Goal: Task Accomplishment & Management: Manage account settings

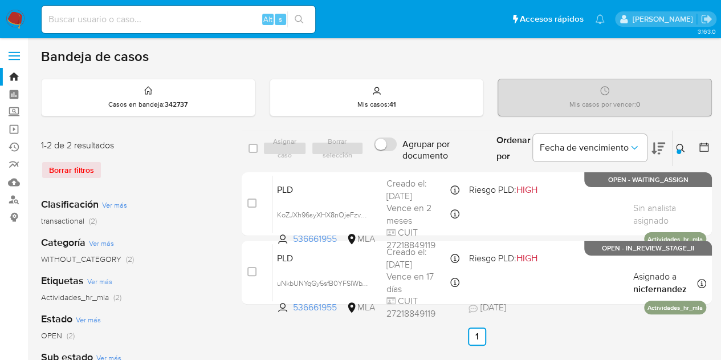
click at [687, 143] on button at bounding box center [682, 148] width 19 height 14
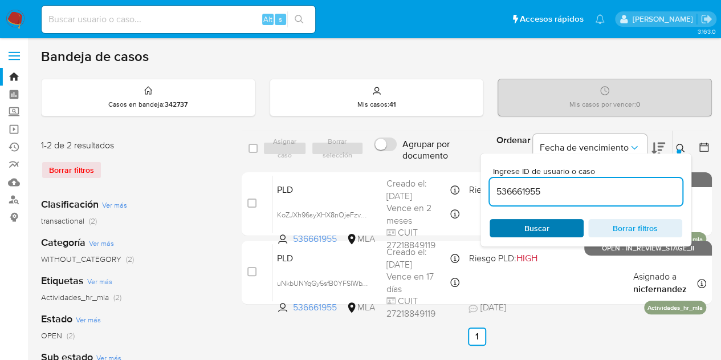
click at [531, 226] on span "Buscar" at bounding box center [536, 228] width 25 height 18
click at [688, 145] on button at bounding box center [682, 148] width 19 height 14
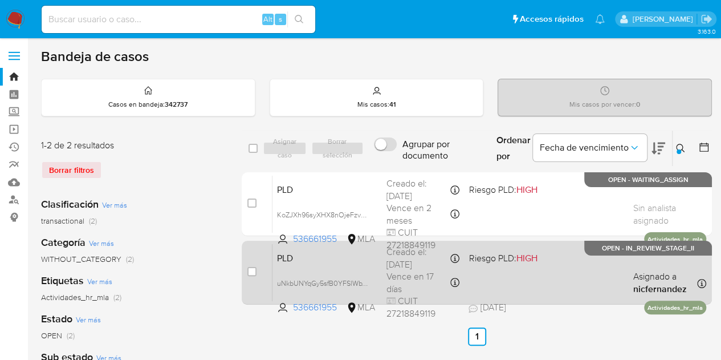
click at [312, 251] on span "PLD" at bounding box center [327, 257] width 100 height 15
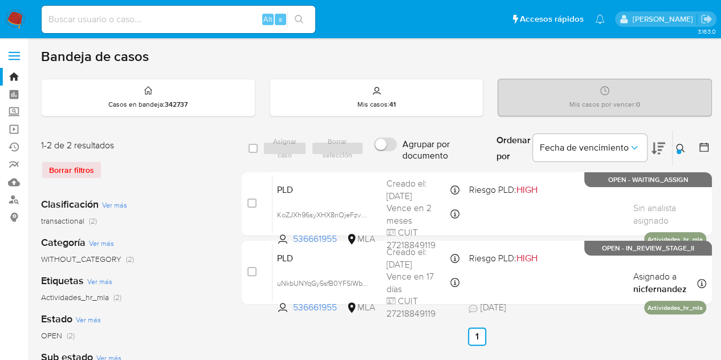
click at [682, 151] on icon at bounding box center [680, 148] width 9 height 9
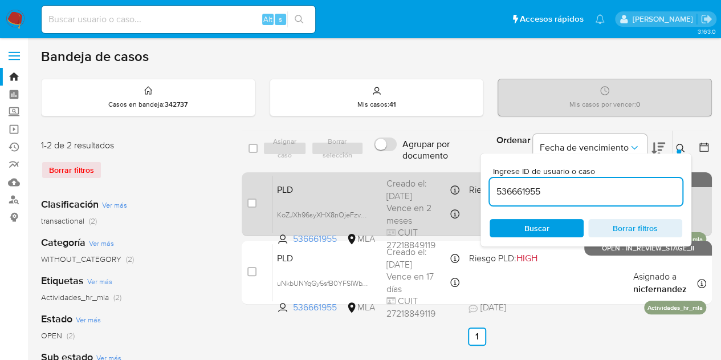
drag, startPoint x: 476, startPoint y: 184, endPoint x: 418, endPoint y: 174, distance: 58.3
click at [423, 176] on div "select-all-cases-checkbox Asignar caso Borrar selección Agrupar por documento O…" at bounding box center [477, 219] width 470 height 179
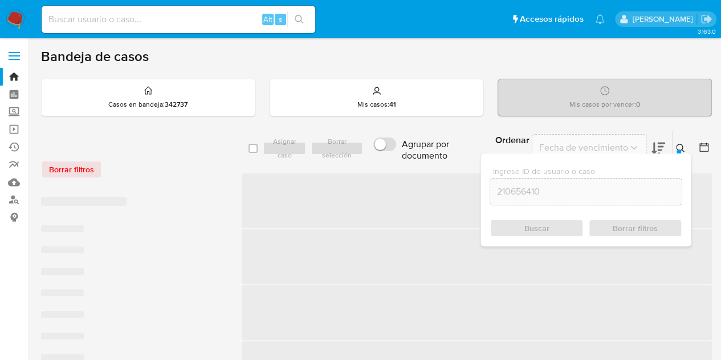
click at [683, 141] on button at bounding box center [682, 148] width 19 height 14
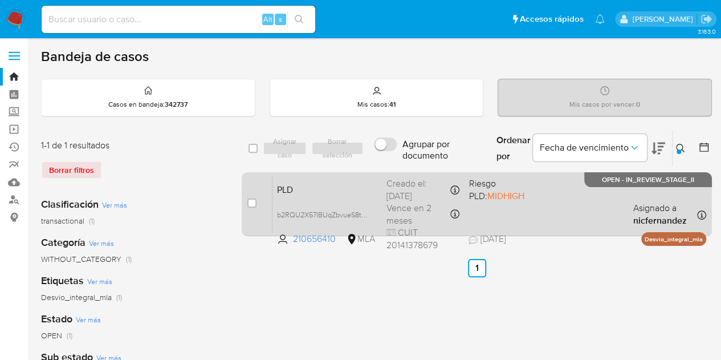
click at [371, 196] on div "PLD b2RQU2X57IBUqZbvueS8tZbO 210656410 MLA Riesgo PLD: MIDHIGH Creado el: 12/09…" at bounding box center [489, 204] width 434 height 58
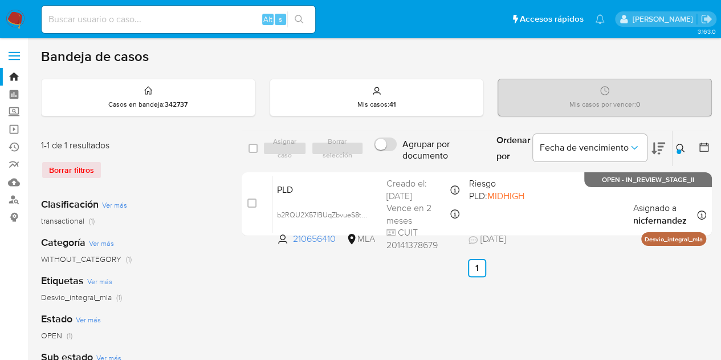
click at [680, 152] on div at bounding box center [679, 151] width 5 height 5
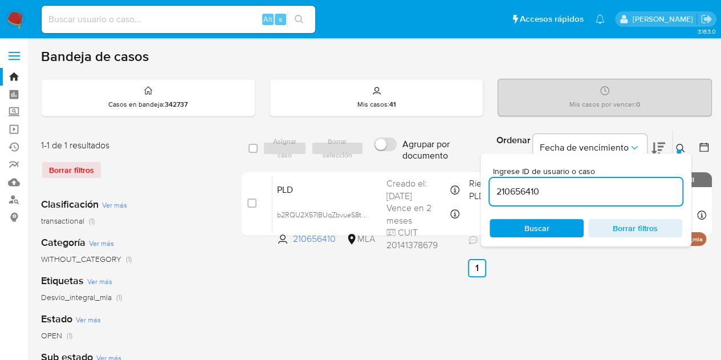
drag, startPoint x: 604, startPoint y: 188, endPoint x: 337, endPoint y: 124, distance: 274.9
click at [339, 124] on div "Bandeja de casos Casos en bandeja : 342737 Mis casos : 41 Mis casos por vencer …" at bounding box center [376, 339] width 671 height 583
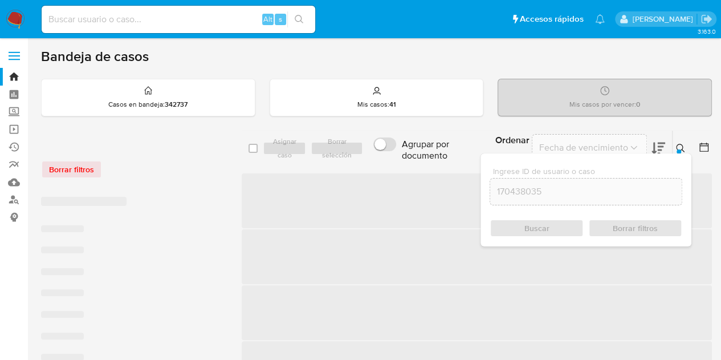
click at [683, 145] on icon at bounding box center [680, 148] width 9 height 9
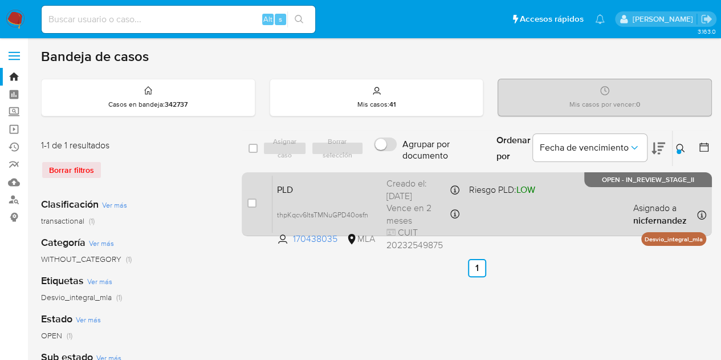
click at [366, 187] on span "PLD" at bounding box center [327, 188] width 100 height 15
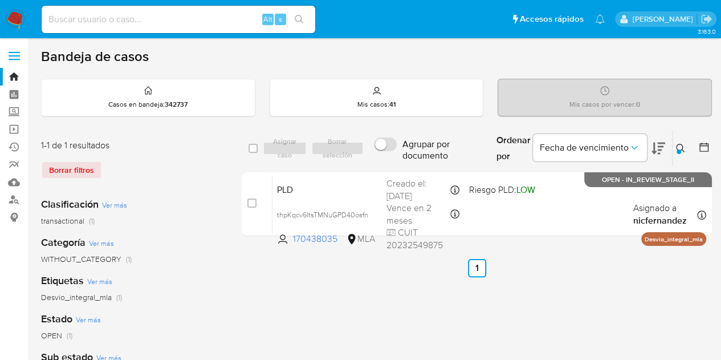
click at [681, 150] on icon at bounding box center [680, 148] width 9 height 9
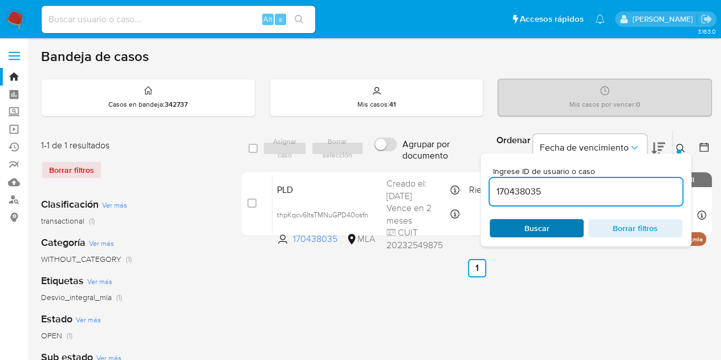
click at [555, 231] on span "Buscar" at bounding box center [537, 228] width 78 height 16
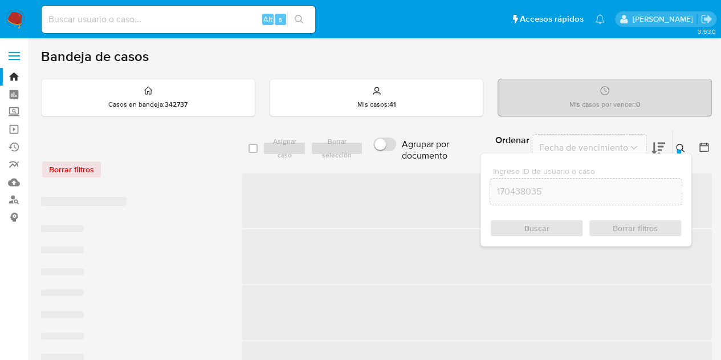
click at [684, 147] on icon at bounding box center [680, 148] width 9 height 9
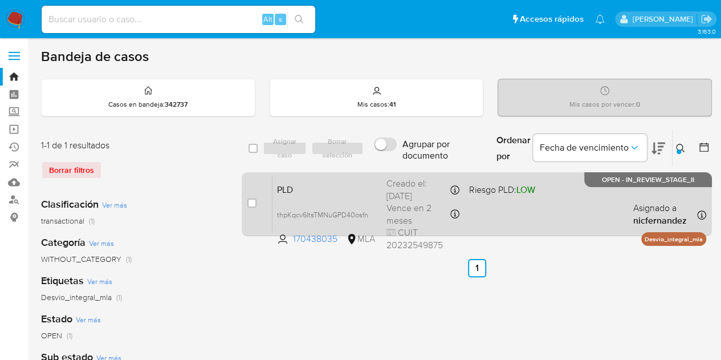
click at [336, 175] on div "PLD thpKqcv6ItsTMNuGPD40osfn 170438035 MLA Riesgo PLD: LOW Creado el: 12/09/202…" at bounding box center [489, 204] width 434 height 58
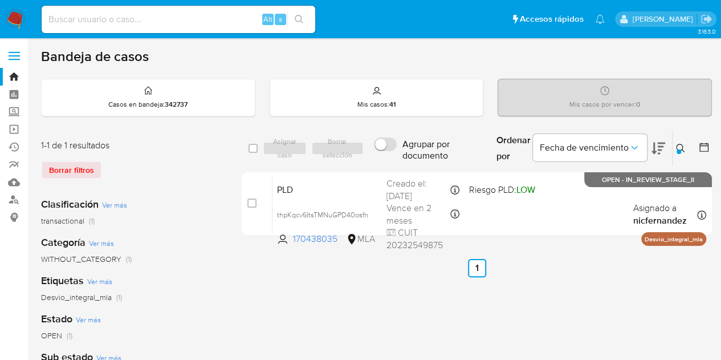
click at [680, 147] on icon at bounding box center [680, 148] width 9 height 9
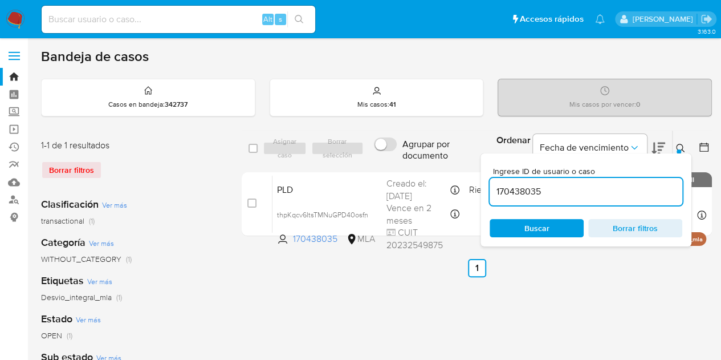
drag, startPoint x: 588, startPoint y: 187, endPoint x: 402, endPoint y: 160, distance: 187.2
click at [402, 160] on div "select-all-cases-checkbox Asignar caso Borrar selección Agrupar por documento O…" at bounding box center [477, 148] width 470 height 37
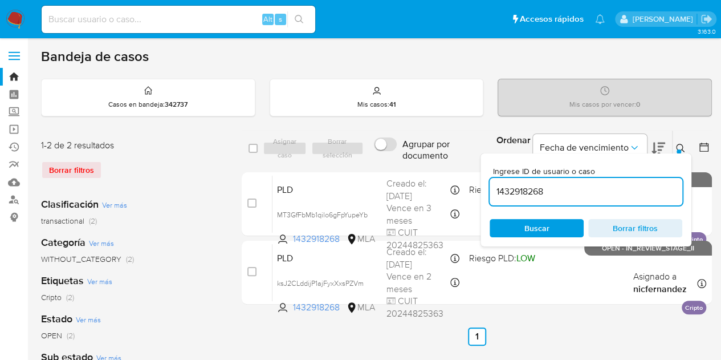
click at [688, 146] on button at bounding box center [682, 148] width 19 height 14
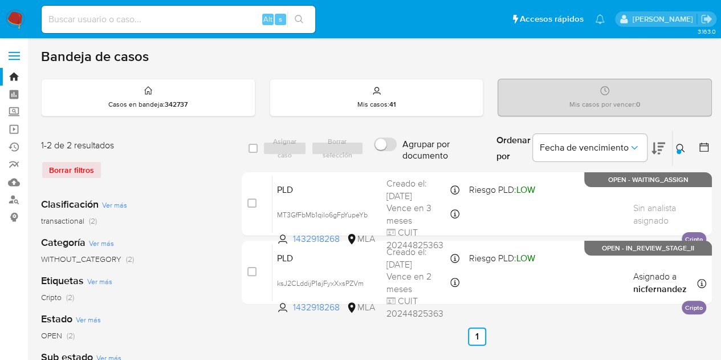
scroll to position [29, 0]
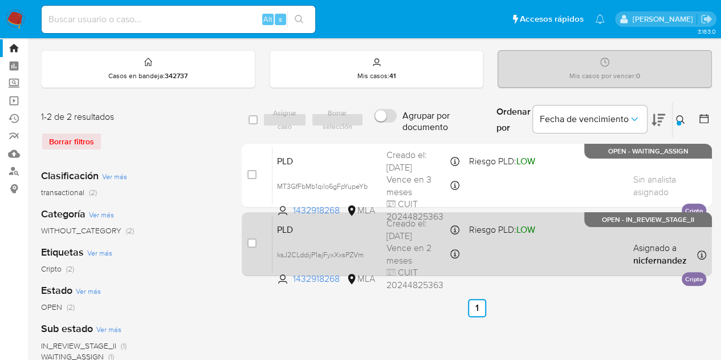
click at [330, 231] on span "PLD" at bounding box center [327, 228] width 100 height 15
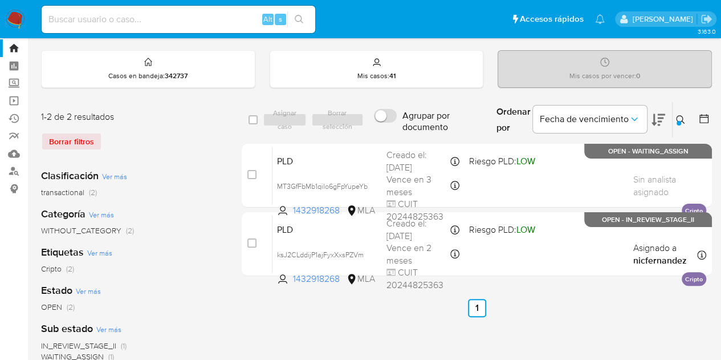
click at [683, 119] on icon at bounding box center [680, 119] width 9 height 9
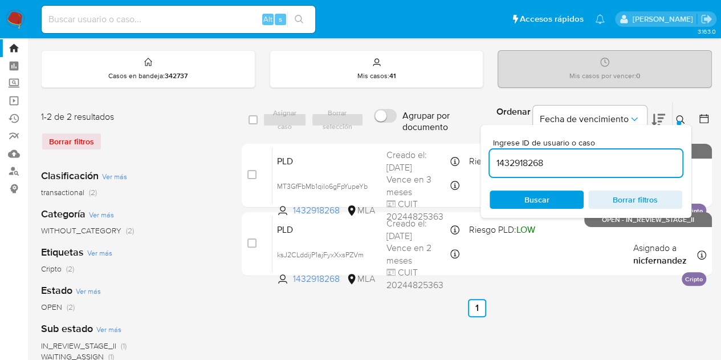
drag, startPoint x: 571, startPoint y: 159, endPoint x: 497, endPoint y: 141, distance: 76.2
click at [391, 132] on div "select-all-cases-checkbox Asignar caso Borrar selección Agrupar por documento O…" at bounding box center [477, 119] width 470 height 37
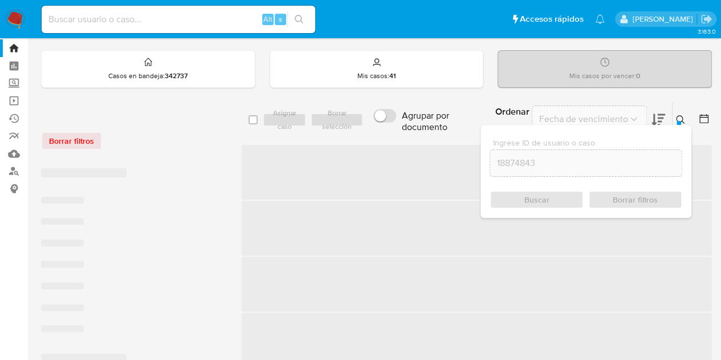
click at [678, 115] on icon at bounding box center [680, 119] width 9 height 9
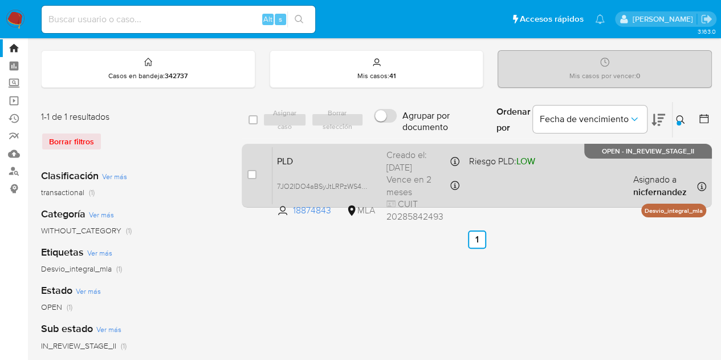
click at [365, 156] on span "PLD" at bounding box center [327, 160] width 100 height 15
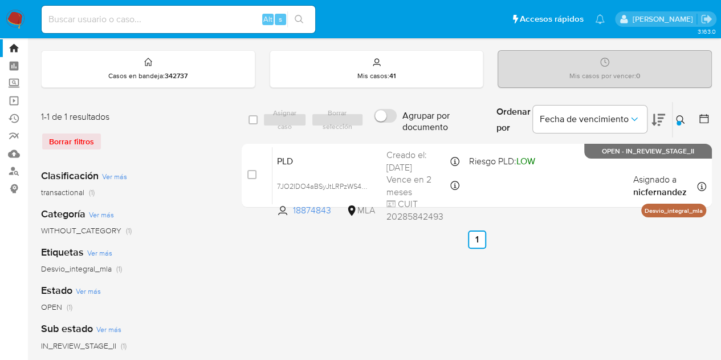
drag, startPoint x: 678, startPoint y: 118, endPoint x: 619, endPoint y: 162, distance: 74.1
click at [678, 117] on icon at bounding box center [680, 119] width 9 height 9
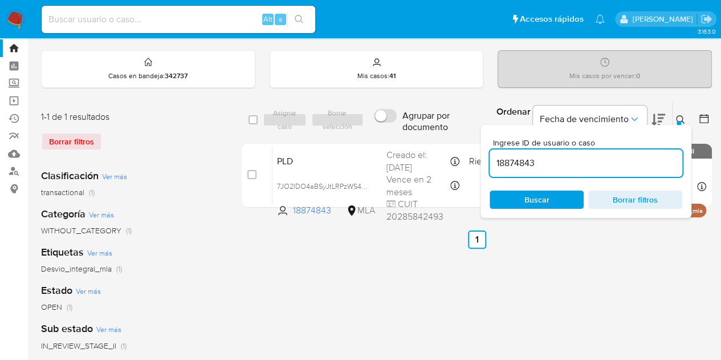
drag, startPoint x: 572, startPoint y: 165, endPoint x: 330, endPoint y: 109, distance: 249.2
click at [330, 109] on div "select-all-cases-checkbox Asignar caso Borrar selección Agrupar por documento O…" at bounding box center [477, 119] width 470 height 37
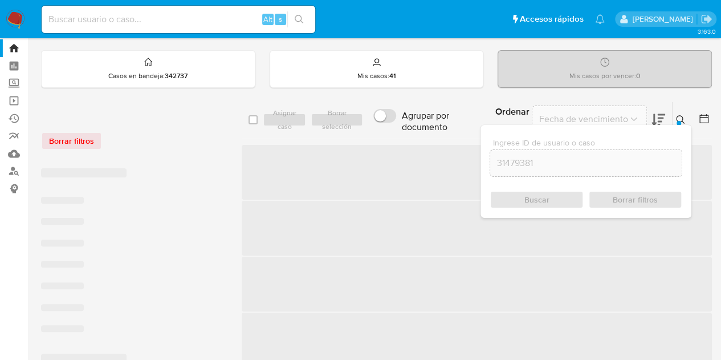
click at [682, 118] on icon at bounding box center [680, 119] width 9 height 9
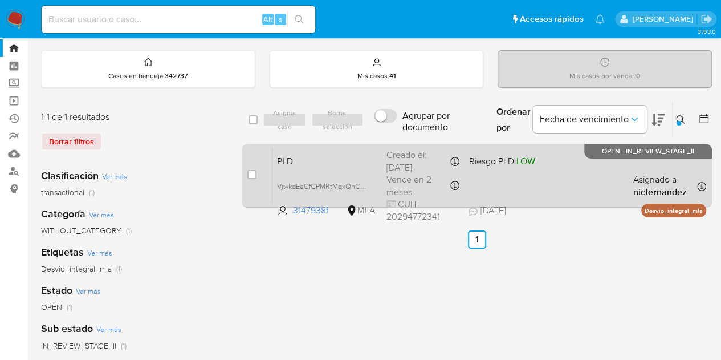
click at [320, 162] on span "PLD" at bounding box center [327, 160] width 100 height 15
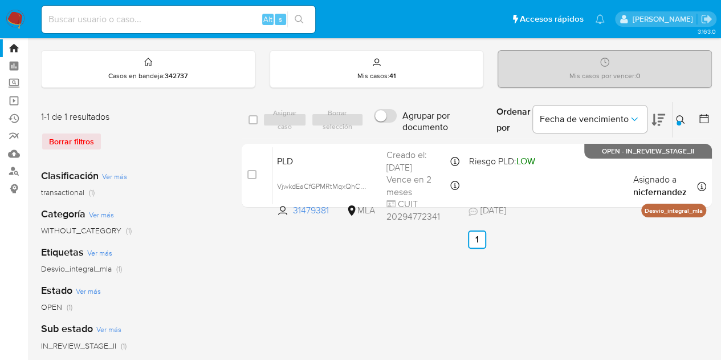
click at [680, 117] on icon at bounding box center [680, 119] width 9 height 9
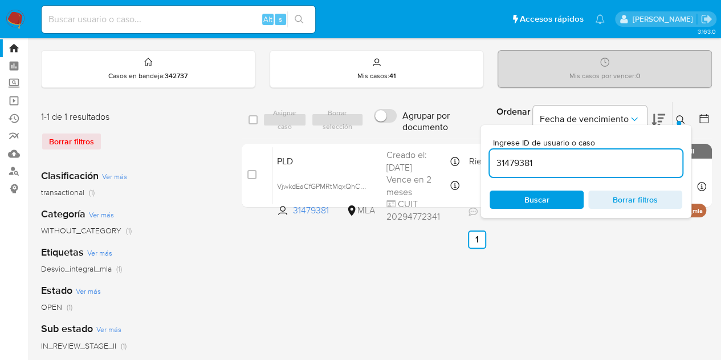
drag, startPoint x: 465, startPoint y: 149, endPoint x: 404, endPoint y: 137, distance: 62.6
click at [406, 137] on div "select-all-cases-checkbox Asignar caso Borrar selección Agrupar por documento O…" at bounding box center [477, 156] width 470 height 111
type input "275159978"
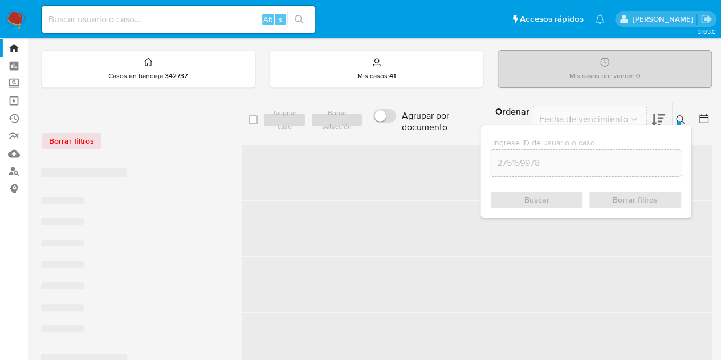
click at [679, 117] on icon at bounding box center [680, 119] width 9 height 9
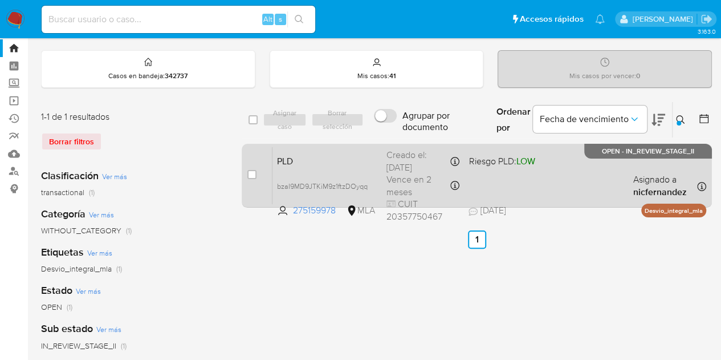
click at [335, 158] on span "PLD" at bounding box center [327, 160] width 100 height 15
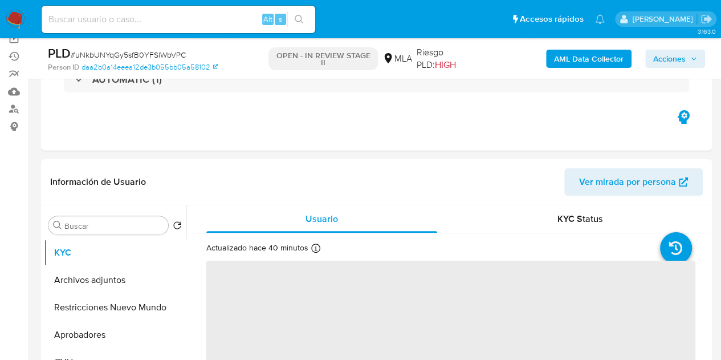
scroll to position [116, 0]
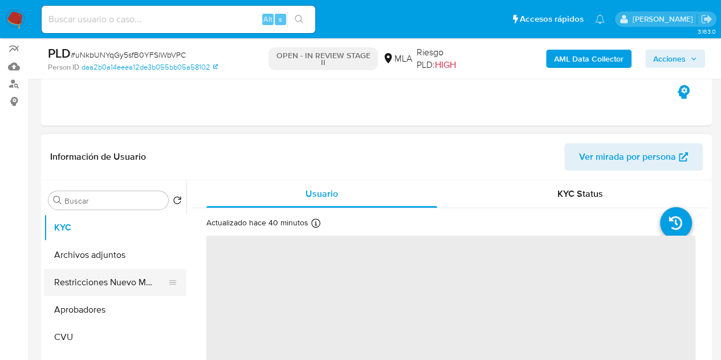
select select "10"
click at [101, 280] on button "Restricciones Nuevo Mundo" at bounding box center [110, 282] width 133 height 27
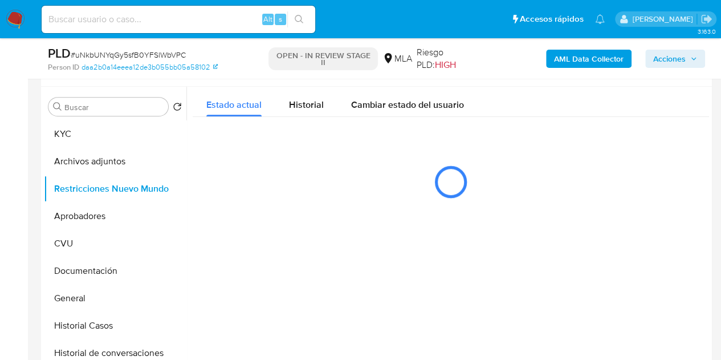
scroll to position [212, 0]
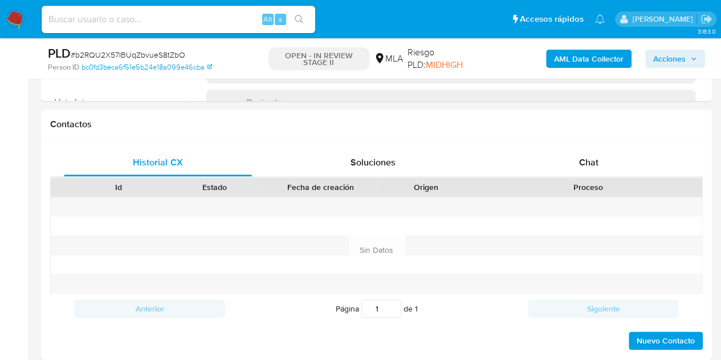
scroll to position [544, 0]
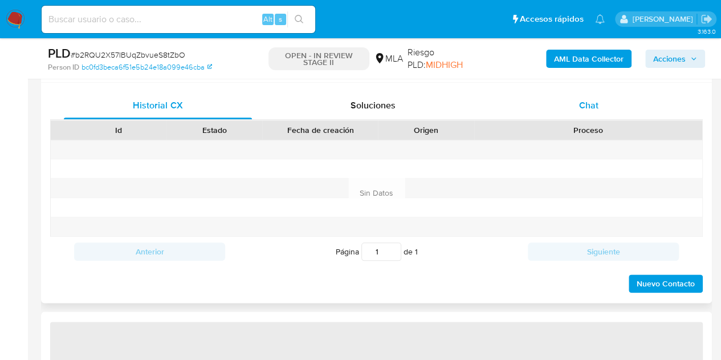
click at [583, 114] on div "Chat" at bounding box center [589, 105] width 188 height 27
select select "10"
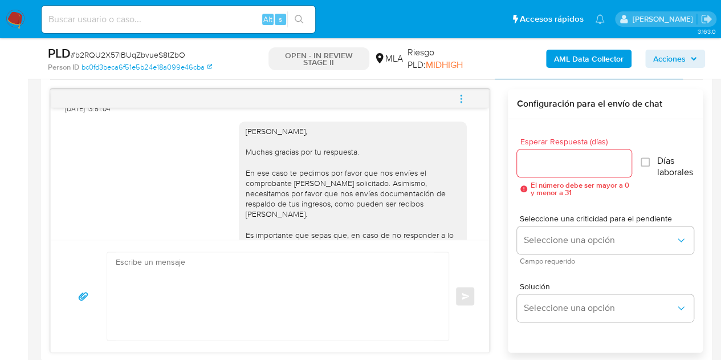
scroll to position [1272, 0]
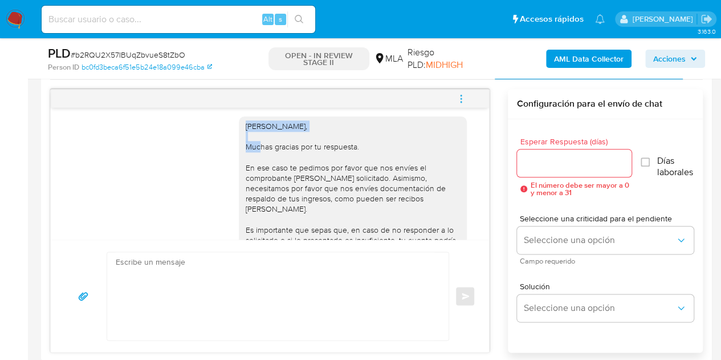
drag, startPoint x: 238, startPoint y: 157, endPoint x: 318, endPoint y: 162, distance: 80.0
click at [318, 162] on div "Hola Ramon Andrés, Muchas gracias por tu respuesta. En ese caso te pedimos por …" at bounding box center [353, 214] width 214 height 186
copy div "Hola Ramon Andrés,"
click at [255, 214] on div "Hola Ramon Andrés, Muchas gracias por tu respuesta. En ese caso te pedimos por …" at bounding box center [353, 214] width 214 height 186
click at [492, 210] on div "17/09/2025 14:23:51 Hola, Esperamos que te encuentres muy bien. Te consultamos …" at bounding box center [376, 220] width 653 height 263
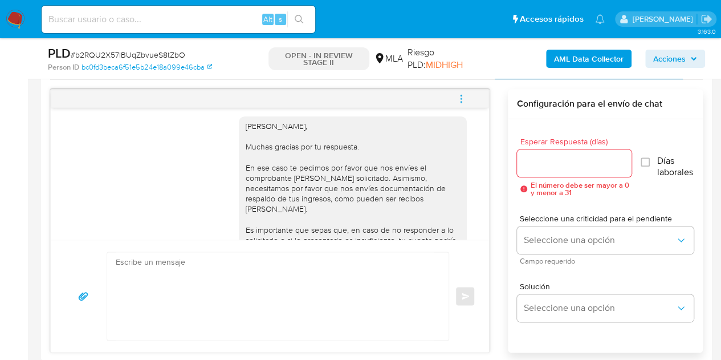
scroll to position [1364, 0]
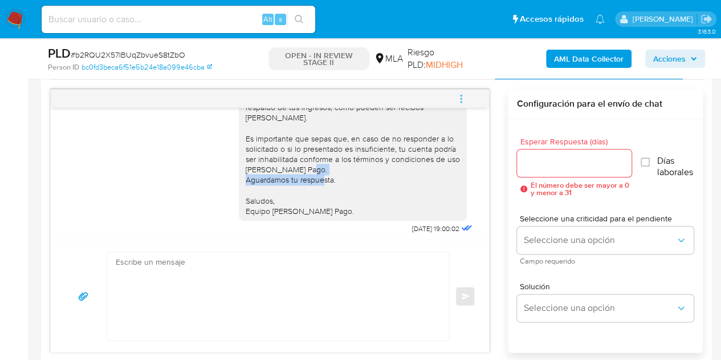
drag, startPoint x: 328, startPoint y: 200, endPoint x: 235, endPoint y: 204, distance: 92.5
click at [239, 204] on div "Hola Ramon Andrés, Muchas gracias por tu respuesta. En ese caso te pedimos por …" at bounding box center [353, 123] width 228 height 196
copy div "Aguardamos tu respuesta."
click at [239, 221] on div "Hola Ramon Andrés, Muchas gracias por tu respuesta. En ese caso te pedimos por …" at bounding box center [353, 123] width 228 height 196
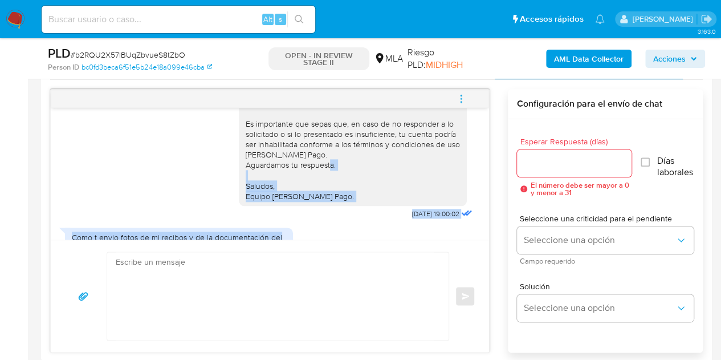
scroll to position [1433, 0]
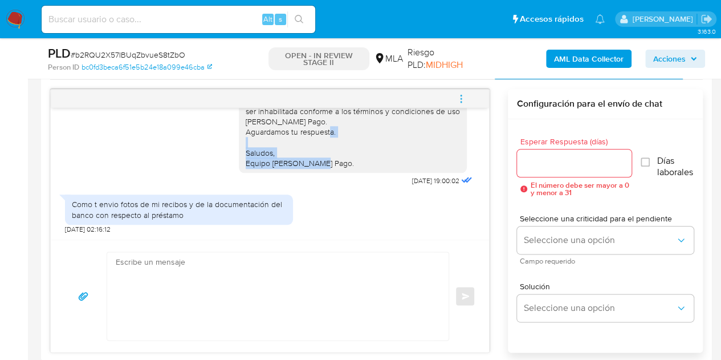
drag, startPoint x: 238, startPoint y: 222, endPoint x: 329, endPoint y: 215, distance: 90.9
click at [340, 162] on div "Hola Ramon Andrés, Muchas gracias por tu respuesta. En ese caso te pedimos por …" at bounding box center [353, 75] width 214 height 186
copy div "Saludos, Equipo de Mercado Pago."
click at [240, 299] on textarea at bounding box center [275, 296] width 319 height 88
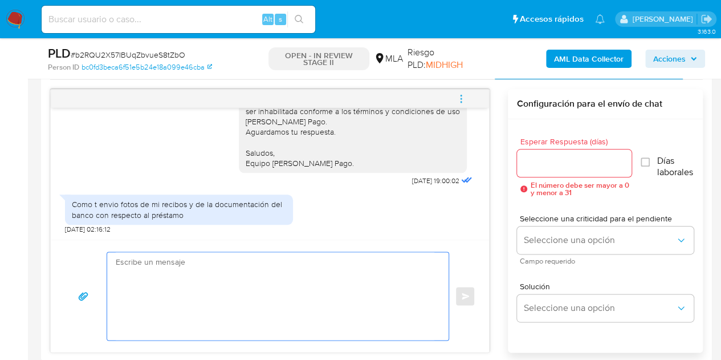
paste textarea "Hola Ramon Andrés, Podes enviar la documentación por este mismo medio o a travé…"
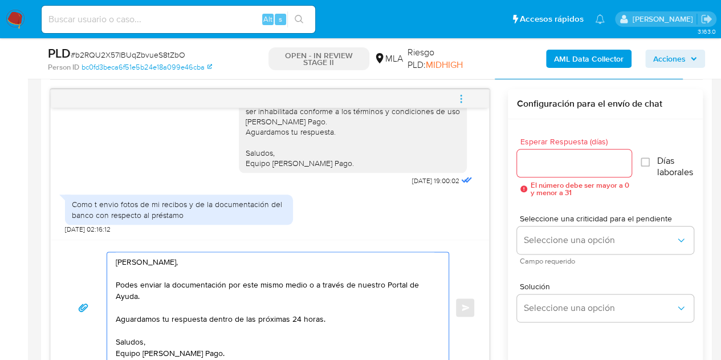
type textarea "Hola Ramon Andrés, Podes enviar la documentación por este mismo medio o a travé…"
click at [548, 162] on input "Esperar Respuesta (días)" at bounding box center [574, 163] width 115 height 15
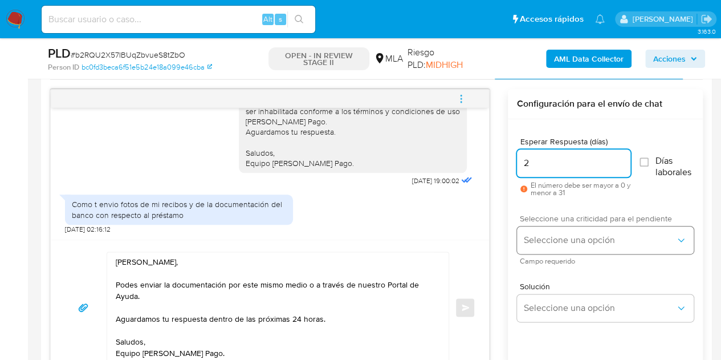
type input "2"
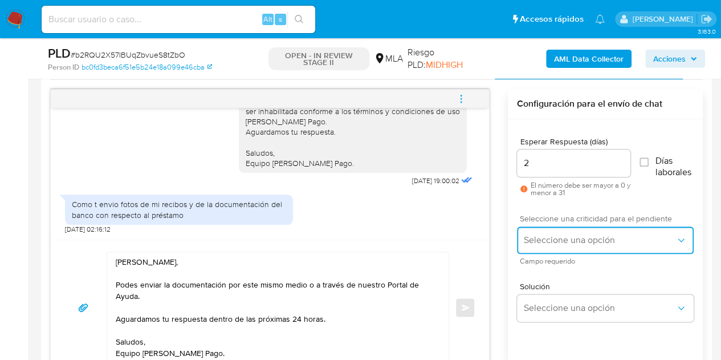
click at [548, 237] on span "Seleccione una opción" at bounding box center [600, 239] width 152 height 11
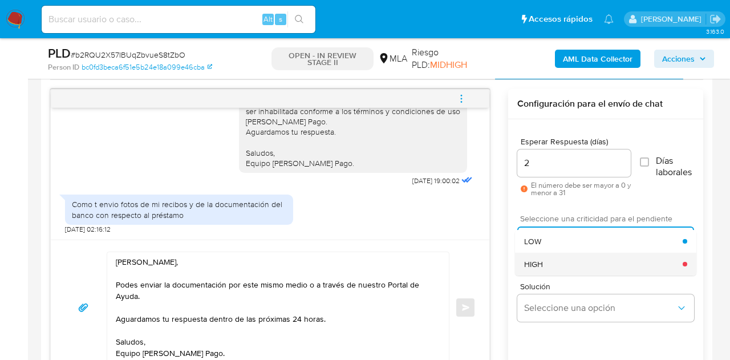
click at [565, 266] on div "HIGH" at bounding box center [603, 264] width 158 height 23
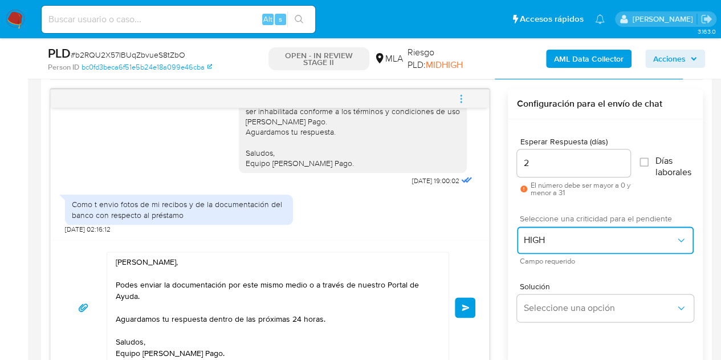
scroll to position [622, 0]
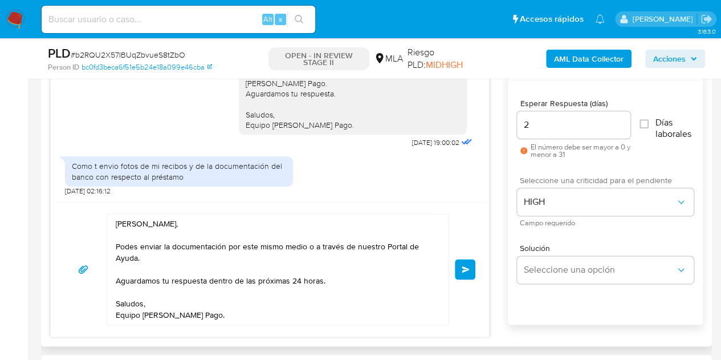
click at [462, 263] on button "Enviar" at bounding box center [465, 269] width 21 height 21
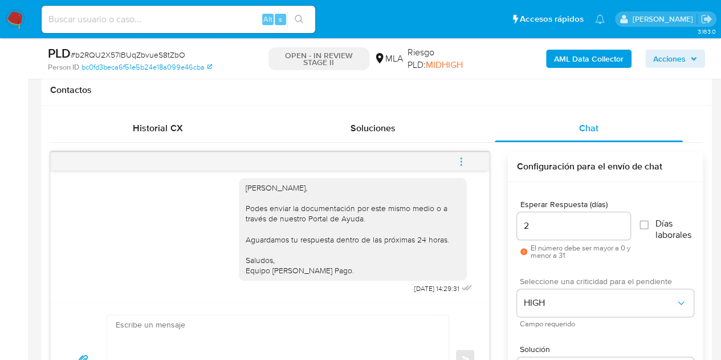
scroll to position [548, 0]
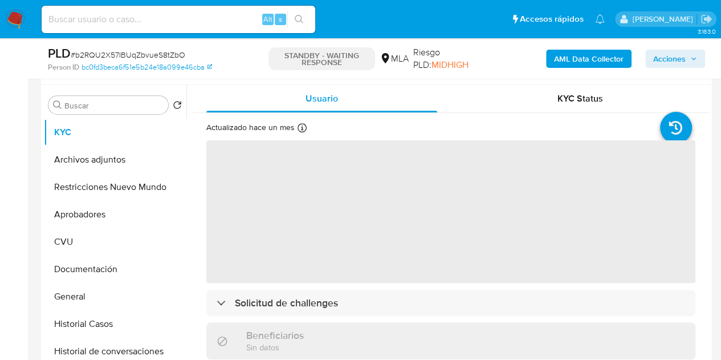
select select "10"
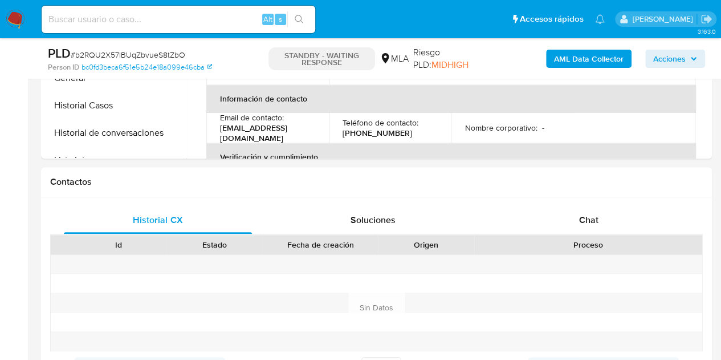
scroll to position [192, 0]
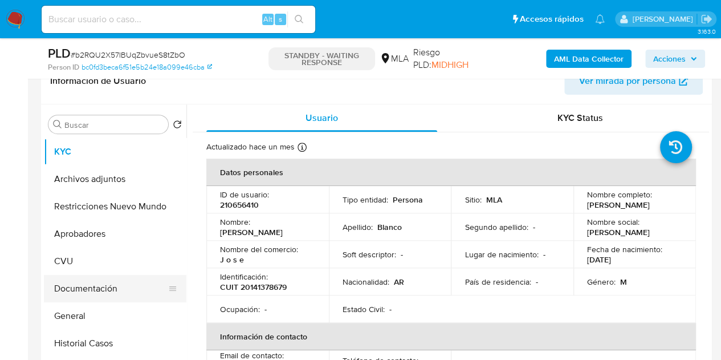
click at [98, 283] on button "Documentación" at bounding box center [110, 288] width 133 height 27
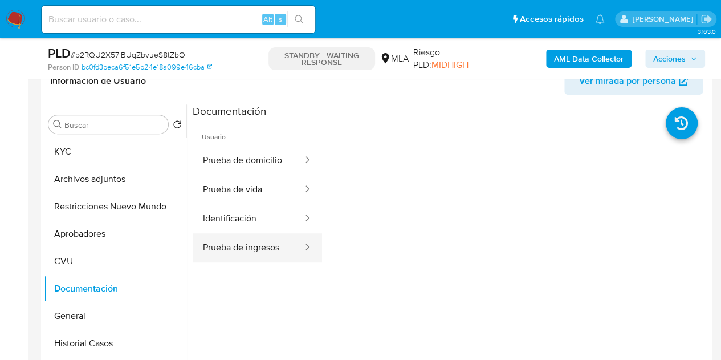
click at [260, 246] on button "Prueba de ingresos" at bounding box center [248, 247] width 111 height 29
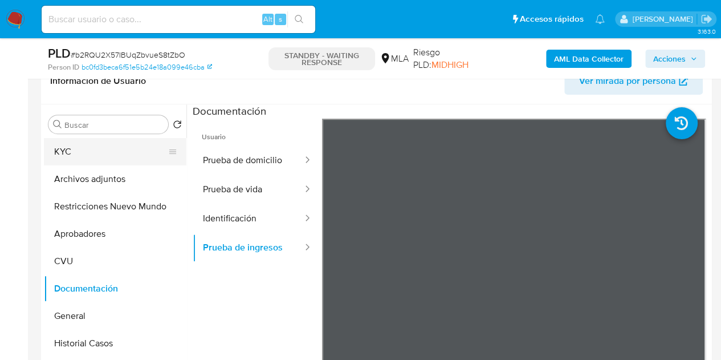
click at [111, 144] on button "KYC" at bounding box center [110, 151] width 133 height 27
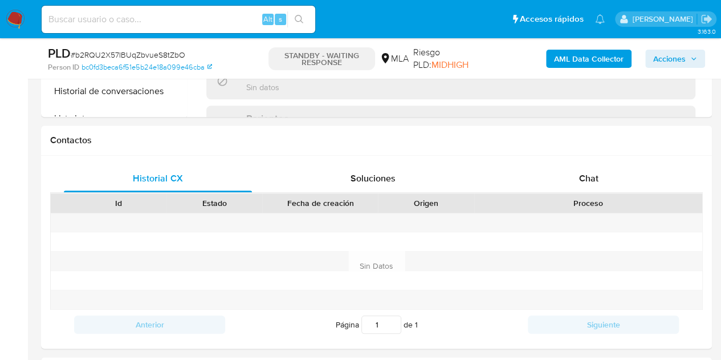
scroll to position [477, 0]
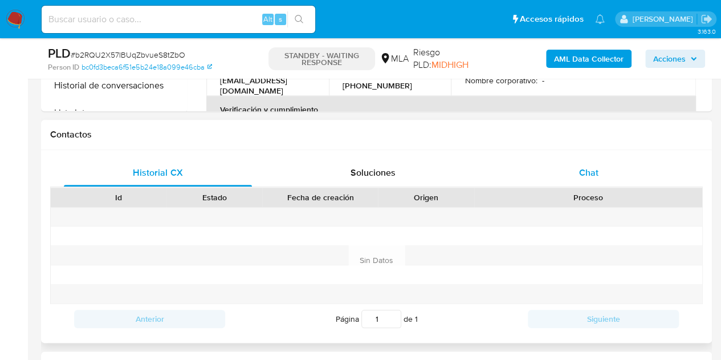
click at [588, 177] on span "Chat" at bounding box center [588, 172] width 19 height 13
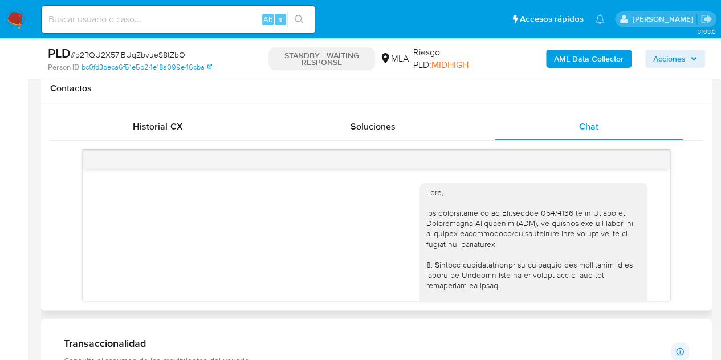
scroll to position [1560, 0]
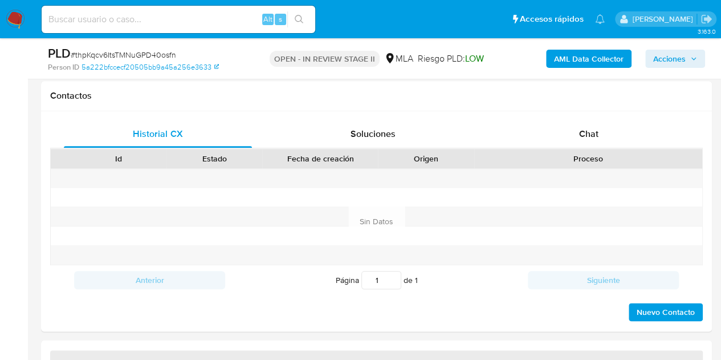
scroll to position [559, 0]
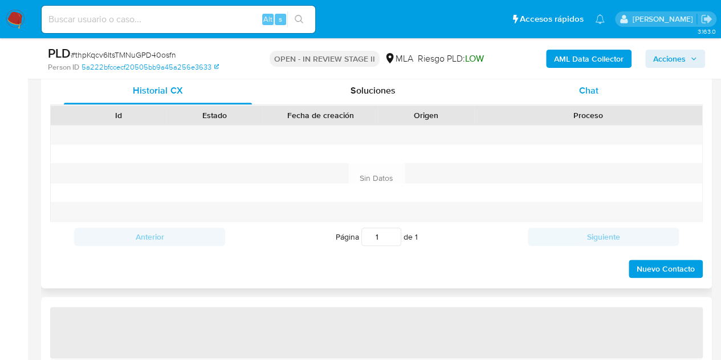
select select "10"
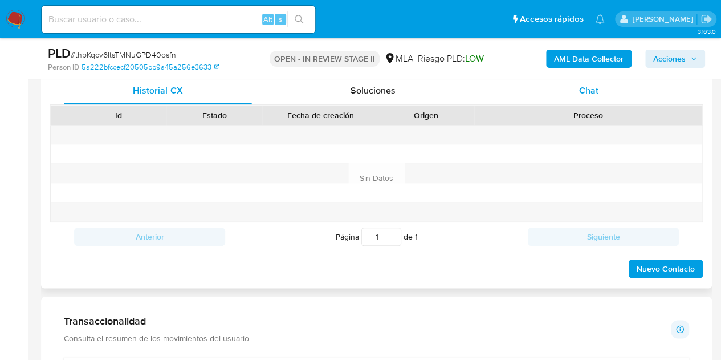
click at [588, 79] on div "Chat" at bounding box center [589, 90] width 188 height 27
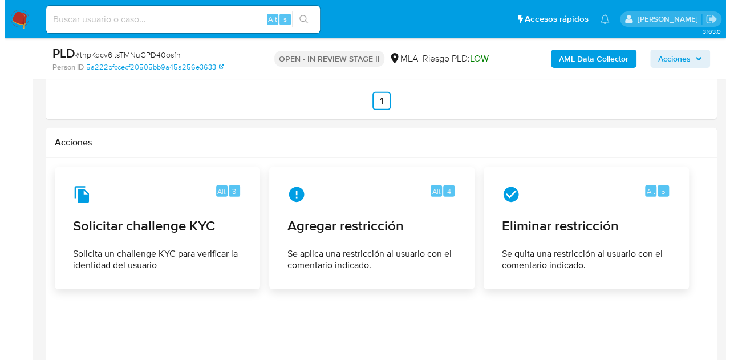
scroll to position [1755, 0]
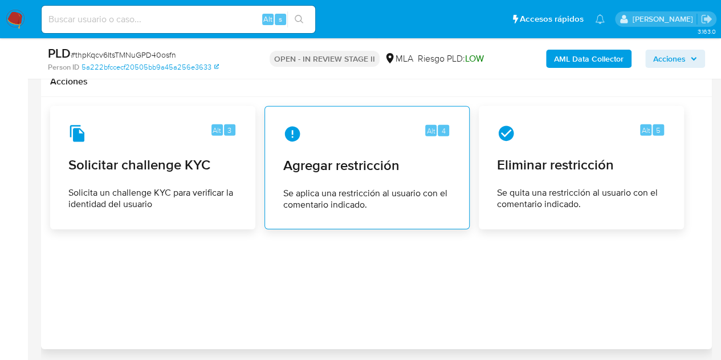
click at [365, 173] on span "Agregar restricción" at bounding box center [367, 165] width 168 height 17
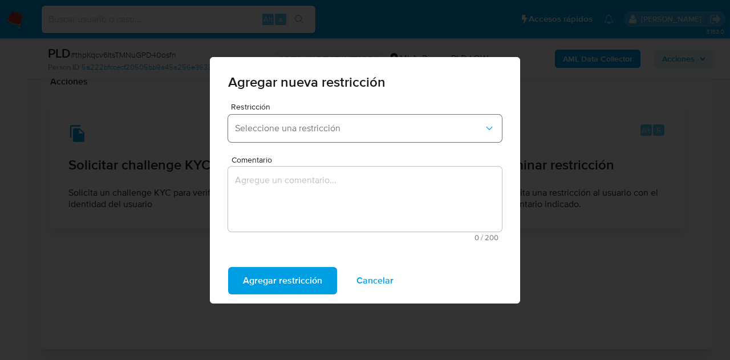
click at [331, 138] on button "Seleccione una restricción" at bounding box center [365, 128] width 274 height 27
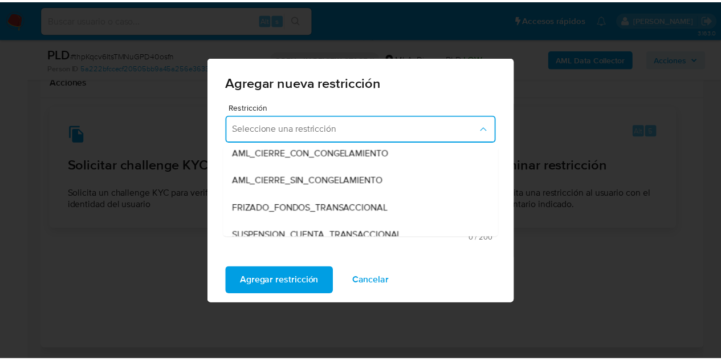
scroll to position [145, 0]
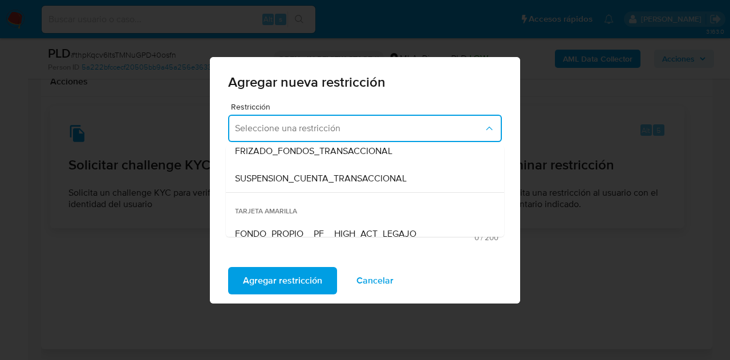
click at [397, 178] on span "SUSPENSION_CUENTA_TRANSACCIONAL" at bounding box center [321, 178] width 172 height 11
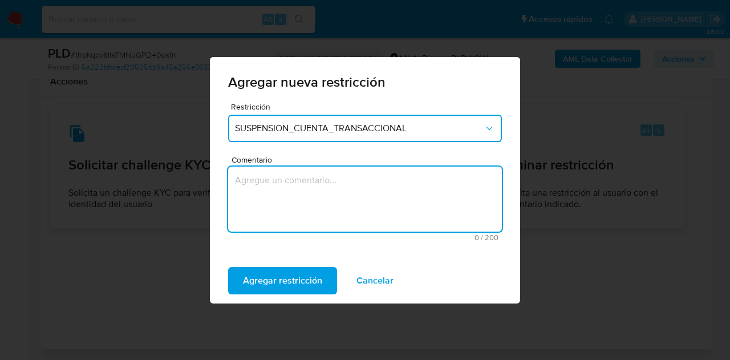
click at [330, 185] on textarea "Comentario" at bounding box center [365, 198] width 274 height 65
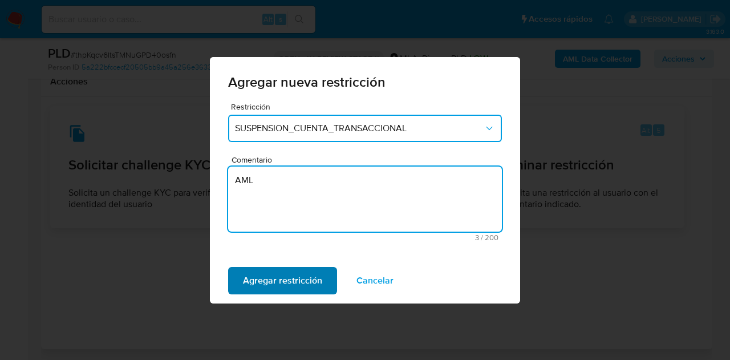
type textarea "AML"
click at [291, 273] on span "Agregar restricción" at bounding box center [282, 280] width 79 height 25
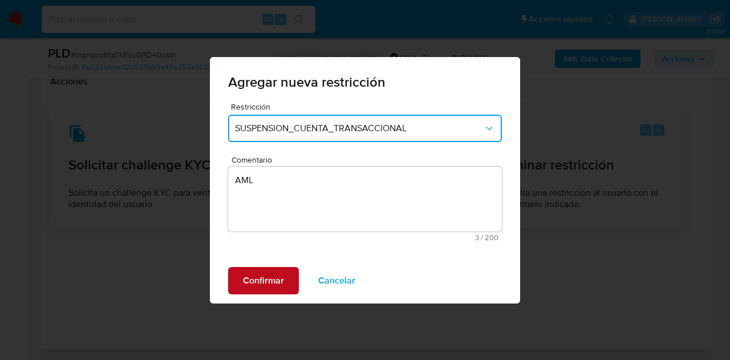
click at [280, 275] on span "Confirmar" at bounding box center [263, 280] width 41 height 25
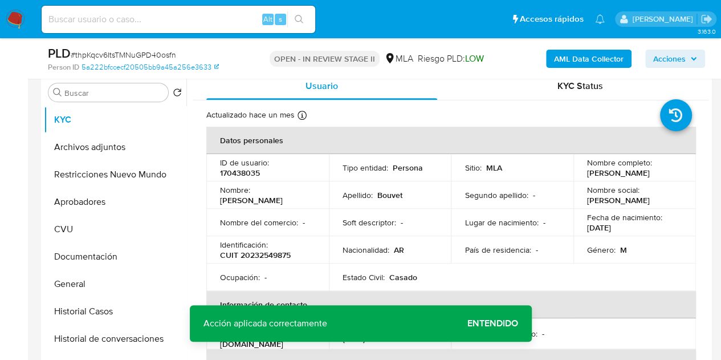
scroll to position [226, 0]
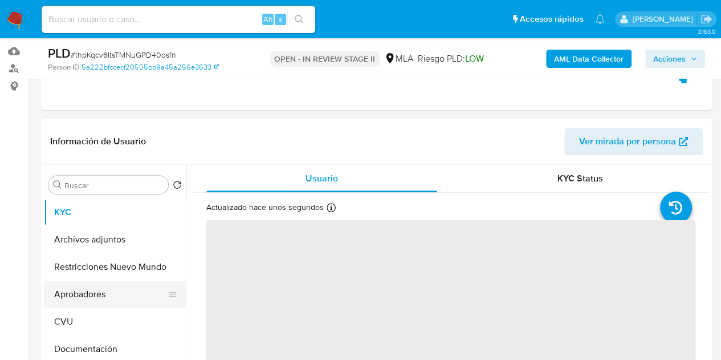
scroll to position [165, 0]
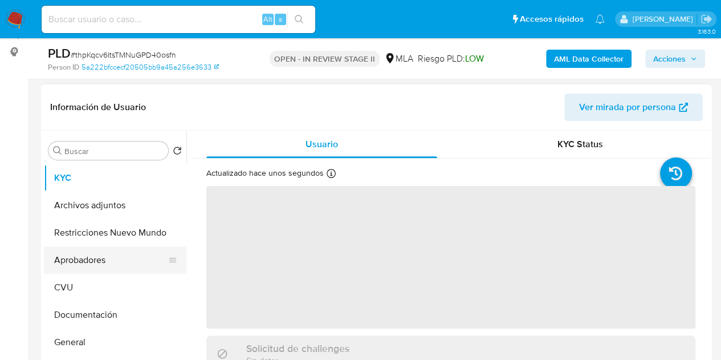
select select "10"
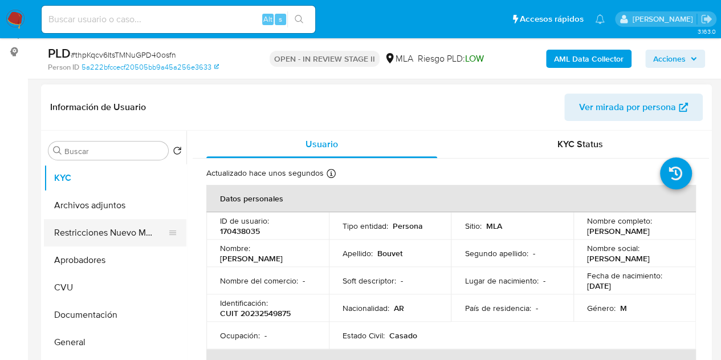
click at [100, 229] on button "Restricciones Nuevo Mundo" at bounding box center [110, 232] width 133 height 27
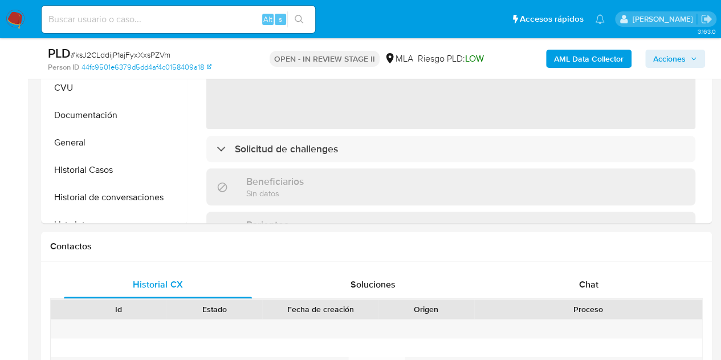
scroll to position [410, 0]
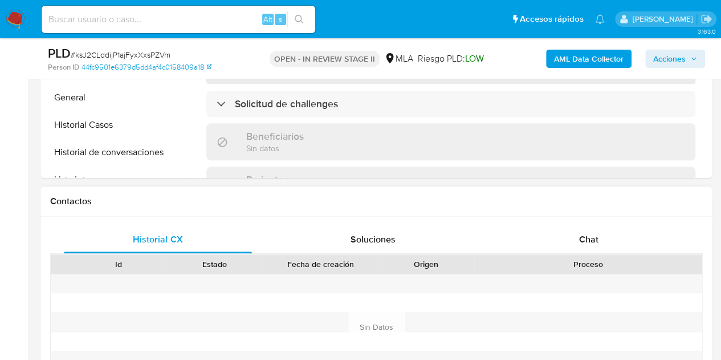
select select "10"
click at [597, 258] on div "Proceso" at bounding box center [588, 263] width 212 height 11
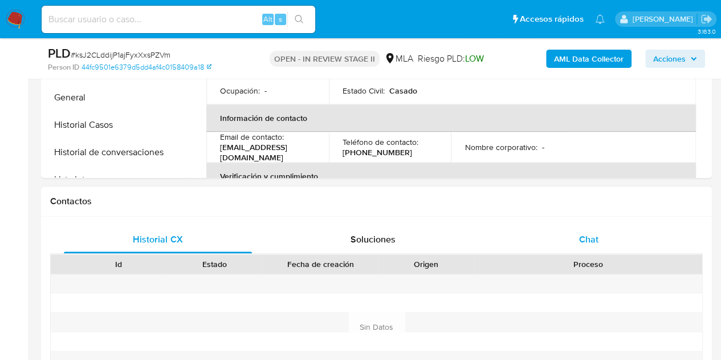
click at [600, 246] on div "Chat" at bounding box center [589, 239] width 188 height 27
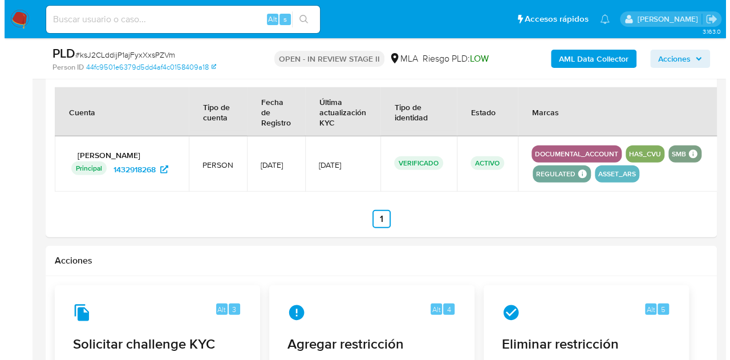
scroll to position [1779, 0]
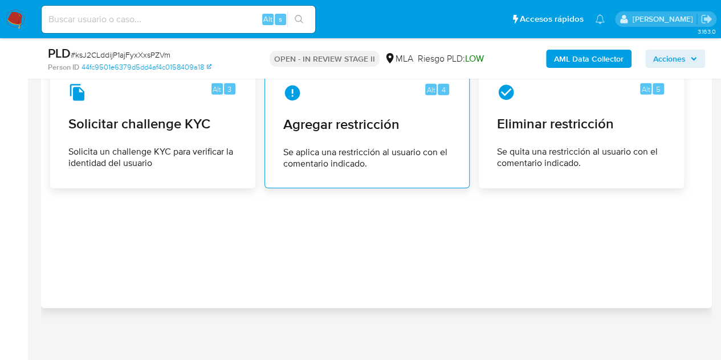
click at [367, 128] on span "Agregar restricción" at bounding box center [367, 124] width 168 height 17
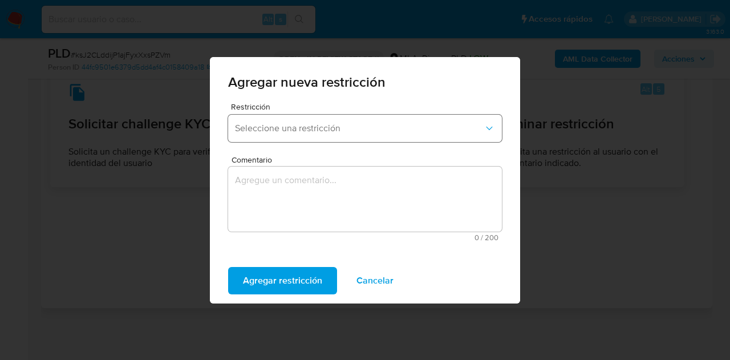
click at [306, 131] on span "Seleccione una restricción" at bounding box center [359, 128] width 249 height 11
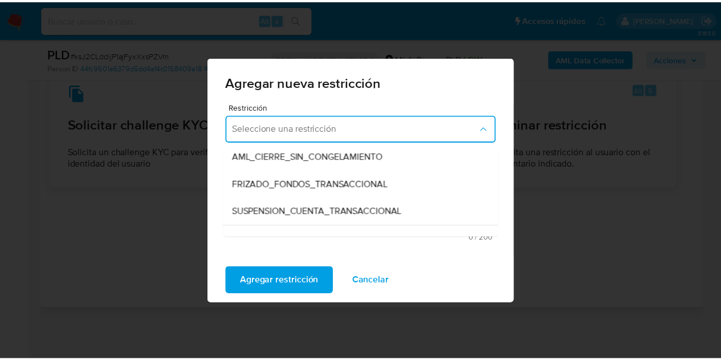
scroll to position [140, 0]
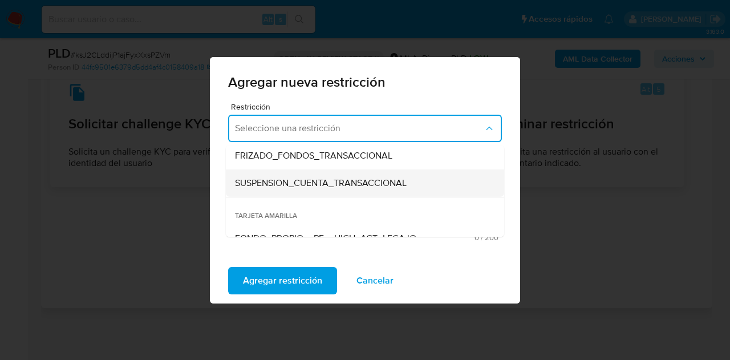
click at [431, 182] on div "SUSPENSION_CUENTA_TRANSACCIONAL" at bounding box center [361, 182] width 253 height 27
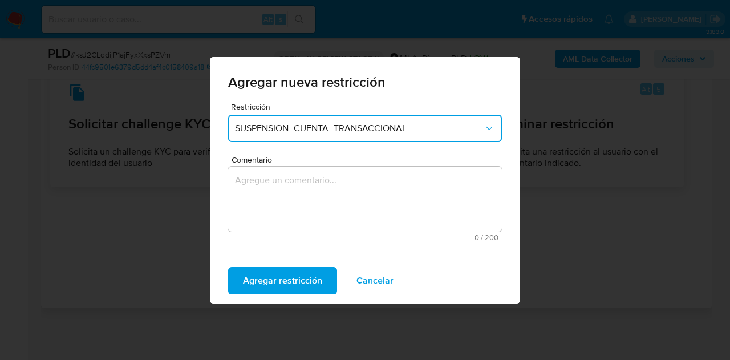
click at [326, 189] on textarea "Comentario" at bounding box center [365, 198] width 274 height 65
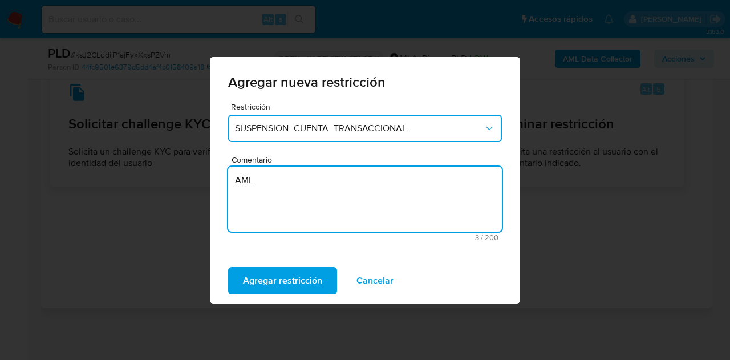
type textarea "AML"
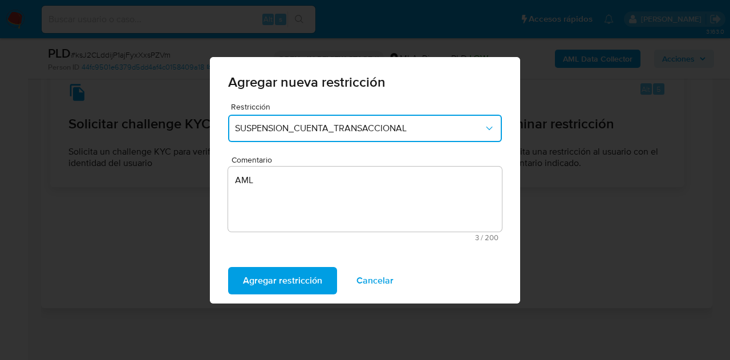
click at [291, 264] on div "Agregar restricción Cancelar" at bounding box center [365, 281] width 310 height 46
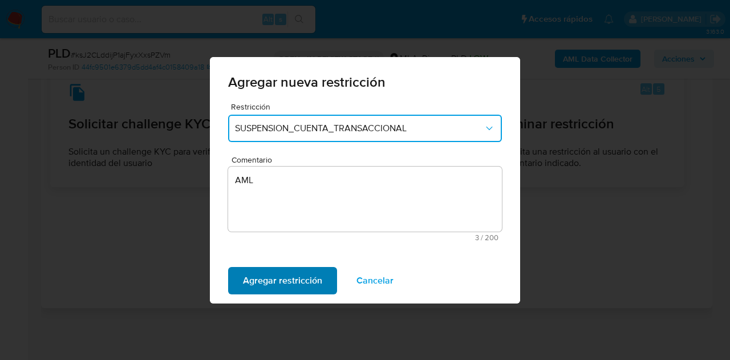
click at [282, 284] on span "Agregar restricción" at bounding box center [282, 280] width 79 height 25
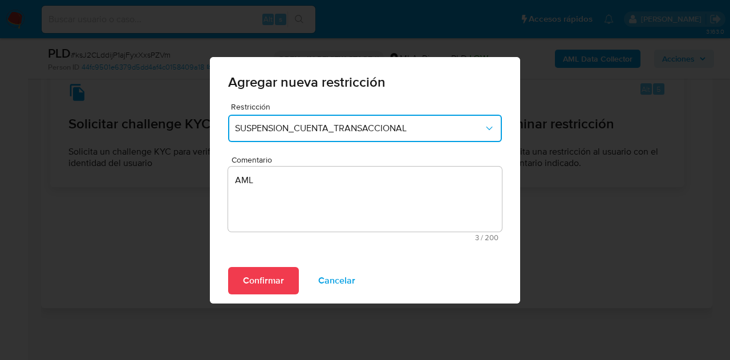
click at [224, 273] on div "Confirmar Cancelar" at bounding box center [365, 281] width 310 height 46
click at [257, 274] on span "Confirmar" at bounding box center [263, 280] width 41 height 25
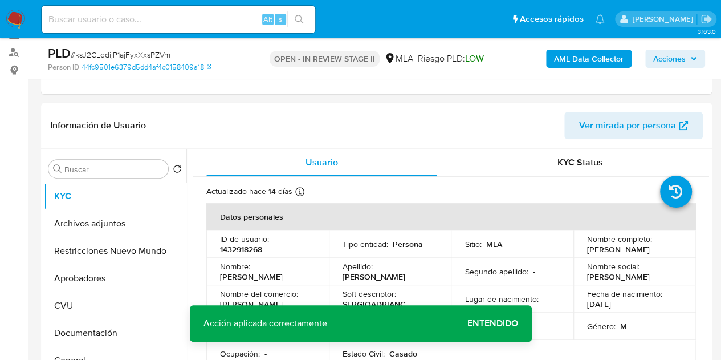
scroll to position [183, 0]
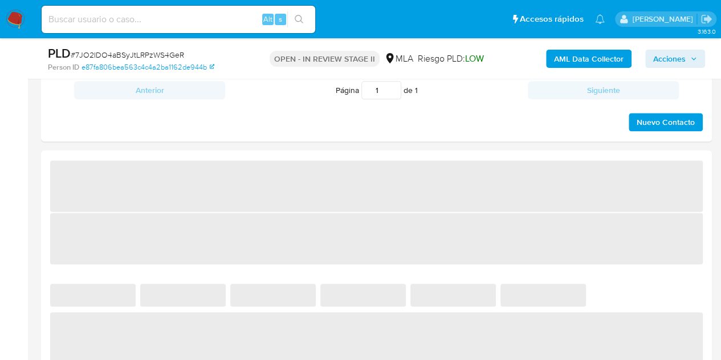
select select "10"
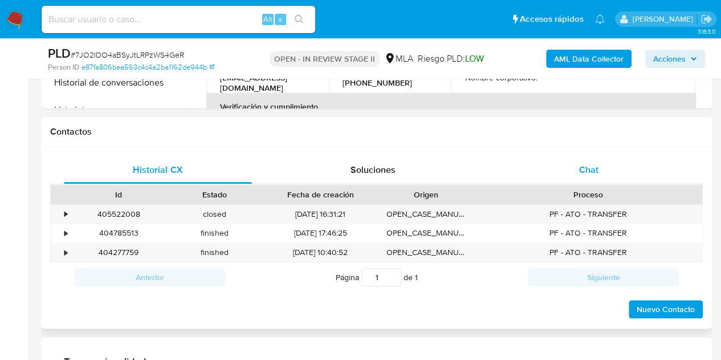
click at [603, 173] on div "Chat" at bounding box center [589, 169] width 188 height 27
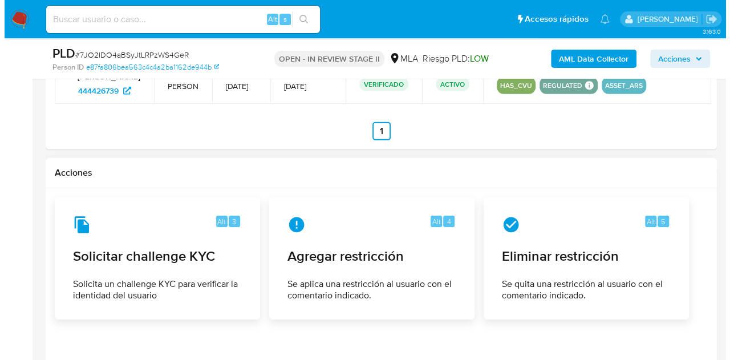
scroll to position [1682, 0]
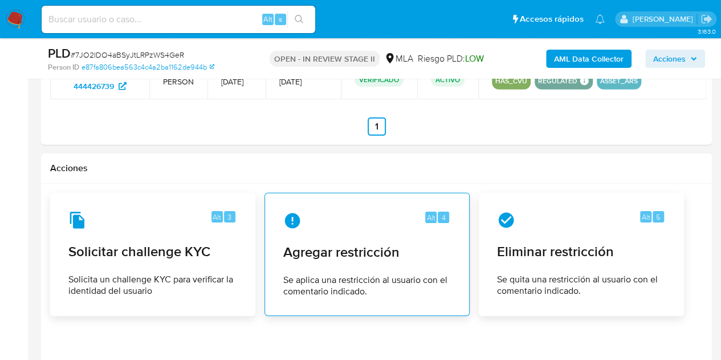
click at [326, 243] on span "Agregar restricción" at bounding box center [367, 251] width 168 height 17
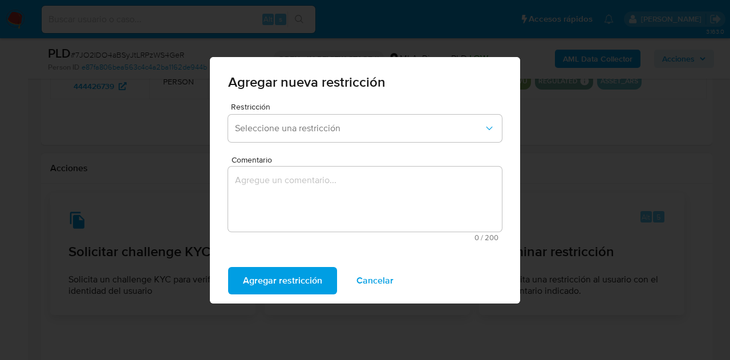
click at [299, 107] on span "Restricción" at bounding box center [368, 107] width 274 height 8
click at [307, 115] on button "Seleccione una restricción" at bounding box center [365, 128] width 274 height 27
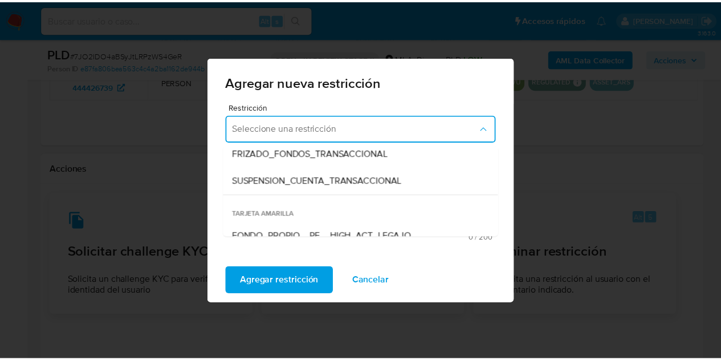
scroll to position [150, 0]
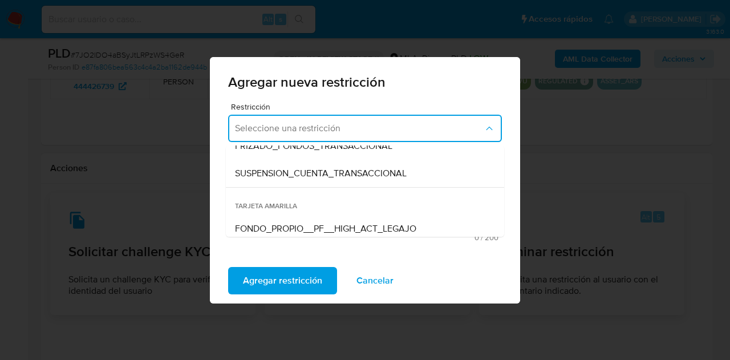
drag, startPoint x: 373, startPoint y: 170, endPoint x: 359, endPoint y: 177, distance: 15.1
click at [373, 170] on span "SUSPENSION_CUENTA_TRANSACCIONAL" at bounding box center [321, 173] width 172 height 11
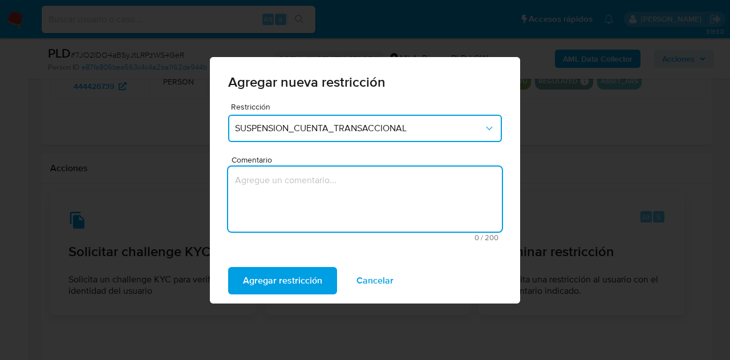
click at [359, 177] on textarea "Comentario" at bounding box center [365, 198] width 274 height 65
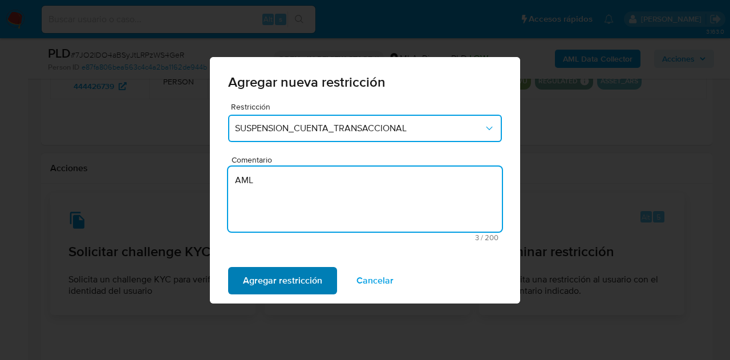
type textarea "AML"
click at [257, 275] on span "Agregar restricción" at bounding box center [282, 280] width 79 height 25
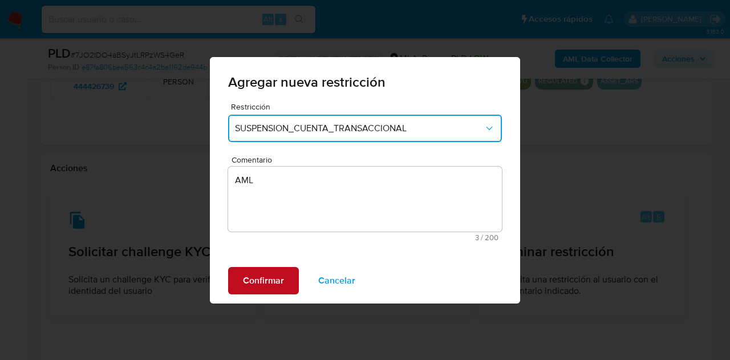
click at [251, 274] on span "Confirmar" at bounding box center [263, 280] width 41 height 25
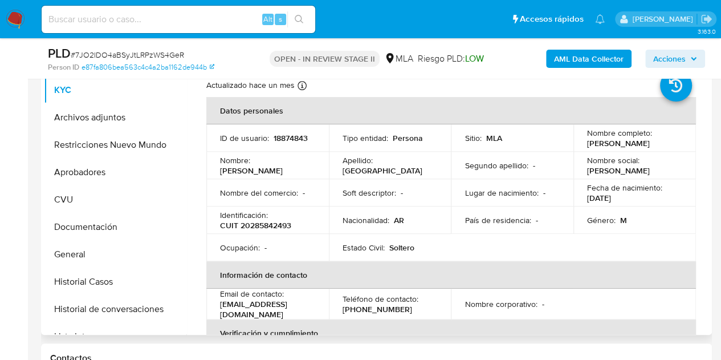
scroll to position [249, 0]
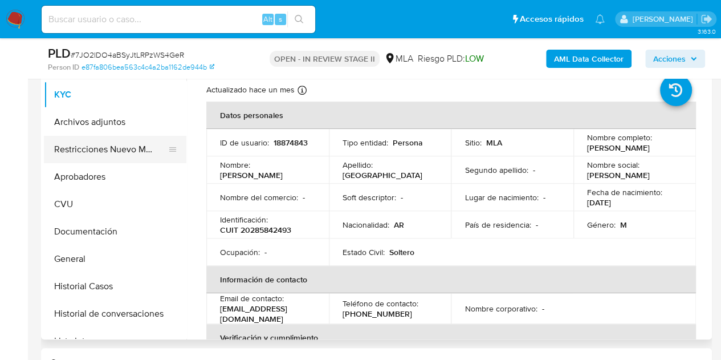
click at [83, 143] on button "Restricciones Nuevo Mundo" at bounding box center [110, 149] width 133 height 27
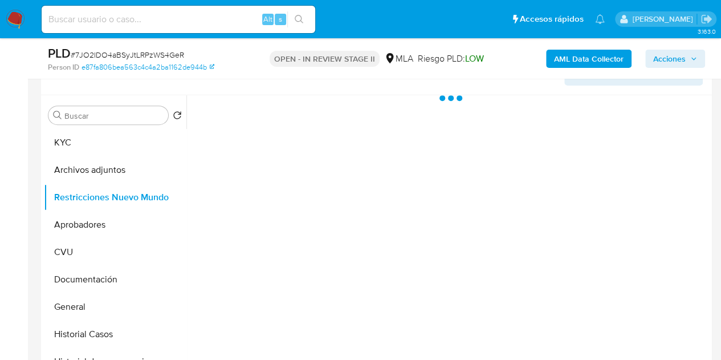
scroll to position [191, 0]
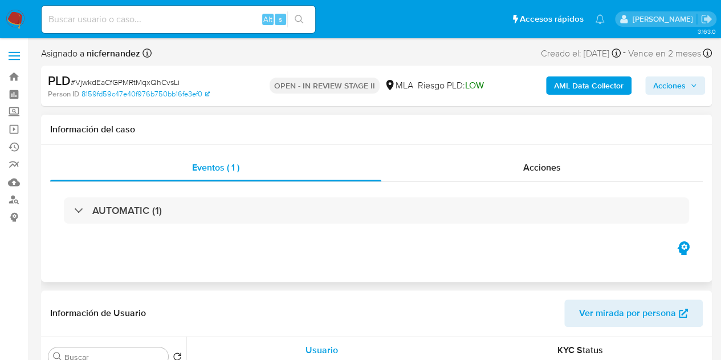
select select "10"
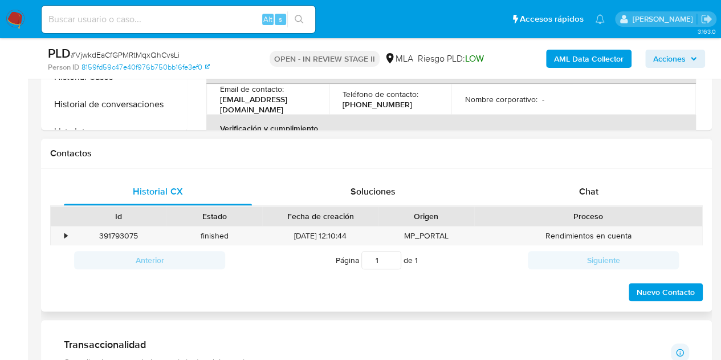
scroll to position [459, 0]
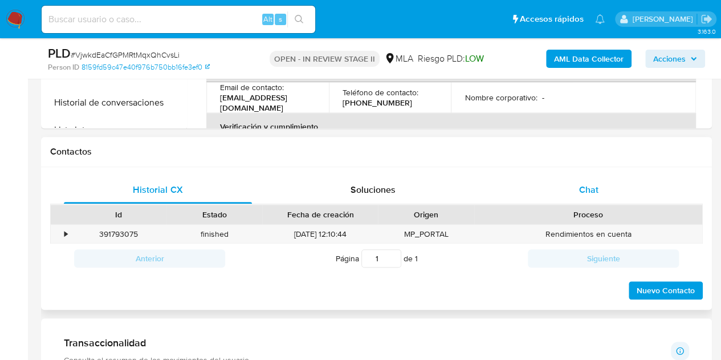
click at [612, 173] on div "Historial CX Soluciones Chat Id Estado Fecha de creación Origen Proceso • 39179…" at bounding box center [376, 238] width 671 height 143
click at [617, 184] on div "Chat" at bounding box center [589, 189] width 188 height 27
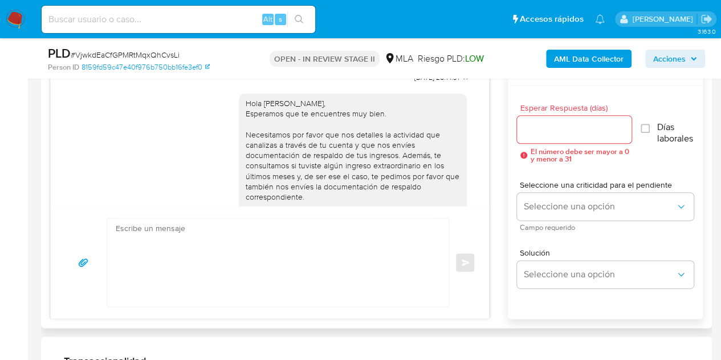
scroll to position [844, 0]
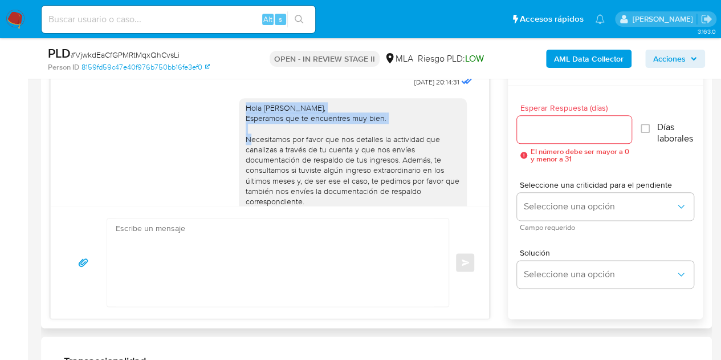
drag, startPoint x: 285, startPoint y: 148, endPoint x: 397, endPoint y: 149, distance: 111.7
click at [397, 149] on div "Hola [PERSON_NAME], Esperamos que te encuentres muy bien. Necesitamos por favor…" at bounding box center [353, 201] width 214 height 197
copy div "Hola [PERSON_NAME], Esperamos que te encuentres muy bien."
drag, startPoint x: 242, startPoint y: 155, endPoint x: 350, endPoint y: 171, distance: 109.5
click at [246, 156] on div "Hola [PERSON_NAME], Esperamos que te encuentres muy bien. Necesitamos por favor…" at bounding box center [353, 201] width 214 height 197
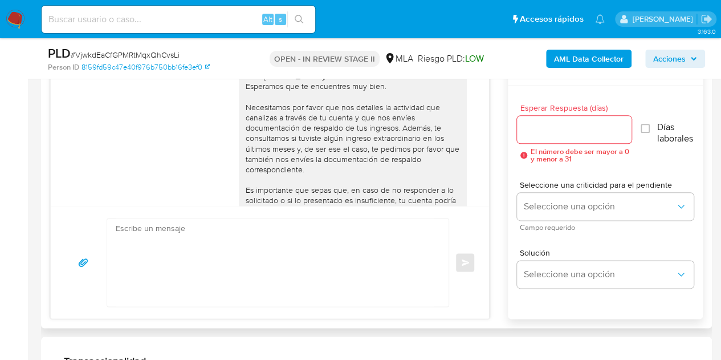
scroll to position [1030, 0]
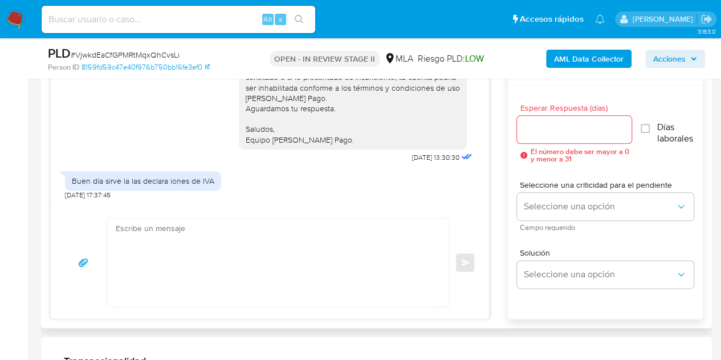
click at [300, 147] on div "Hola [PERSON_NAME], Esperamos que te encuentres muy bien. Necesitamos por favor…" at bounding box center [353, 46] width 228 height 206
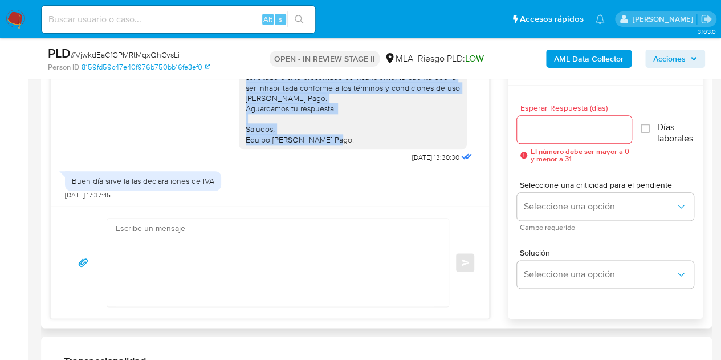
drag, startPoint x: 238, startPoint y: 90, endPoint x: 352, endPoint y: 165, distance: 136.3
click at [352, 145] on div "Hola [PERSON_NAME], Esperamos que te encuentres muy bien. Necesitamos por favor…" at bounding box center [353, 46] width 214 height 197
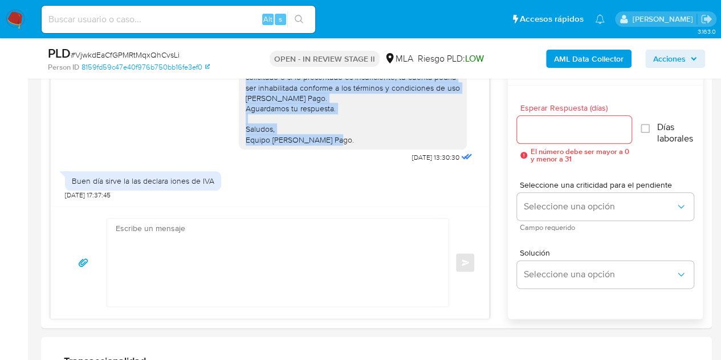
copy div "Es importante que sepas que, en caso de no responder a lo solicitado o si lo pr…"
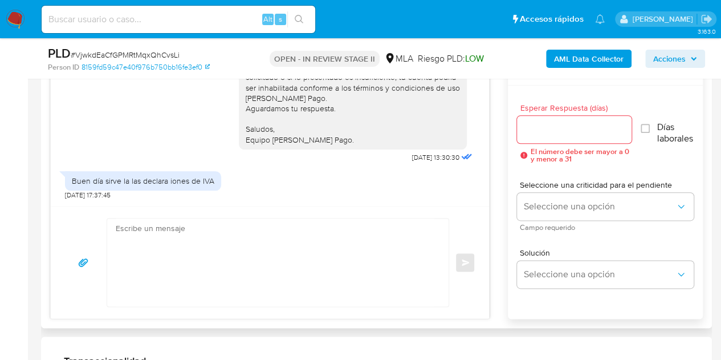
click at [265, 277] on textarea at bounding box center [275, 262] width 319 height 88
paste textarea "Hola [PERSON_NAME], Esperamos que te encuentres muy bien. Sí, esa documentación…"
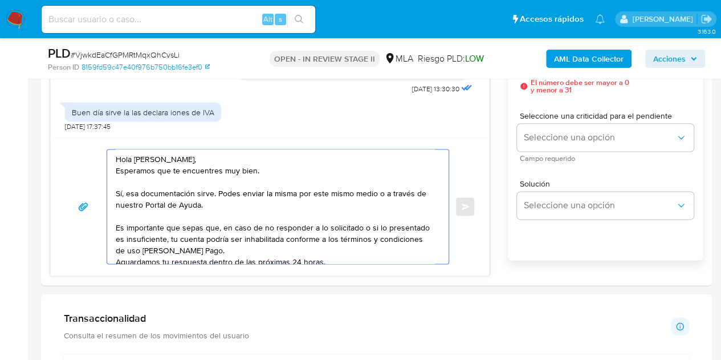
scroll to position [643, 0]
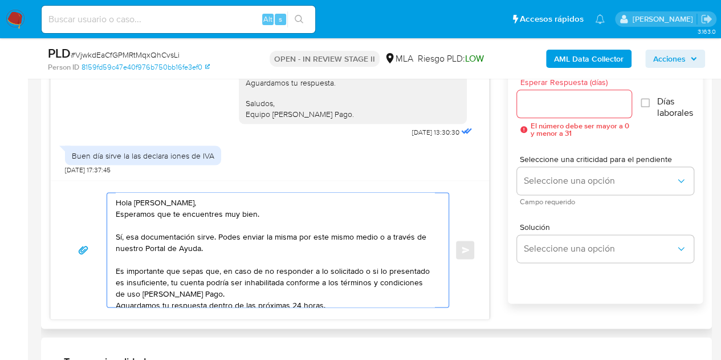
type textarea "Hola Fernando Gabriel, Esperamos que te encuentres muy bien. Sí, esa documentac…"
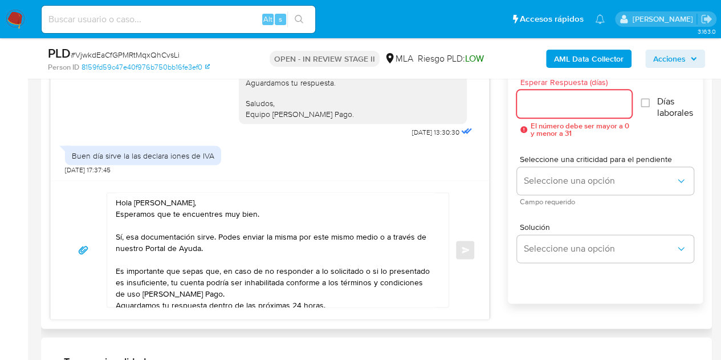
click at [558, 106] on input "Esperar Respuesta (días)" at bounding box center [574, 103] width 115 height 15
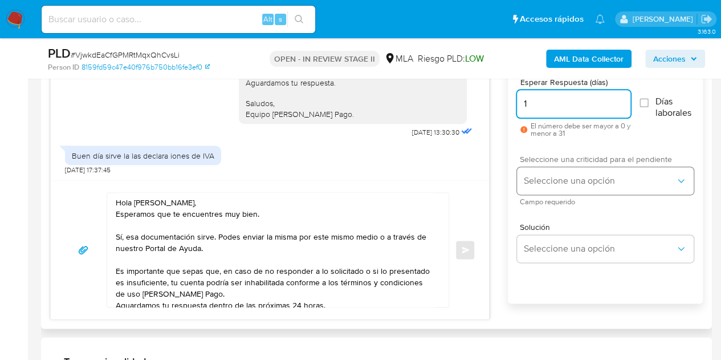
type input "1"
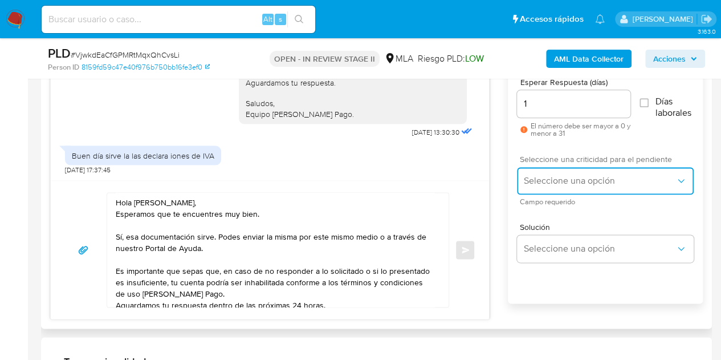
click at [545, 184] on span "Seleccione una opción" at bounding box center [600, 180] width 152 height 11
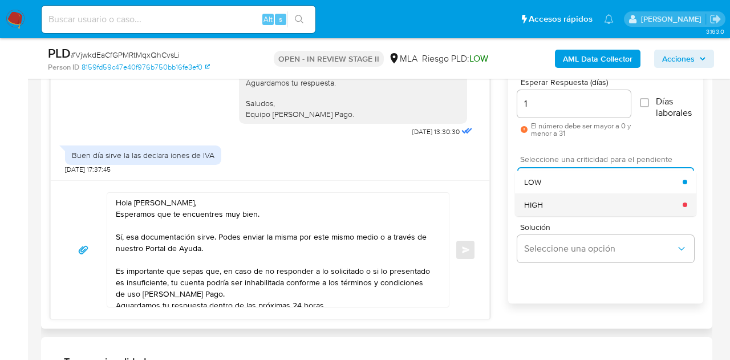
click at [554, 204] on div "HIGH" at bounding box center [603, 204] width 158 height 23
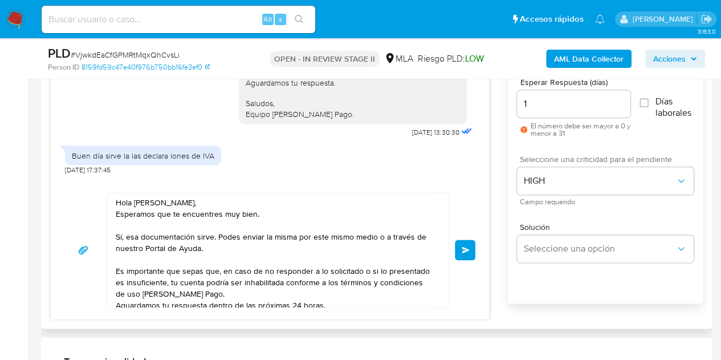
click at [497, 196] on div "17/09/2025 14:28:31 Hola, Esperamos que te encuentres muy bien. Te consultamos …" at bounding box center [376, 175] width 653 height 290
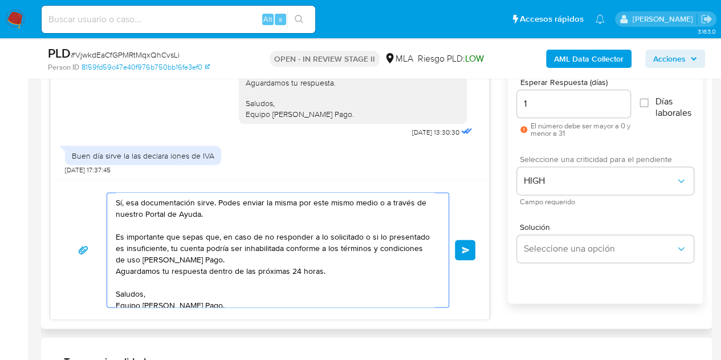
scroll to position [42, 0]
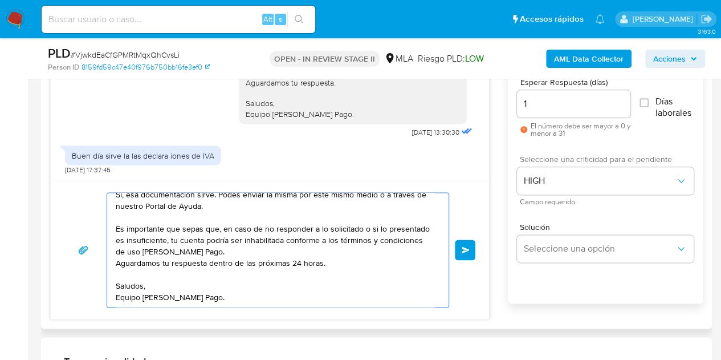
click at [462, 249] on span "Enviar" at bounding box center [466, 249] width 8 height 7
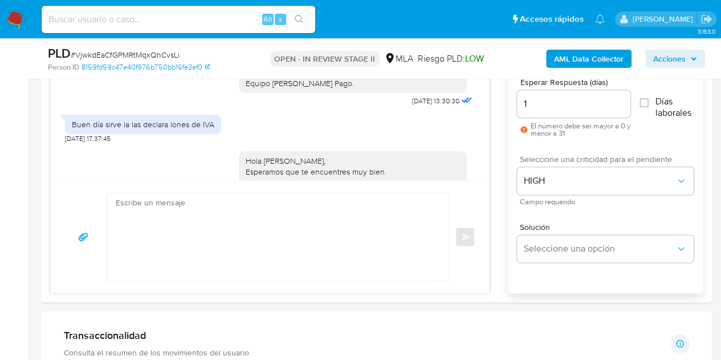
scroll to position [0, 0]
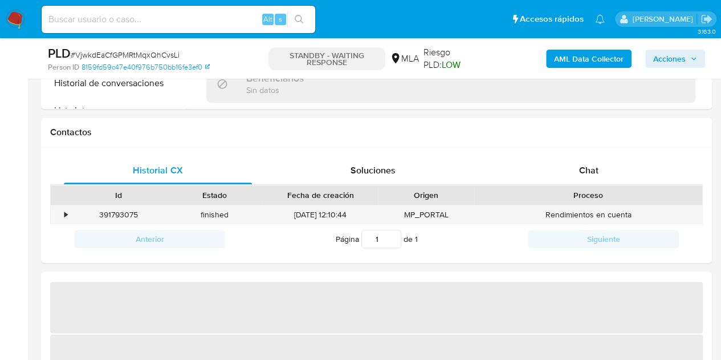
scroll to position [536, 0]
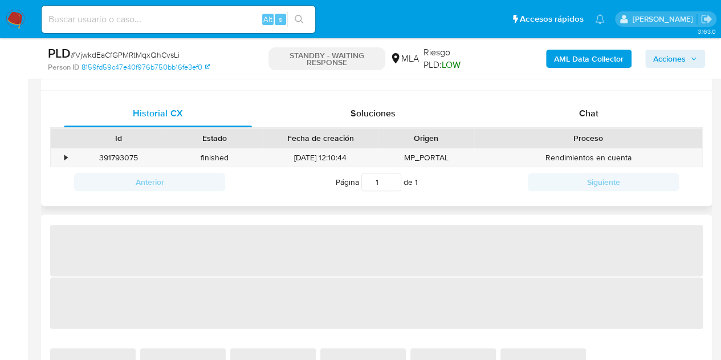
select select "10"
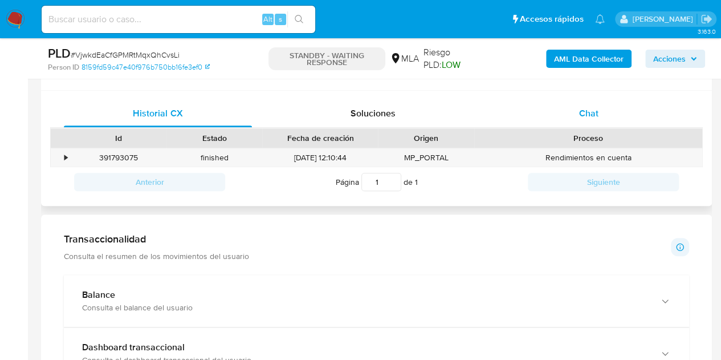
click at [604, 105] on div "Chat" at bounding box center [589, 113] width 188 height 27
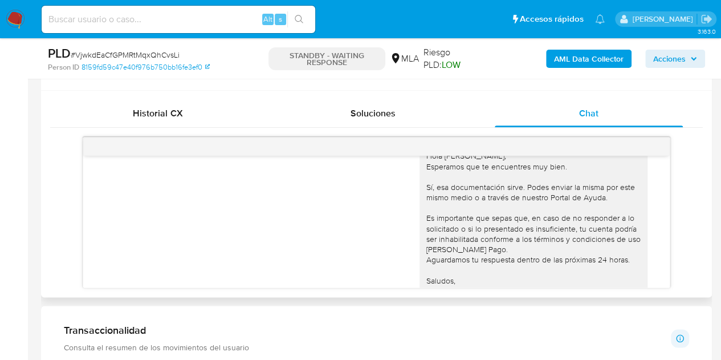
scroll to position [1119, 0]
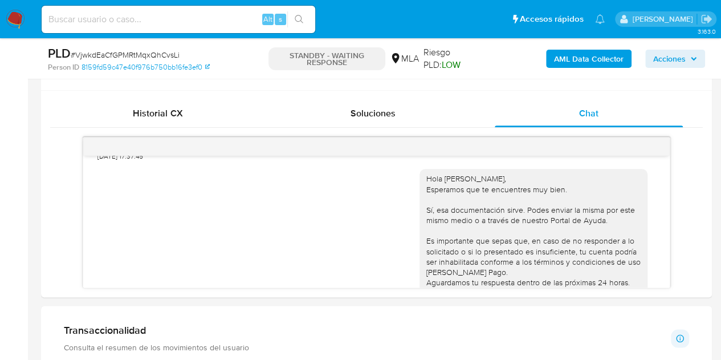
click at [232, 345] on p "Consulta el resumen de los movimientos del usuario" at bounding box center [156, 347] width 185 height 10
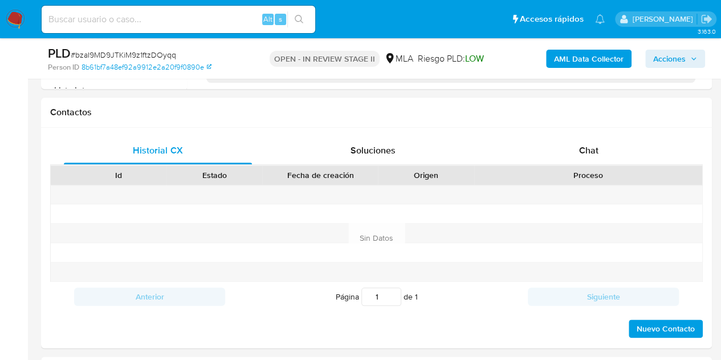
scroll to position [538, 0]
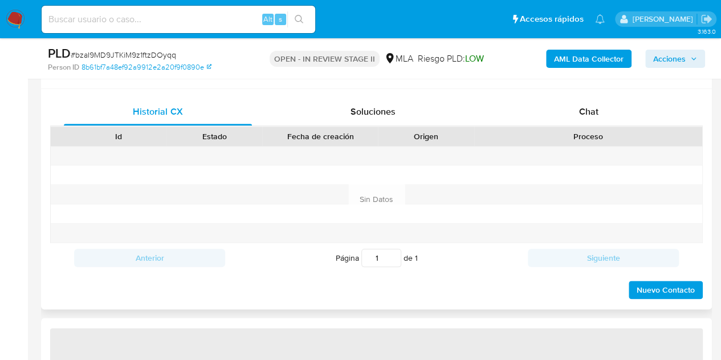
select select "10"
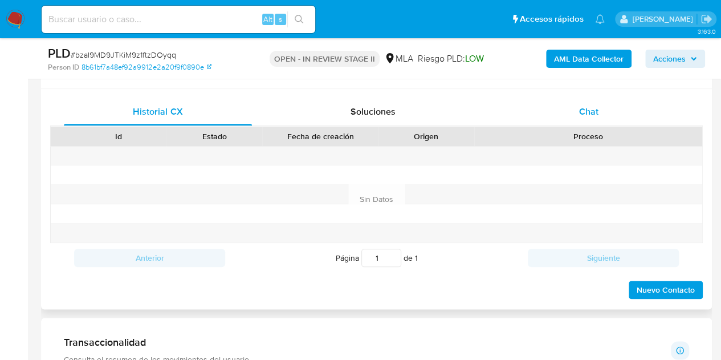
drag, startPoint x: 585, startPoint y: 115, endPoint x: 579, endPoint y: 120, distance: 8.1
click at [585, 116] on span "Chat" at bounding box center [588, 111] width 19 height 13
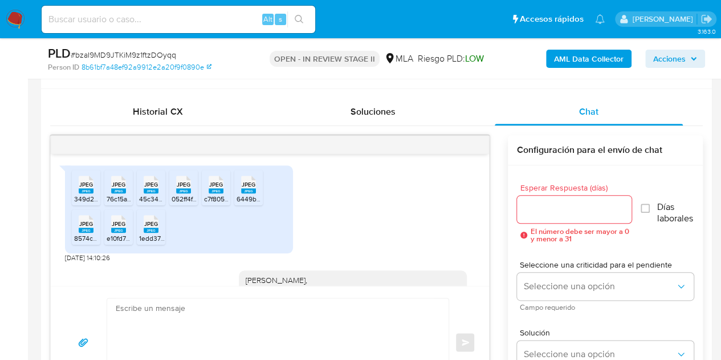
scroll to position [1925, 0]
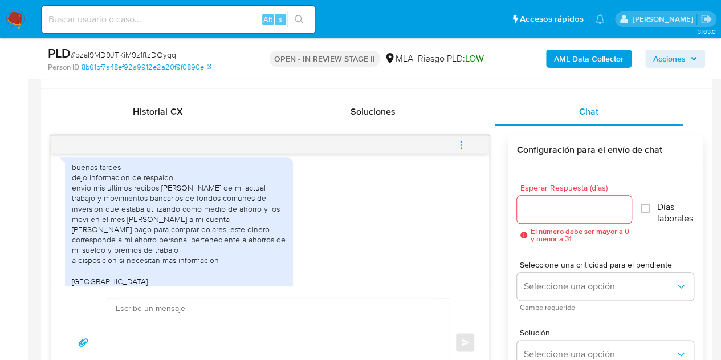
drag, startPoint x: 490, startPoint y: 271, endPoint x: 483, endPoint y: 259, distance: 13.3
click at [484, 255] on div "JPEG JPEG 349d22ca-39e3-400e-bc8b-47212f93c927.jpeg JPEG JPEG 76c15af8-0506-459…" at bounding box center [376, 266] width 653 height 263
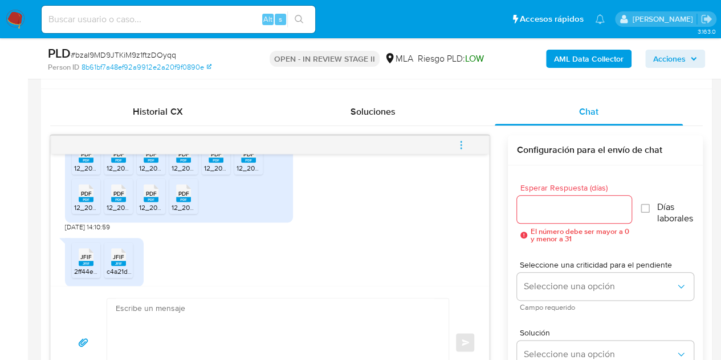
scroll to position [1838, 0]
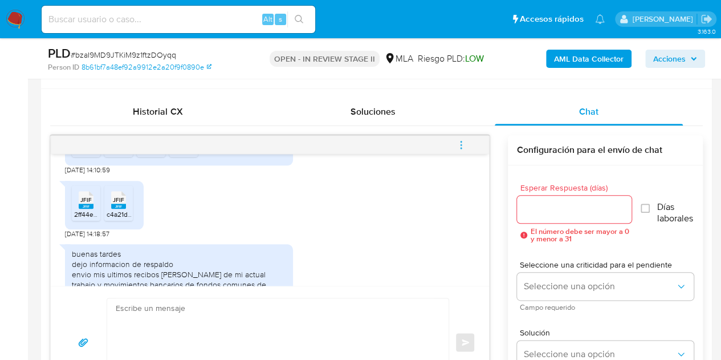
click at [75, 192] on div "JFIF JFIF" at bounding box center [86, 199] width 24 height 22
click at [123, 204] on rect at bounding box center [118, 206] width 15 height 5
drag, startPoint x: 0, startPoint y: 229, endPoint x: 74, endPoint y: 225, distance: 74.2
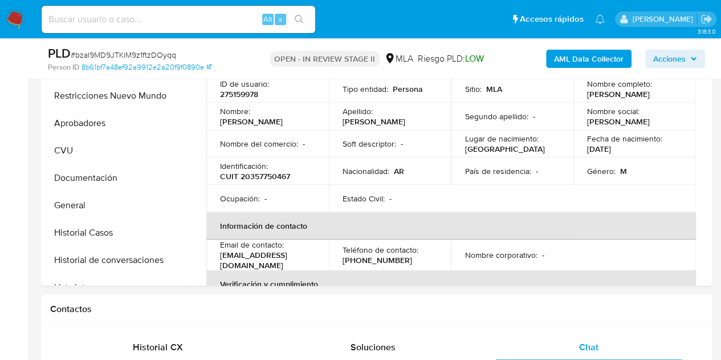
scroll to position [250, 0]
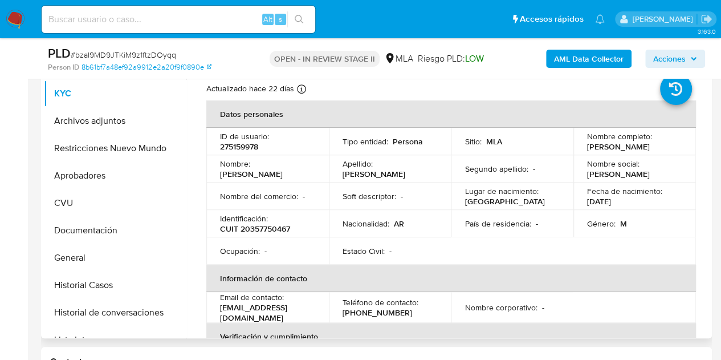
click at [230, 328] on th "Verificación y cumplimiento" at bounding box center [451, 336] width 490 height 27
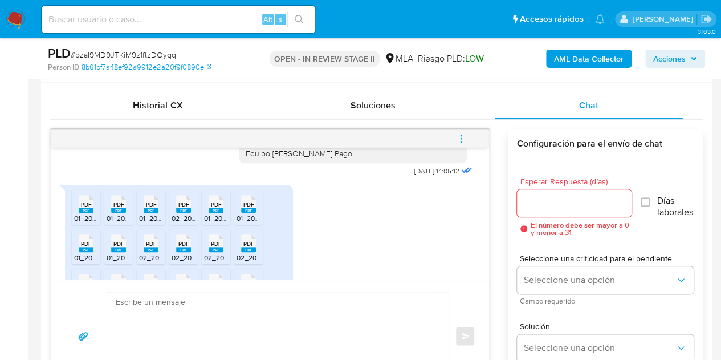
scroll to position [812, 0]
click at [88, 200] on span "PDF" at bounding box center [86, 203] width 11 height 7
click at [115, 200] on span "PDF" at bounding box center [118, 203] width 11 height 7
click at [153, 207] on rect at bounding box center [151, 209] width 15 height 5
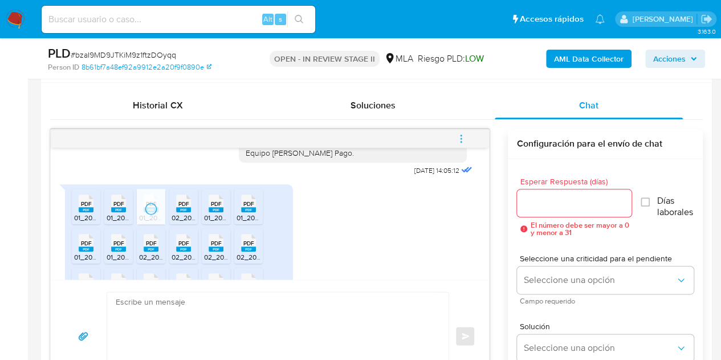
click at [182, 207] on rect at bounding box center [183, 209] width 15 height 5
click at [206, 193] on div "PDF PDF" at bounding box center [216, 202] width 24 height 22
click at [261, 198] on li "PDF PDF 01_2025_20357750467_MENSUAL_135419_1dbe1e333e.pdf" at bounding box center [248, 206] width 29 height 35
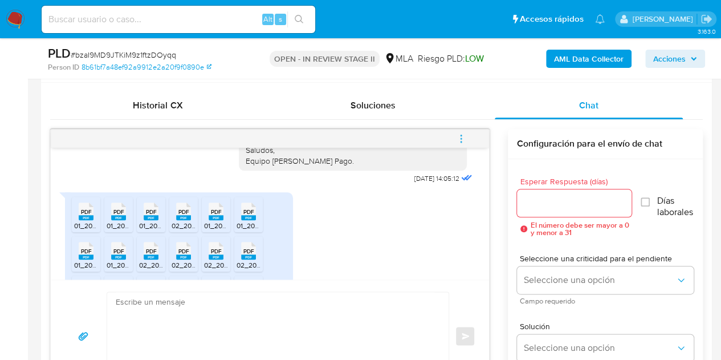
scroll to position [825, 0]
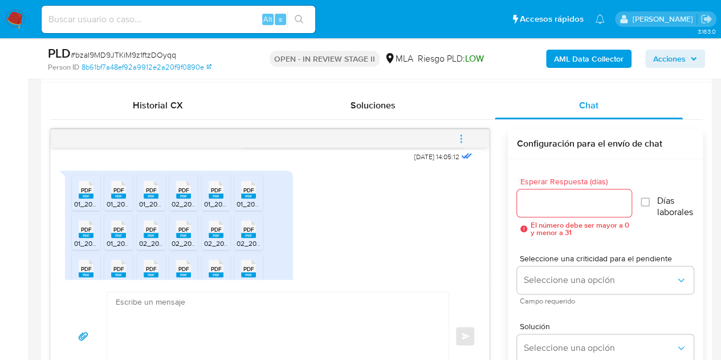
click at [78, 226] on div "PDF PDF" at bounding box center [86, 228] width 24 height 22
click at [120, 233] on rect at bounding box center [118, 235] width 15 height 5
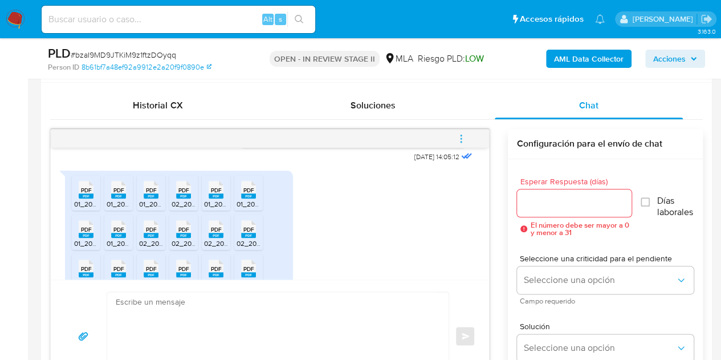
scroll to position [854, 0]
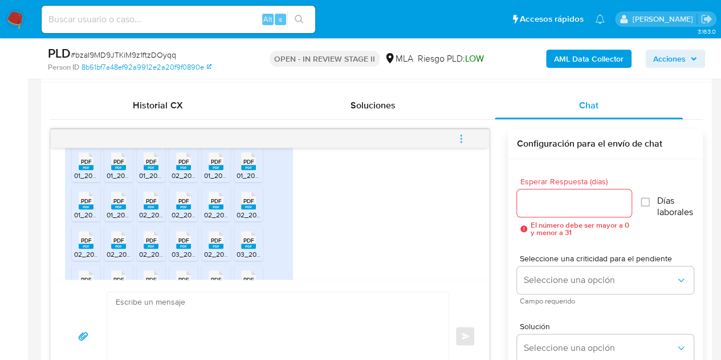
click at [148, 204] on rect at bounding box center [151, 206] width 15 height 5
click at [181, 198] on icon "PDF" at bounding box center [183, 200] width 15 height 20
click at [214, 197] on span "PDF" at bounding box center [216, 200] width 11 height 7
click at [245, 197] on span "PDF" at bounding box center [248, 200] width 11 height 7
click at [83, 237] on span "PDF" at bounding box center [86, 240] width 11 height 7
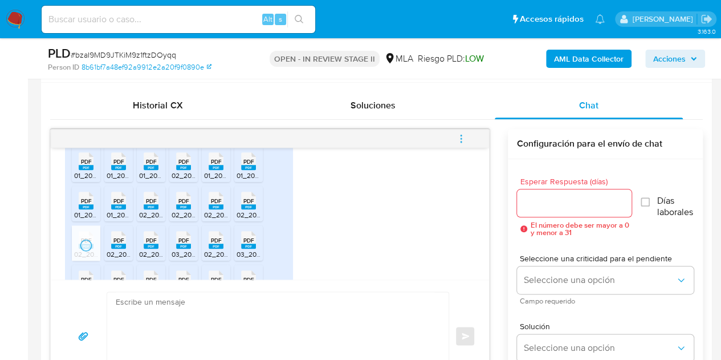
click at [117, 249] on span "02_2024_20357750467_MENSUAL_106015_b5ff4418df.pdf" at bounding box center [197, 254] width 180 height 10
click at [149, 243] on rect at bounding box center [151, 245] width 15 height 5
click at [217, 237] on span "PDF" at bounding box center [216, 240] width 11 height 7
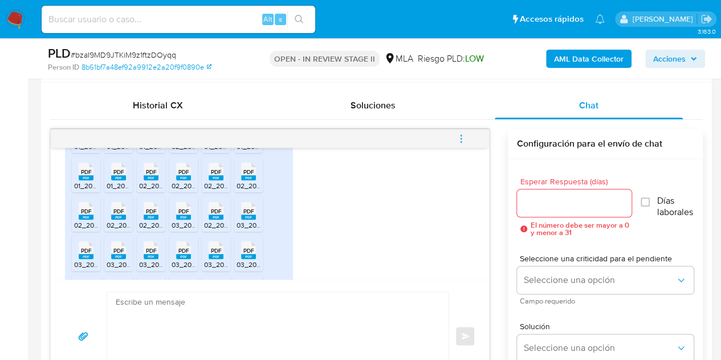
scroll to position [884, 0]
click at [176, 204] on div "PDF PDF" at bounding box center [184, 209] width 24 height 22
click at [250, 214] on rect at bounding box center [248, 216] width 15 height 5
click at [83, 246] on span "PDF" at bounding box center [86, 249] width 11 height 7
click at [115, 253] on rect at bounding box center [118, 255] width 15 height 5
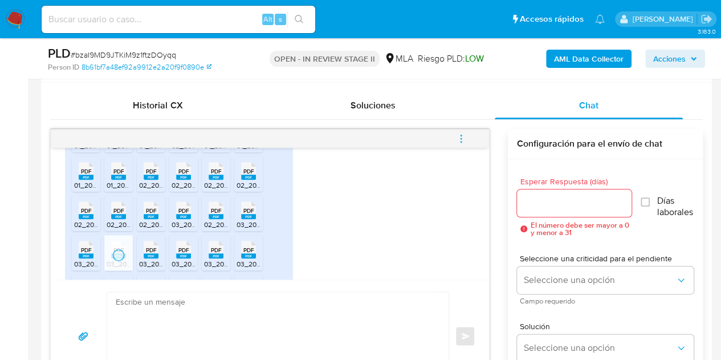
click at [152, 259] on span "03_2022_20357750467_MENSUAL_63310_4be6a39aa6.pdf" at bounding box center [231, 264] width 185 height 10
click at [180, 253] on rect at bounding box center [183, 255] width 15 height 5
drag, startPoint x: 212, startPoint y: 250, endPoint x: 241, endPoint y: 246, distance: 29.3
click at [212, 259] on span "03_2024_20357750467_MENSUAL_108444_d714948c18.pdf" at bounding box center [297, 264] width 186 height 10
click at [246, 253] on rect at bounding box center [248, 255] width 15 height 5
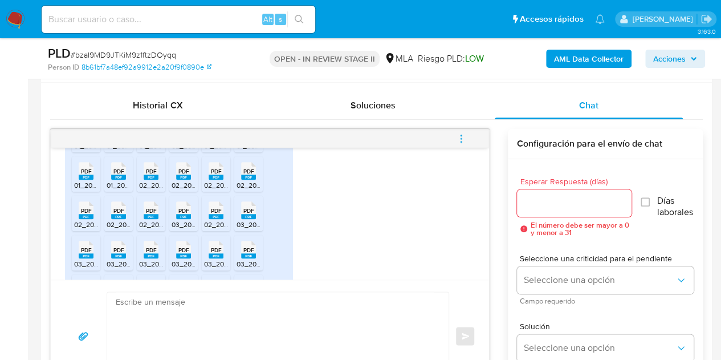
scroll to position [906, 0]
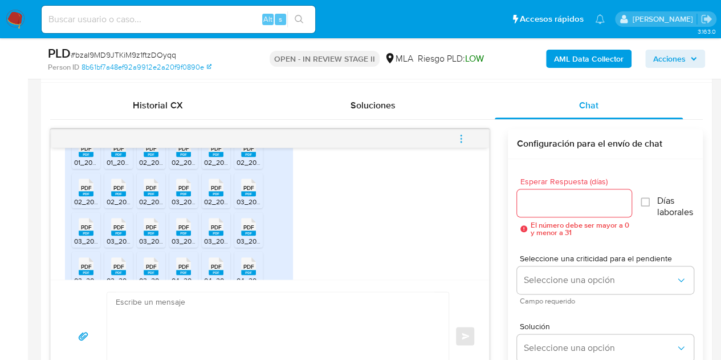
click at [83, 270] on rect at bounding box center [86, 272] width 15 height 5
click at [122, 275] on span "03_2025_20357750467_MENSUAL_141446_99b3422776.pdf" at bounding box center [201, 280] width 188 height 10
click at [148, 263] on span "PDF" at bounding box center [151, 266] width 11 height 7
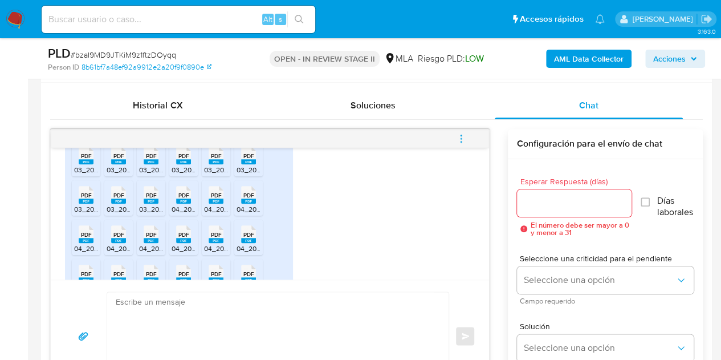
scroll to position [998, 0]
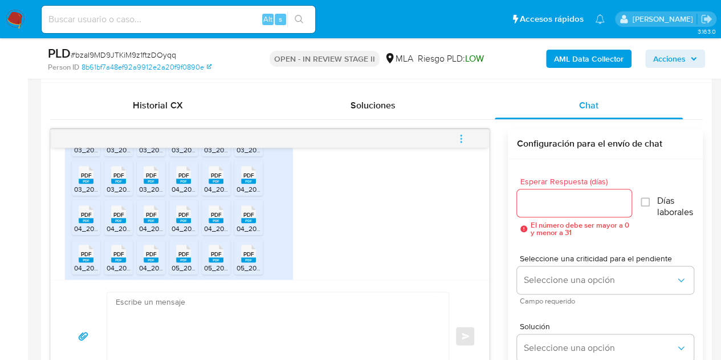
click at [181, 178] on rect at bounding box center [183, 180] width 15 height 5
drag, startPoint x: 206, startPoint y: 174, endPoint x: 242, endPoint y: 174, distance: 35.3
click at [208, 184] on span "04_2022_20357750467_MENSUAL_65802_6521901f5a.pdf" at bounding box center [295, 189] width 182 height 10
click at [251, 173] on icon "PDF" at bounding box center [248, 175] width 15 height 20
click at [80, 223] on span "04_2021_20357750467_ANEXOS_VARIOS_45909_985bf00613.Pdf" at bounding box center [177, 228] width 206 height 10
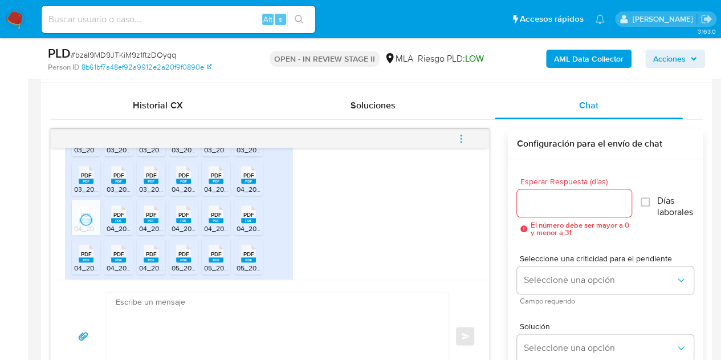
click at [118, 218] on rect at bounding box center [118, 220] width 15 height 5
click at [142, 210] on div "PDF PDF" at bounding box center [151, 213] width 24 height 22
click at [191, 204] on div "PDF PDF" at bounding box center [184, 213] width 24 height 22
click at [215, 211] on span "PDF" at bounding box center [216, 214] width 11 height 7
click at [248, 211] on span "PDF" at bounding box center [248, 214] width 11 height 7
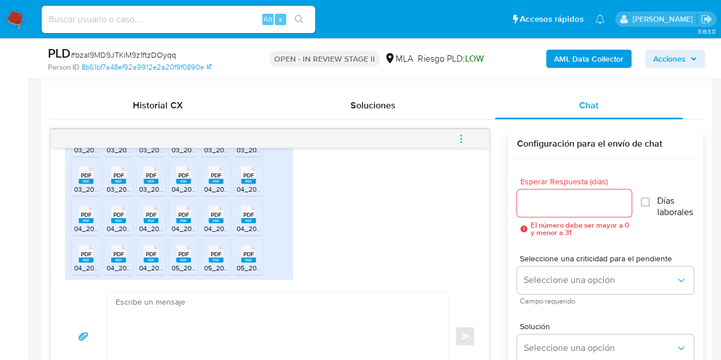
drag, startPoint x: 84, startPoint y: 257, endPoint x: 104, endPoint y: 253, distance: 19.9
click at [84, 263] on span "04_2024_20357750467_MENSUAL_111531_e9e7562943.pdf" at bounding box center [166, 268] width 185 height 10
click at [117, 257] on rect at bounding box center [118, 259] width 15 height 5
click at [151, 257] on rect at bounding box center [151, 259] width 15 height 5
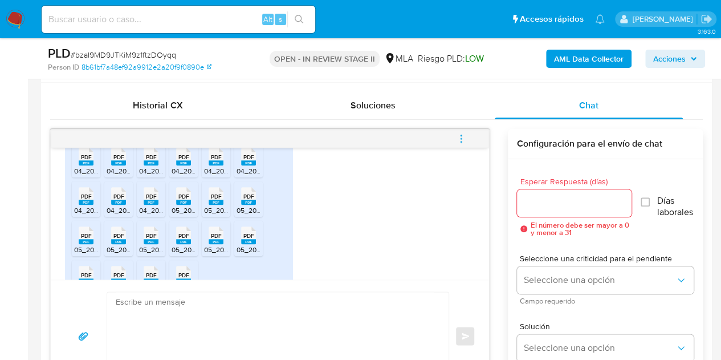
scroll to position [1063, 0]
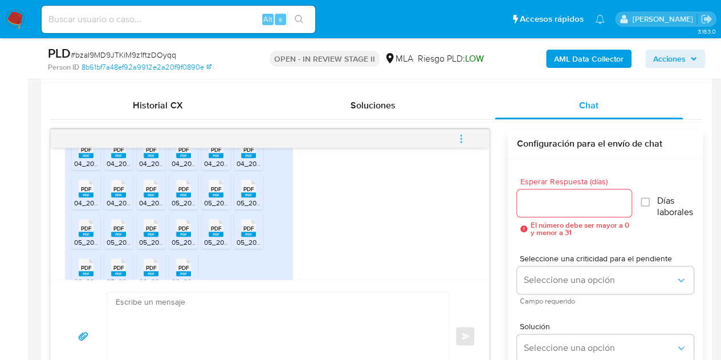
click at [180, 192] on rect at bounding box center [183, 194] width 15 height 5
click at [208, 183] on div "PDF PDF" at bounding box center [216, 187] width 24 height 22
click at [256, 182] on div "PDF PDF" at bounding box center [249, 187] width 24 height 22
drag, startPoint x: 93, startPoint y: 221, endPoint x: 108, endPoint y: 226, distance: 15.1
click at [93, 221] on div "PDF PDF" at bounding box center [86, 226] width 24 height 22
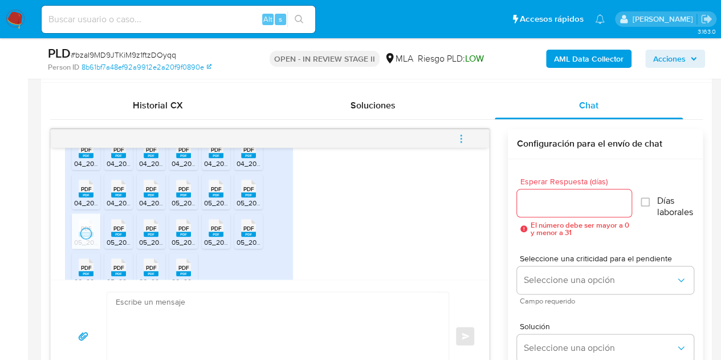
drag, startPoint x: 117, startPoint y: 227, endPoint x: 133, endPoint y: 225, distance: 16.7
click at [117, 237] on span "05_2022_20357750467_ANEXOS_VARIOS_66868_de3ffb2041.Pdf" at bounding box center [210, 242] width 206 height 10
click at [145, 231] on rect at bounding box center [151, 233] width 15 height 5
click at [187, 231] on rect at bounding box center [183, 233] width 15 height 5
drag, startPoint x: 219, startPoint y: 226, endPoint x: 234, endPoint y: 227, distance: 14.8
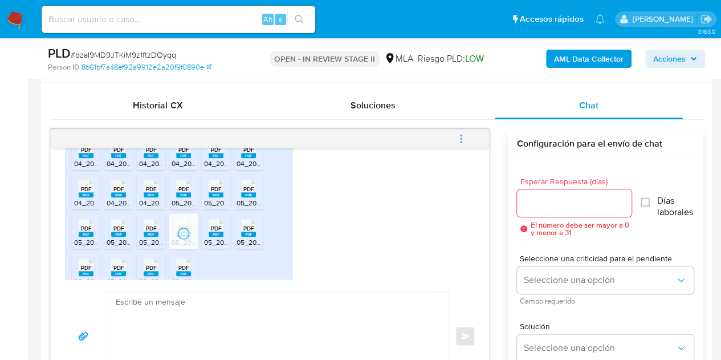
click at [219, 237] on span "05_2024_20357750467_MENSUAL_112539_1b364f9950.pdf" at bounding box center [296, 242] width 185 height 10
click at [243, 225] on icon "PDF" at bounding box center [248, 228] width 15 height 20
click at [80, 271] on rect at bounding box center [86, 273] width 15 height 5
click at [115, 264] on span "PDF" at bounding box center [118, 267] width 11 height 7
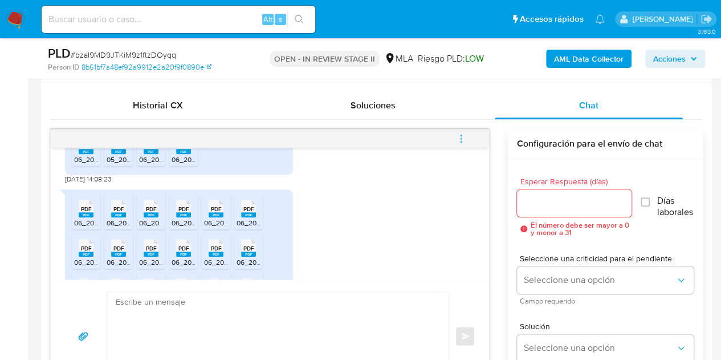
scroll to position [1128, 0]
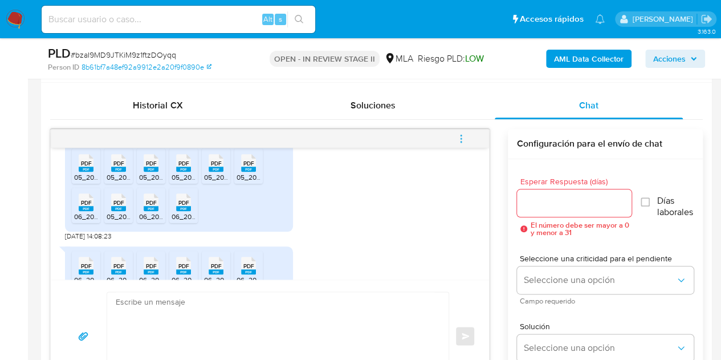
click at [79, 206] on rect at bounding box center [86, 208] width 15 height 5
click at [158, 194] on div "PDF PDF" at bounding box center [151, 201] width 24 height 22
click at [178, 206] on rect at bounding box center [183, 208] width 15 height 5
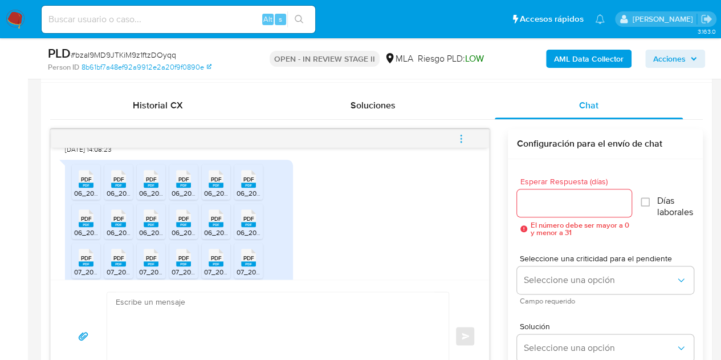
scroll to position [1219, 0]
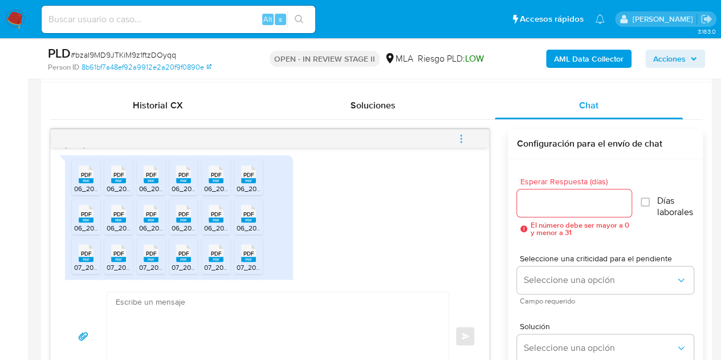
click at [334, 224] on div "PDF PDF 06_2021_20357750467_AGUINALDO_48974_e70ab34e1f.PDF PDF PDF 06_2021_2035…" at bounding box center [270, 338] width 410 height 378
click at [82, 178] on rect at bounding box center [86, 180] width 15 height 5
click at [123, 178] on rect at bounding box center [118, 180] width 15 height 5
click at [144, 178] on rect at bounding box center [151, 180] width 15 height 5
drag, startPoint x: 186, startPoint y: 168, endPoint x: 201, endPoint y: 169, distance: 14.3
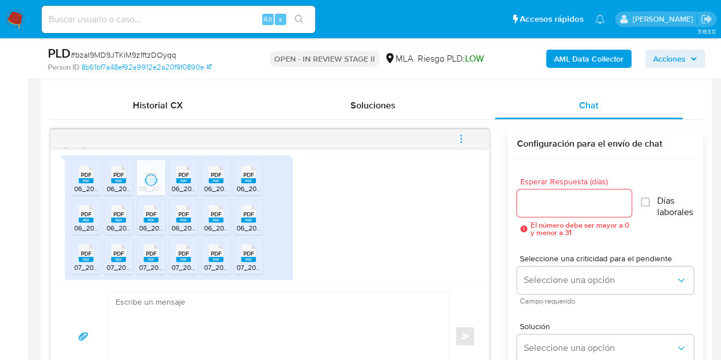
click at [186, 178] on rect at bounding box center [183, 180] width 15 height 5
drag, startPoint x: 212, startPoint y: 170, endPoint x: 241, endPoint y: 176, distance: 29.1
click at [212, 178] on rect at bounding box center [216, 180] width 15 height 5
click at [246, 184] on span "06_2024_20357750467_AGUINALDO_114644_39cbb25760.pdf" at bounding box center [335, 189] width 196 height 10
click at [87, 217] on rect at bounding box center [86, 219] width 15 height 5
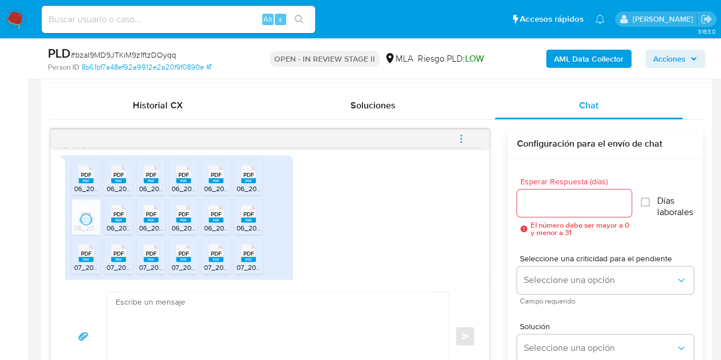
click at [115, 223] on span "06_2023_20357750467_MENSUAL_88010_c56b3498a7.pdf" at bounding box center [199, 228] width 185 height 10
drag, startPoint x: 148, startPoint y: 213, endPoint x: 169, endPoint y: 213, distance: 20.5
click at [148, 223] on span "06_2024_20357750467_MENSUAL_117790_7d2ca4422e.pdf" at bounding box center [232, 228] width 186 height 10
click at [192, 212] on div "PDF PDF" at bounding box center [184, 212] width 24 height 22
click at [212, 217] on rect at bounding box center [216, 219] width 15 height 5
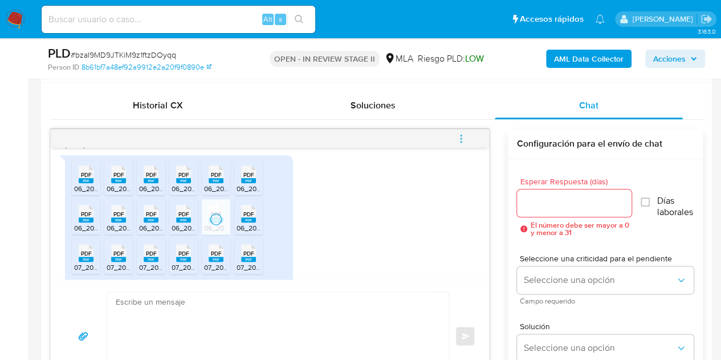
click at [245, 217] on rect at bounding box center [248, 219] width 15 height 5
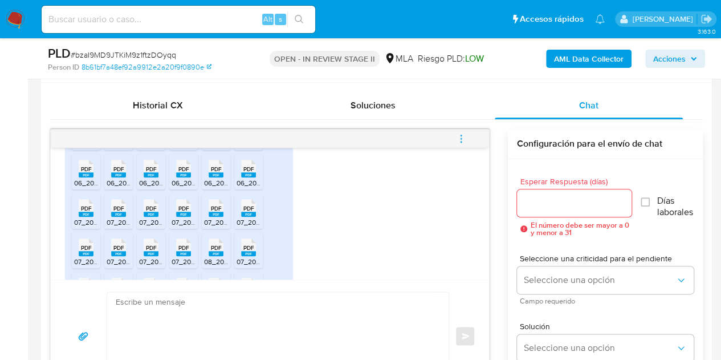
scroll to position [1256, 0]
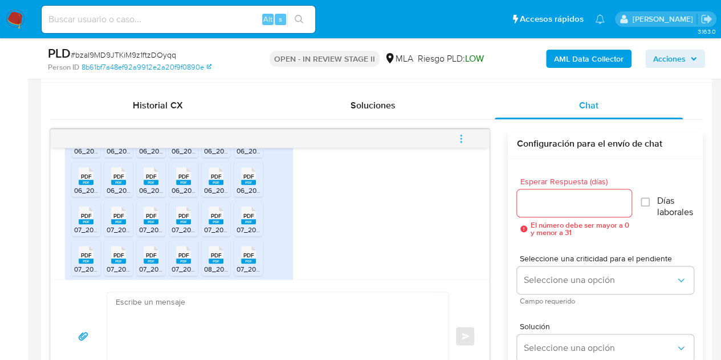
click at [82, 219] on rect at bounding box center [86, 221] width 15 height 5
click at [123, 225] on span "07_2020_20357750467_MENSUAL_24894_efaca3fc58.PDF" at bounding box center [199, 230] width 184 height 10
click at [151, 219] on rect at bounding box center [151, 221] width 15 height 5
drag, startPoint x: 182, startPoint y: 213, endPoint x: 216, endPoint y: 211, distance: 34.3
click at [182, 213] on icon "PDF" at bounding box center [183, 215] width 15 height 20
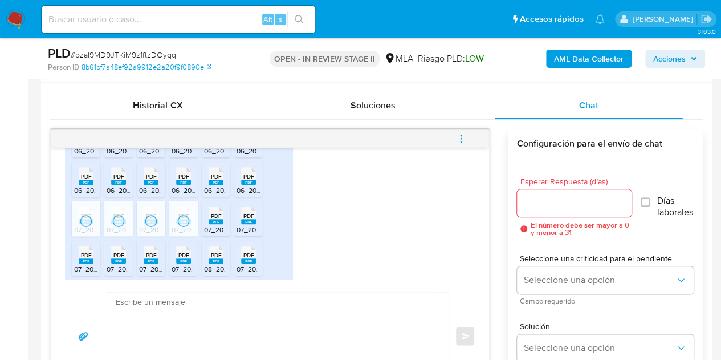
click at [227, 210] on div "PDF PDF" at bounding box center [216, 214] width 24 height 22
click at [251, 212] on span "PDF" at bounding box center [248, 215] width 11 height 7
drag, startPoint x: 255, startPoint y: 251, endPoint x: 209, endPoint y: 259, distance: 46.8
click at [253, 258] on rect at bounding box center [248, 260] width 15 height 5
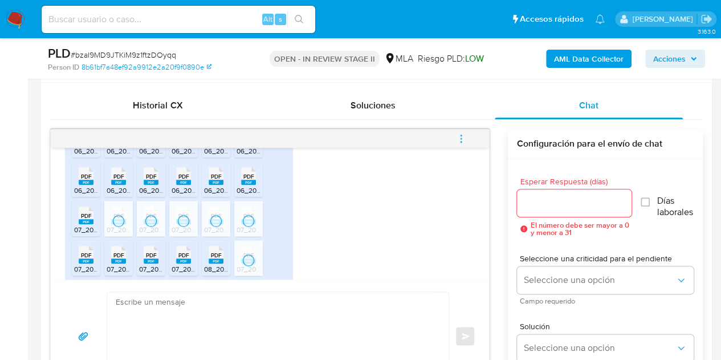
click at [179, 264] on span "07_2025_20357750467_MENSUAL_158141_930470ab51.pdf" at bounding box center [264, 269] width 184 height 10
click at [151, 258] on rect at bounding box center [151, 260] width 15 height 5
drag, startPoint x: 120, startPoint y: 250, endPoint x: 81, endPoint y: 249, distance: 38.8
click at [120, 258] on rect at bounding box center [118, 260] width 15 height 5
click at [78, 248] on div "PDF PDF" at bounding box center [86, 253] width 24 height 22
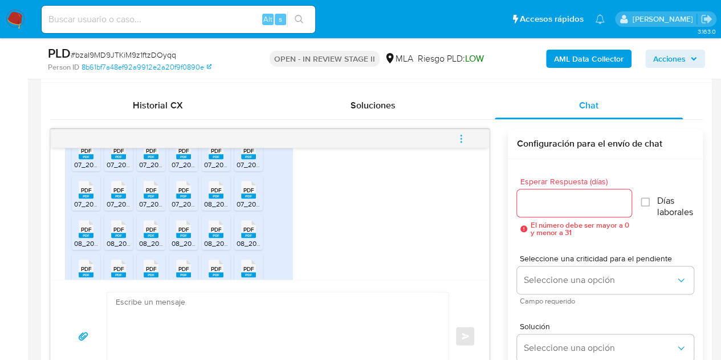
scroll to position [1335, 0]
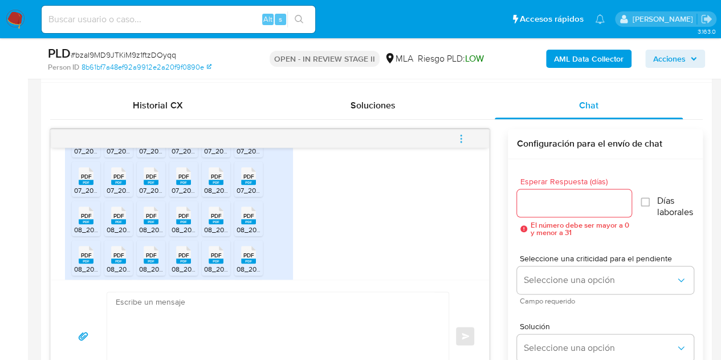
click at [211, 180] on rect at bounding box center [216, 182] width 15 height 5
click at [82, 213] on icon "PDF" at bounding box center [86, 215] width 15 height 20
click at [109, 225] on span "08_2020_20357750467_ANEXOS_VARIOS_27062_ea2e8a3be8.pdf" at bounding box center [212, 230] width 210 height 10
click at [141, 225] on span "08_2023_20357750467_MENSUAL_89644_2279f4a96b.pdf" at bounding box center [231, 230] width 185 height 10
drag, startPoint x: 187, startPoint y: 209, endPoint x: 206, endPoint y: 209, distance: 19.4
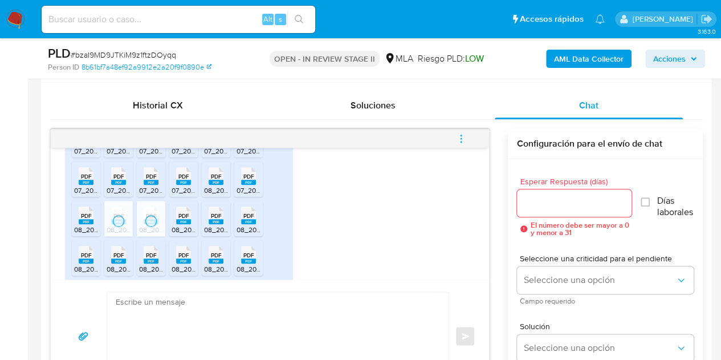
click at [187, 219] on rect at bounding box center [183, 221] width 15 height 5
click at [209, 209] on icon "PDF" at bounding box center [216, 215] width 15 height 20
click at [257, 206] on div "PDF PDF" at bounding box center [249, 214] width 24 height 22
click at [48, 256] on div "Historial CX Soluciones Chat Id Estado Fecha de creación Origen Proceso Anterio…" at bounding box center [376, 242] width 671 height 319
drag, startPoint x: 88, startPoint y: 247, endPoint x: 112, endPoint y: 248, distance: 24.0
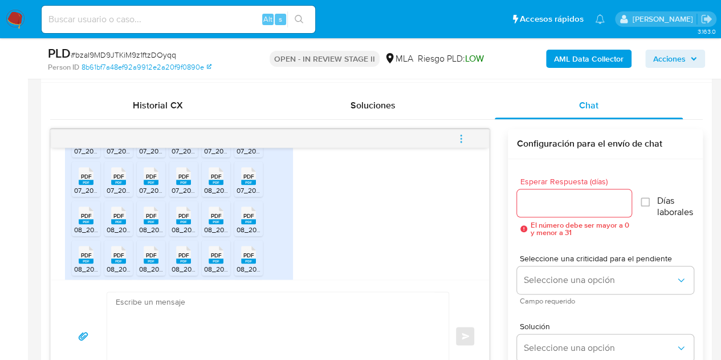
click at [88, 251] on span "PDF" at bounding box center [86, 254] width 11 height 7
click at [113, 258] on rect at bounding box center [118, 260] width 15 height 5
click at [152, 258] on rect at bounding box center [151, 260] width 15 height 5
drag, startPoint x: 191, startPoint y: 250, endPoint x: 210, endPoint y: 250, distance: 18.8
click at [191, 250] on div "PDF PDF" at bounding box center [184, 253] width 24 height 22
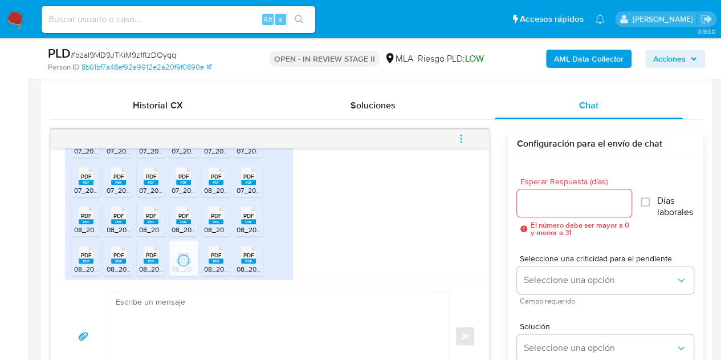
drag, startPoint x: 215, startPoint y: 249, endPoint x: 232, endPoint y: 249, distance: 16.5
click at [215, 258] on rect at bounding box center [216, 260] width 15 height 5
click at [239, 249] on div "PDF PDF" at bounding box center [249, 253] width 24 height 22
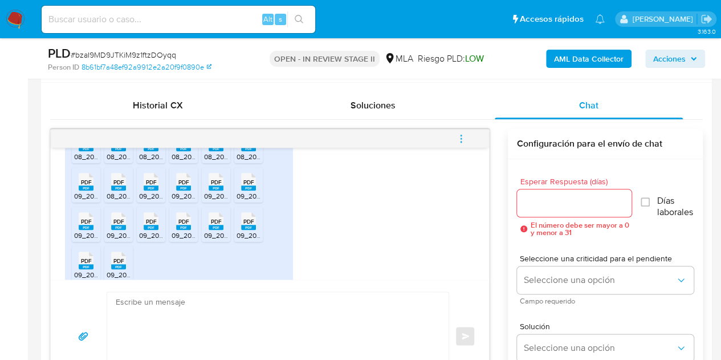
scroll to position [1449, 0]
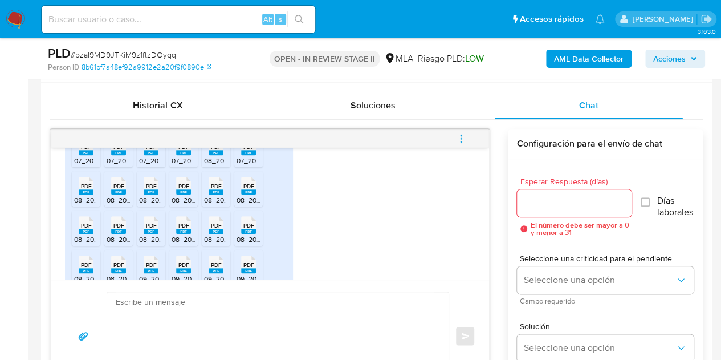
scroll to position [1422, 0]
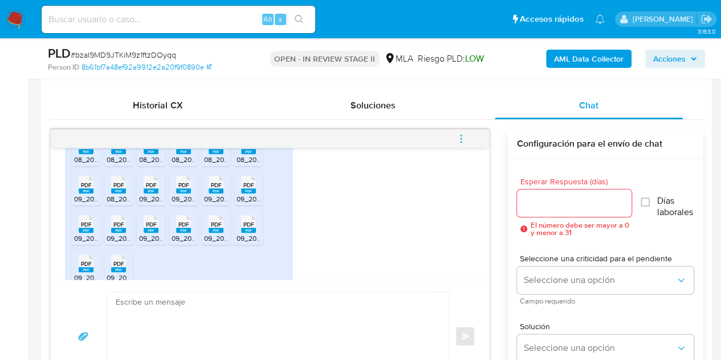
click at [87, 194] on span "09_2019_20357750467_MENSUAL_11427_21dab0238e.PDF" at bounding box center [166, 199] width 184 height 10
click at [154, 188] on rect at bounding box center [151, 190] width 15 height 5
click at [195, 175] on div "PDF PDF" at bounding box center [184, 183] width 24 height 22
click at [217, 188] on rect at bounding box center [216, 190] width 15 height 5
click at [248, 188] on rect at bounding box center [248, 190] width 15 height 5
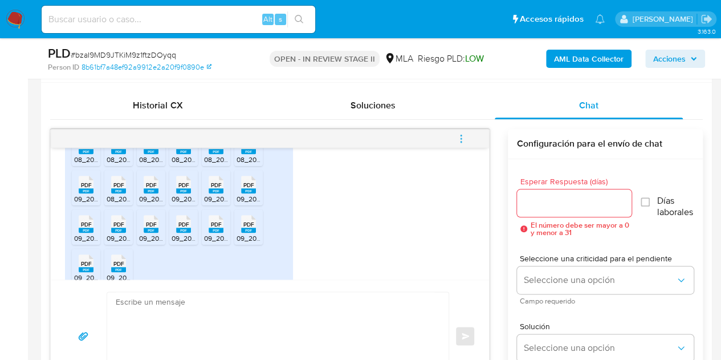
click at [83, 233] on span "09_2022_20357750467_MENSUAL_74466_3e160e8786.pdf" at bounding box center [167, 238] width 186 height 10
click at [113, 222] on icon "PDF" at bounding box center [118, 224] width 15 height 20
click at [153, 227] on rect at bounding box center [151, 229] width 15 height 5
click at [186, 233] on span "09_2023_20357750467_MENSUAL_95130_0614bcec34.pdf" at bounding box center [264, 238] width 184 height 10
click at [216, 227] on rect at bounding box center [216, 229] width 15 height 5
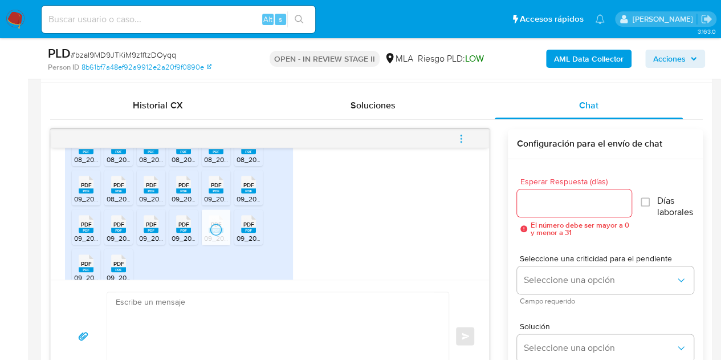
click at [245, 227] on rect at bounding box center [248, 229] width 15 height 5
click at [84, 272] on span "09_2025_20357750467_MENSUAL_162605_b3c6844208.pdf" at bounding box center [169, 277] width 190 height 10
click at [115, 267] on rect at bounding box center [118, 269] width 15 height 5
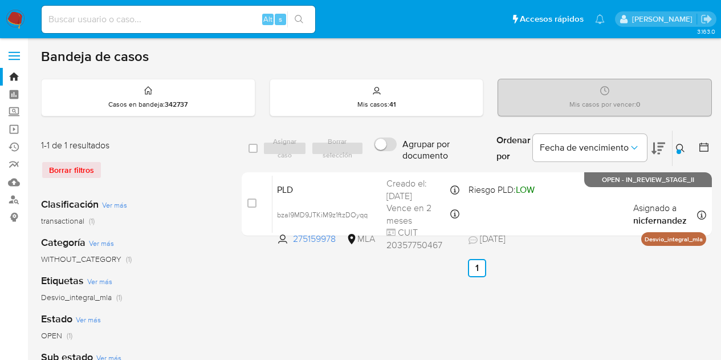
scroll to position [29, 0]
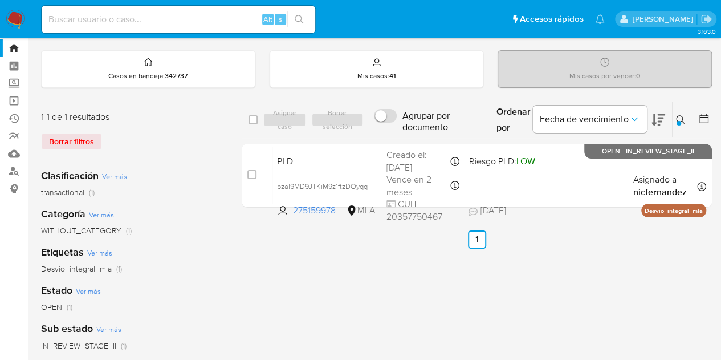
click at [680, 120] on icon at bounding box center [680, 119] width 9 height 9
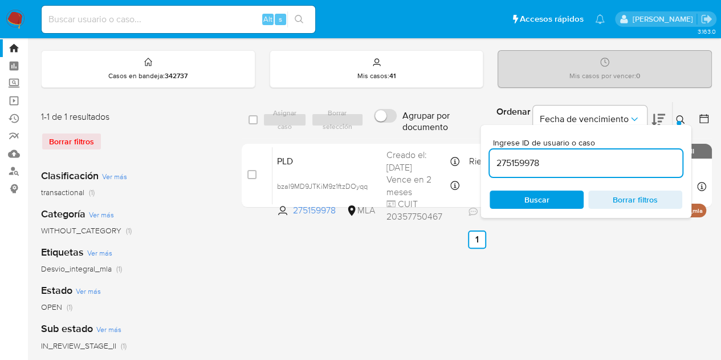
drag, startPoint x: 562, startPoint y: 166, endPoint x: 423, endPoint y: 130, distance: 143.1
click at [424, 129] on div "select-all-cases-checkbox Asignar caso Borrar selección Agrupar por documento O…" at bounding box center [477, 119] width 470 height 37
type input "415392994"
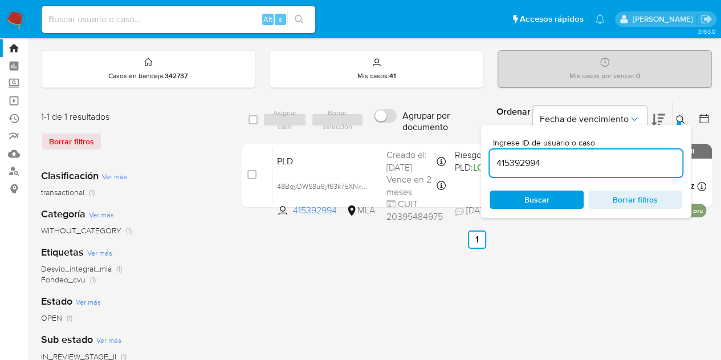
click at [680, 113] on button at bounding box center [682, 120] width 19 height 14
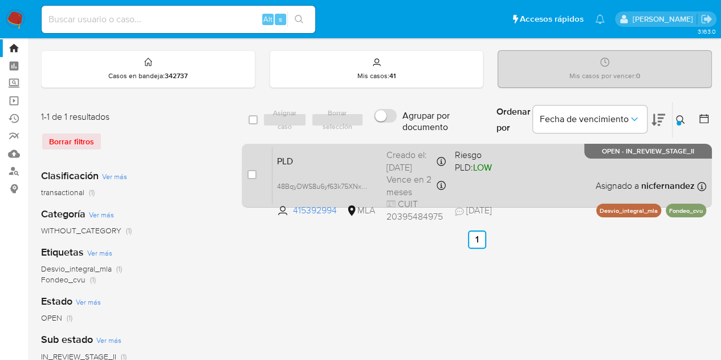
click at [367, 162] on span "PLD" at bounding box center [327, 160] width 100 height 15
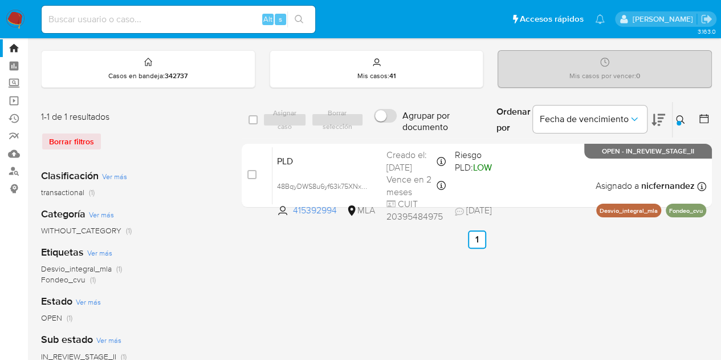
drag, startPoint x: 682, startPoint y: 120, endPoint x: 674, endPoint y: 125, distance: 8.7
click at [682, 120] on icon at bounding box center [680, 119] width 9 height 9
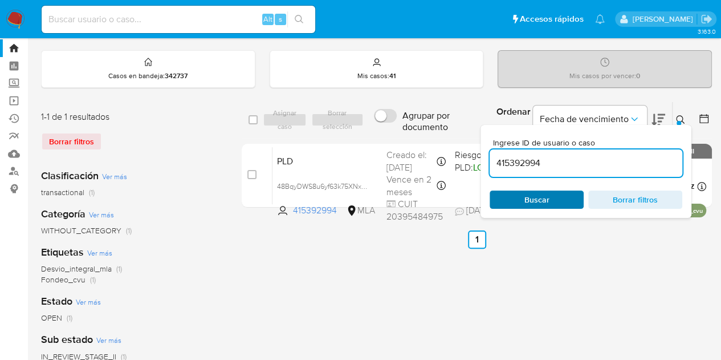
click at [540, 199] on span "Buscar" at bounding box center [536, 199] width 25 height 18
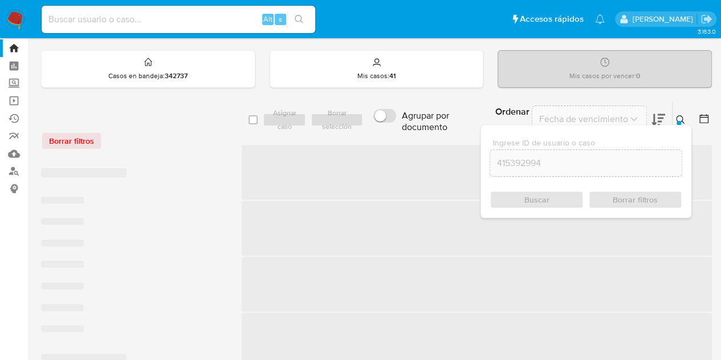
click at [682, 119] on icon at bounding box center [680, 119] width 9 height 9
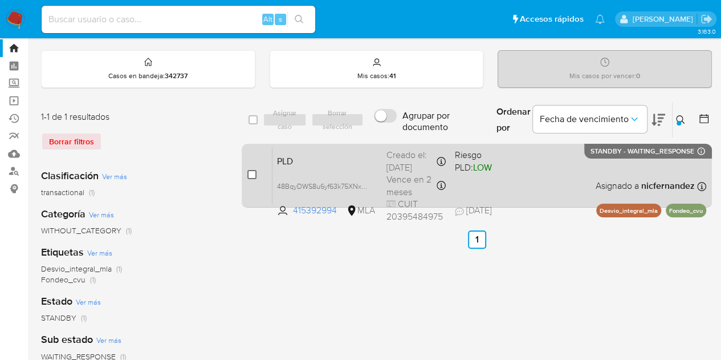
click at [251, 170] on input "checkbox" at bounding box center [251, 174] width 9 height 9
checkbox input "true"
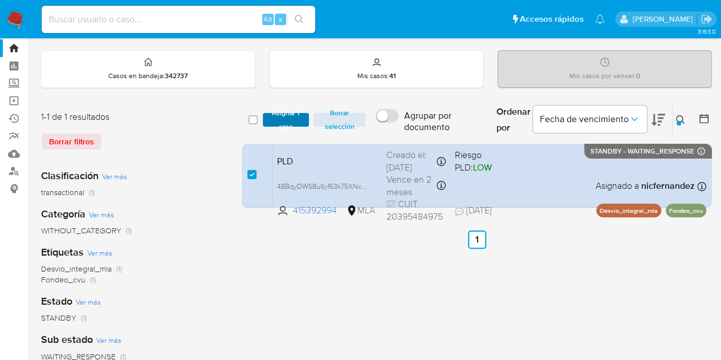
click at [281, 114] on span "Asignar 1 caso" at bounding box center [286, 119] width 35 height 11
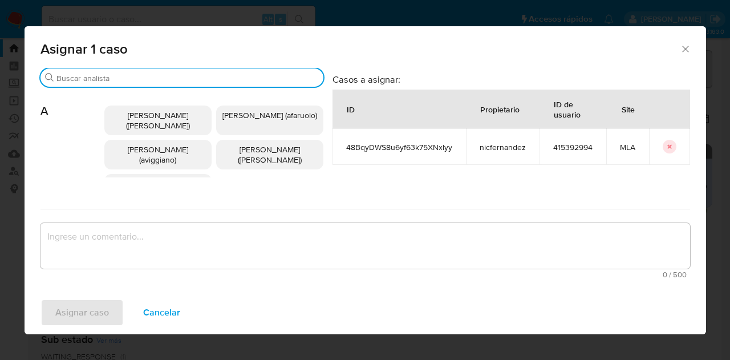
click at [91, 83] on input "Buscar" at bounding box center [187, 78] width 262 height 10
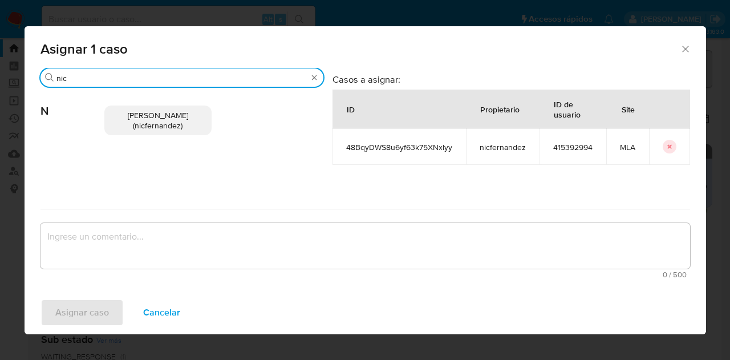
type input "nic"
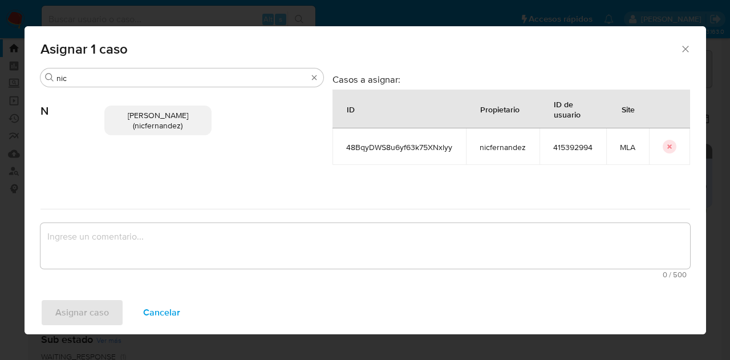
click at [135, 111] on span "[PERSON_NAME] (nicfernandez)" at bounding box center [158, 120] width 60 height 22
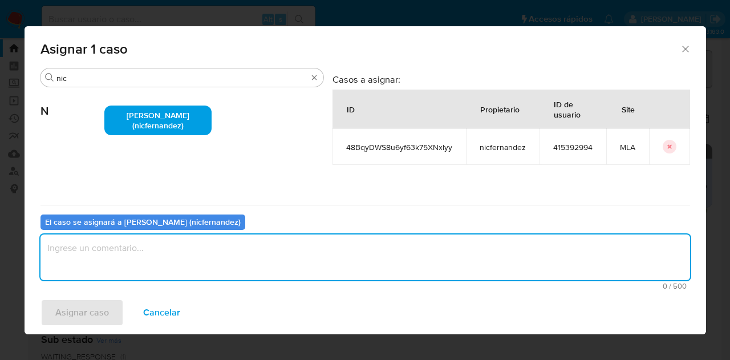
click at [168, 251] on textarea "assign-modal" at bounding box center [364, 257] width 649 height 46
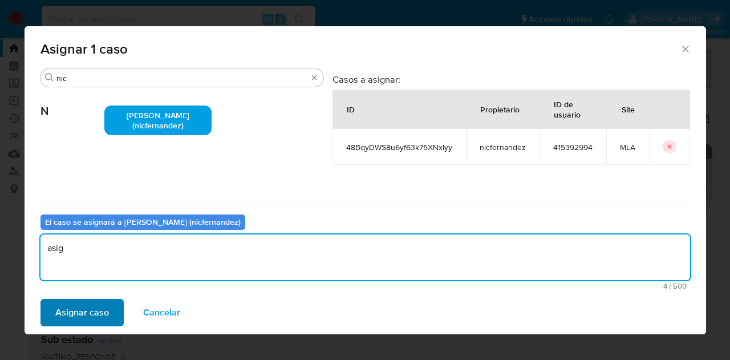
type textarea "asig"
click at [59, 315] on span "Asignar caso" at bounding box center [82, 312] width 54 height 25
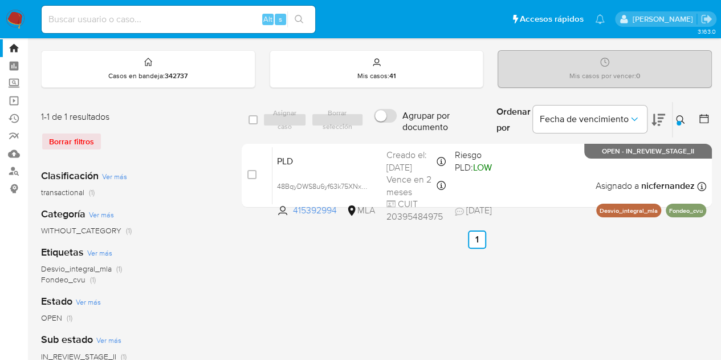
click at [682, 119] on icon at bounding box center [680, 119] width 9 height 9
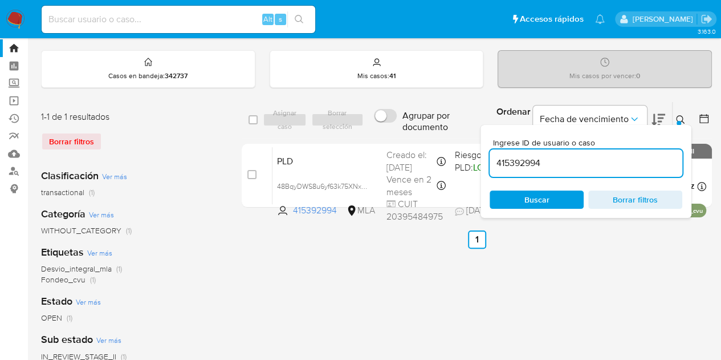
click at [532, 208] on div "Ingrese ID de usuario o caso 415392994 Buscar Borrar filtros" at bounding box center [586, 171] width 211 height 93
click at [532, 204] on span "Buscar" at bounding box center [536, 199] width 25 height 18
click at [682, 115] on icon at bounding box center [680, 119] width 9 height 9
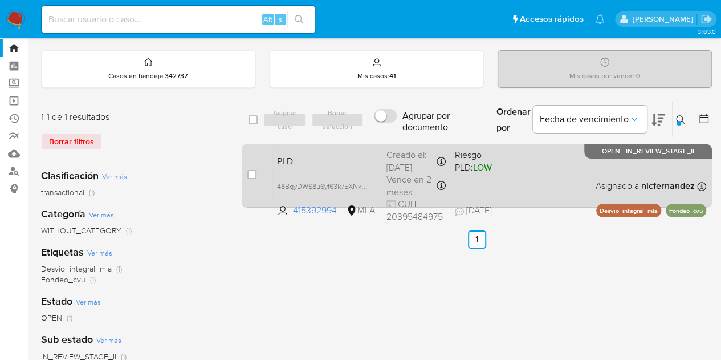
click at [317, 160] on span "PLD" at bounding box center [327, 160] width 100 height 15
click at [320, 160] on span "PLD" at bounding box center [327, 160] width 100 height 15
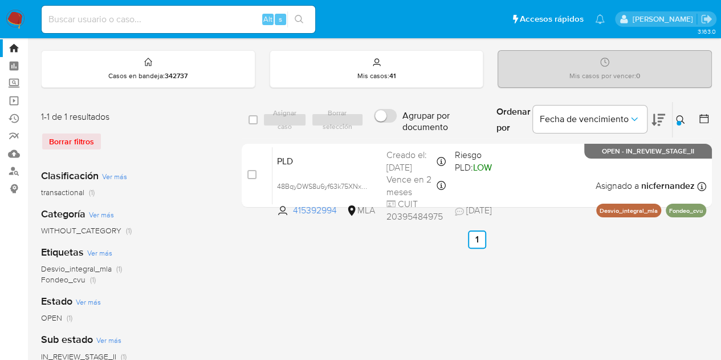
click at [290, 305] on div "select-all-cases-checkbox Asignar caso Borrar selección Agrupar por documento O…" at bounding box center [477, 351] width 470 height 501
click at [685, 117] on button at bounding box center [682, 120] width 19 height 14
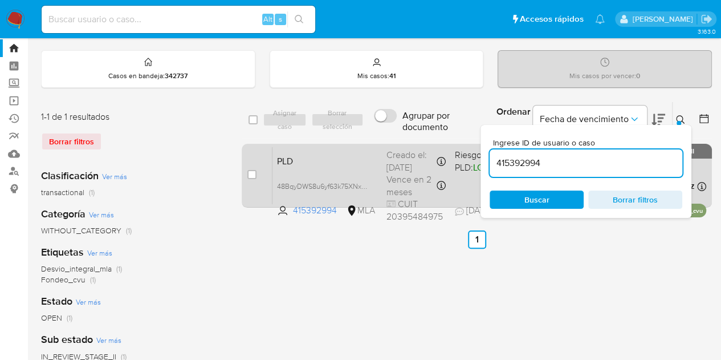
drag, startPoint x: 551, startPoint y: 164, endPoint x: 442, endPoint y: 156, distance: 108.6
click at [442, 156] on div "select-all-cases-checkbox Asignar caso Borrar selección Agrupar por documento O…" at bounding box center [477, 156] width 470 height 111
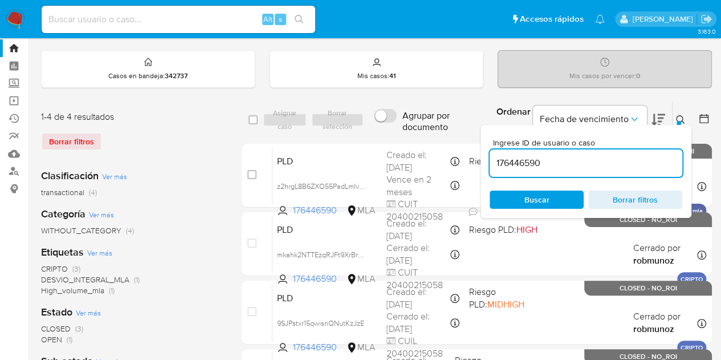
click at [681, 116] on icon at bounding box center [680, 119] width 9 height 9
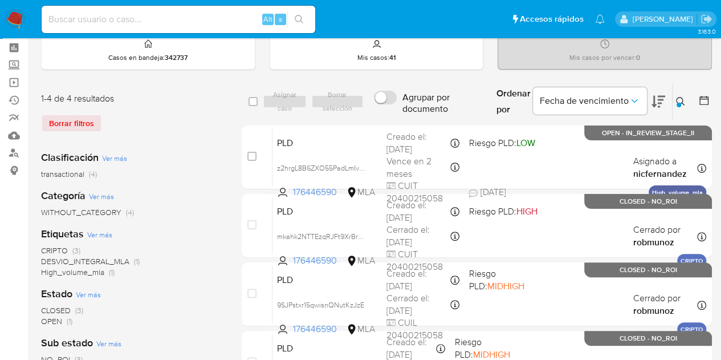
scroll to position [49, 0]
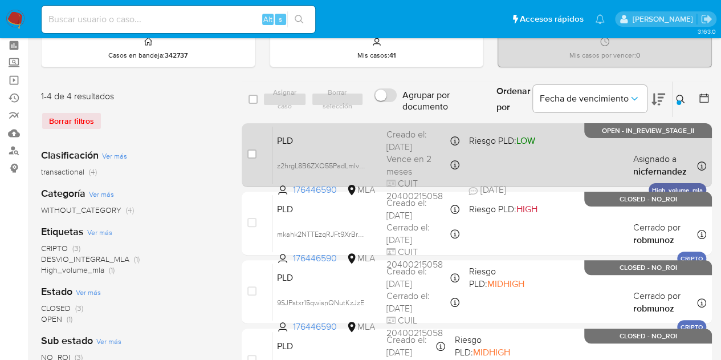
click at [325, 133] on span "PLD" at bounding box center [327, 139] width 100 height 15
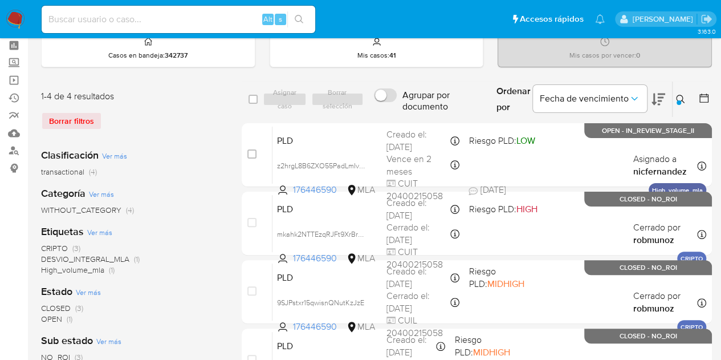
click at [678, 99] on icon at bounding box center [680, 99] width 9 height 9
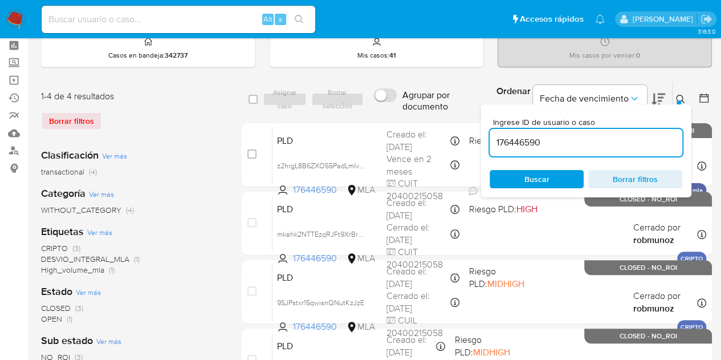
drag, startPoint x: 563, startPoint y: 141, endPoint x: 413, endPoint y: 118, distance: 152.2
click at [413, 118] on div "select-all-cases-checkbox Asignar caso Borrar selección Agrupar por documento O…" at bounding box center [477, 239] width 470 height 316
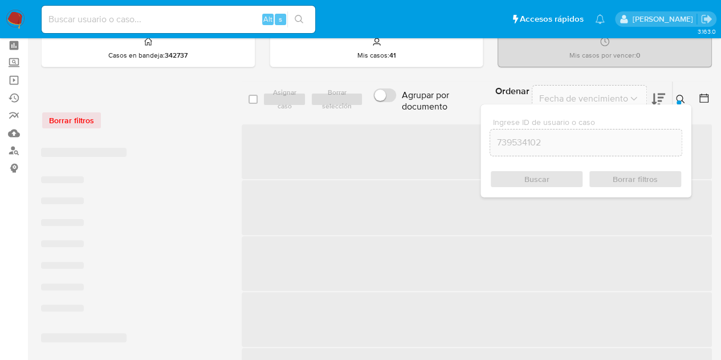
click at [682, 96] on icon at bounding box center [680, 99] width 9 height 9
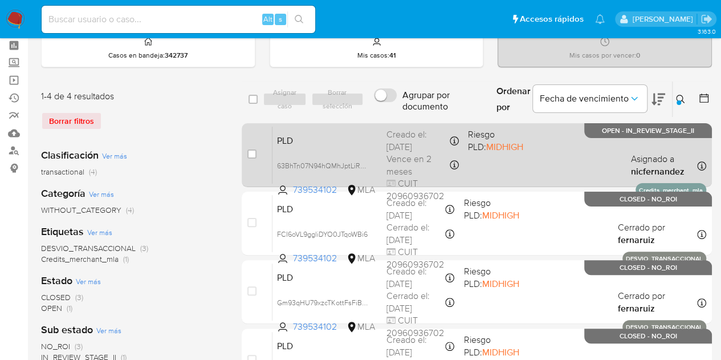
click at [364, 141] on span "PLD" at bounding box center [327, 139] width 100 height 15
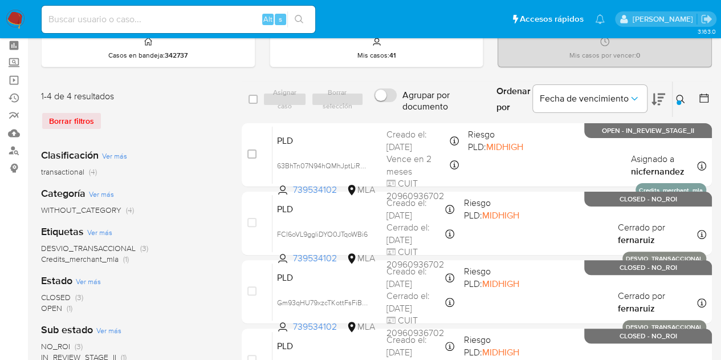
click at [680, 97] on icon at bounding box center [680, 99] width 9 height 9
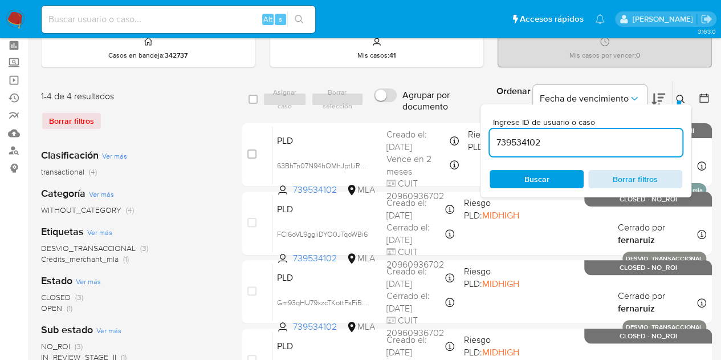
drag, startPoint x: 567, startPoint y: 174, endPoint x: 591, endPoint y: 169, distance: 24.6
click at [567, 174] on span "Buscar" at bounding box center [537, 179] width 78 height 16
click at [680, 101] on div at bounding box center [679, 102] width 5 height 5
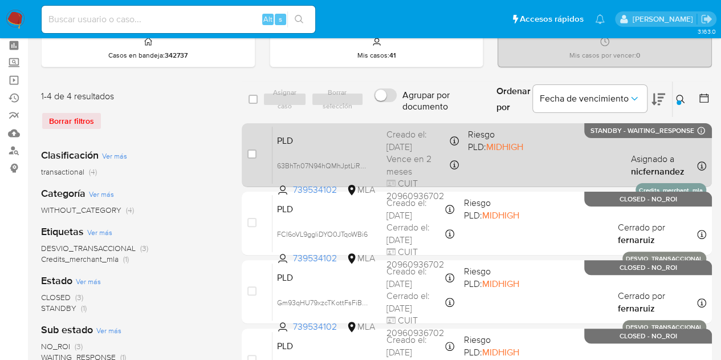
click at [315, 147] on div "PLD 63BhTn07N94hQMhJptLiRr58 739534102 MLA Riesgo PLD: MIDHIGH Creado el: 12/09…" at bounding box center [489, 155] width 434 height 58
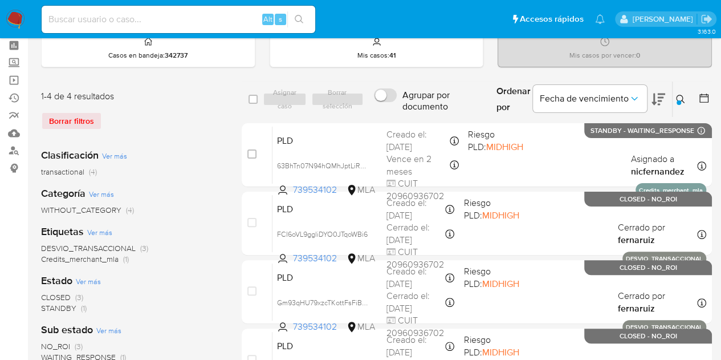
click at [677, 100] on div at bounding box center [679, 102] width 5 height 5
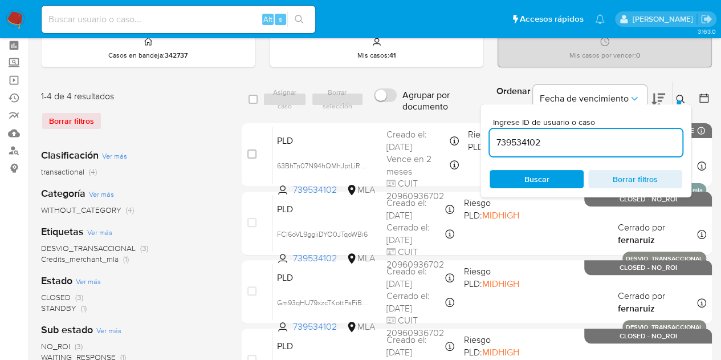
drag, startPoint x: 583, startPoint y: 130, endPoint x: 522, endPoint y: 144, distance: 62.5
click at [519, 141] on div "739534102" at bounding box center [586, 142] width 193 height 27
click at [535, 148] on input "739534102" at bounding box center [586, 142] width 193 height 15
paste input "44083897"
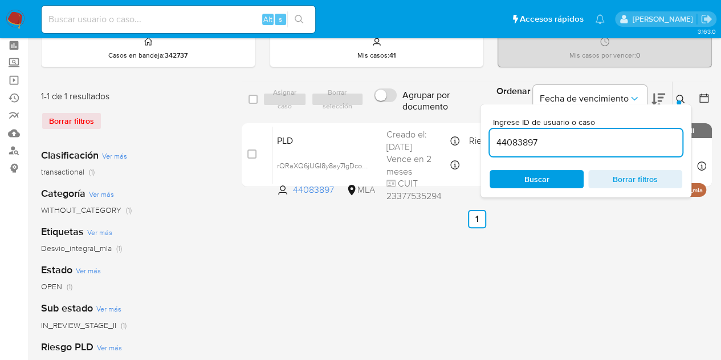
click at [684, 96] on icon at bounding box center [680, 99] width 9 height 9
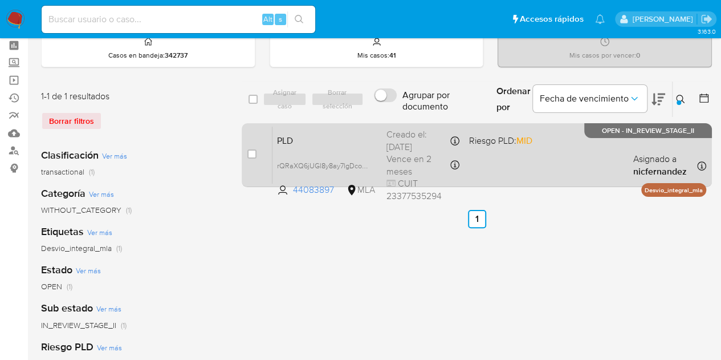
click at [356, 147] on div "PLD rQRaXQ6jUGl8y8ay7lgDcoKH 44083897 MLA Riesgo PLD: MID Creado el: 12/09/2025…" at bounding box center [489, 155] width 434 height 58
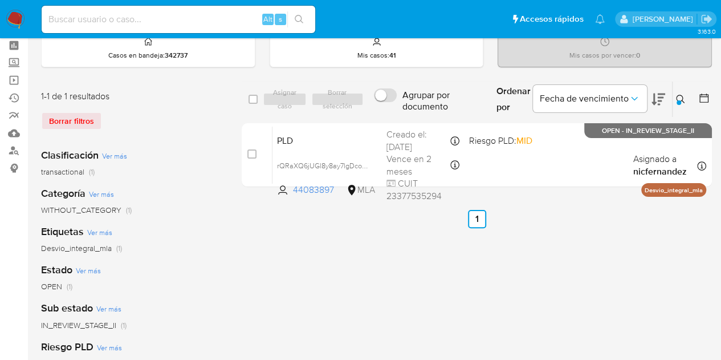
click at [222, 325] on div "IN_REVIEW_STAGE_II (1)" at bounding box center [132, 325] width 182 height 11
click at [677, 93] on button at bounding box center [682, 99] width 19 height 14
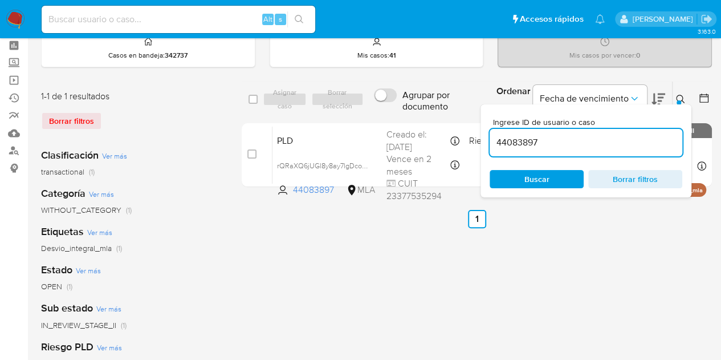
drag, startPoint x: 611, startPoint y: 141, endPoint x: 335, endPoint y: 96, distance: 279.0
click at [335, 96] on div "select-all-cases-checkbox Asignar caso Borrar selección Agrupar por documento O…" at bounding box center [477, 99] width 470 height 37
type input "632236633"
click at [684, 95] on icon at bounding box center [680, 99] width 9 height 9
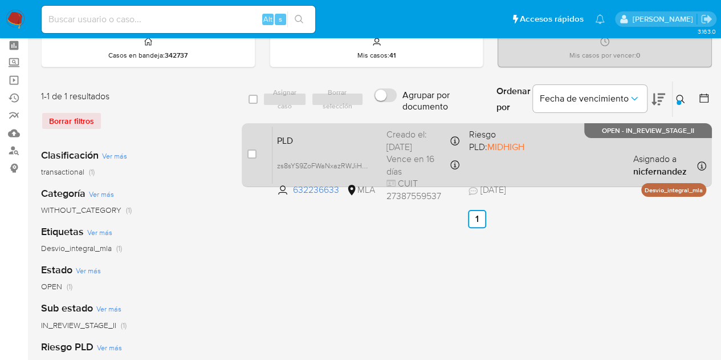
click at [366, 144] on span "PLD" at bounding box center [327, 139] width 100 height 15
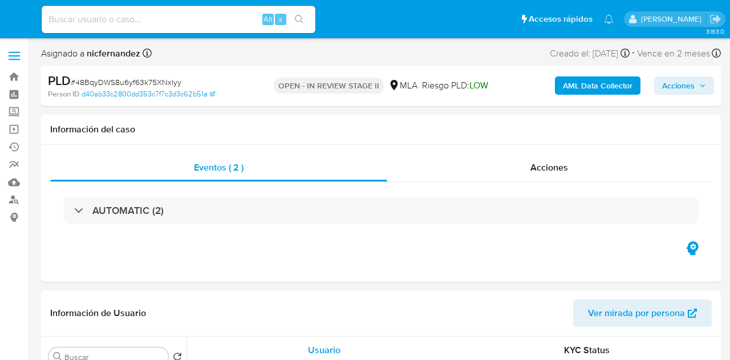
select select "10"
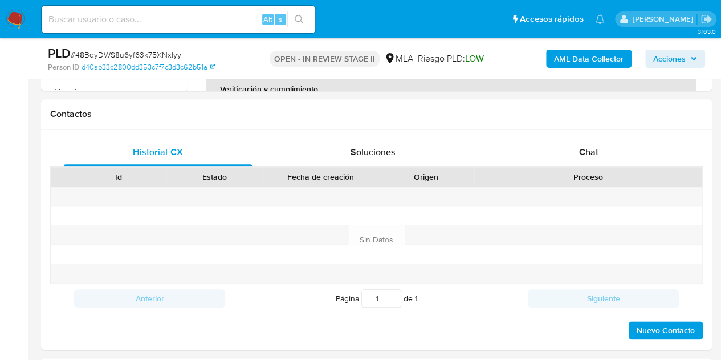
scroll to position [504, 0]
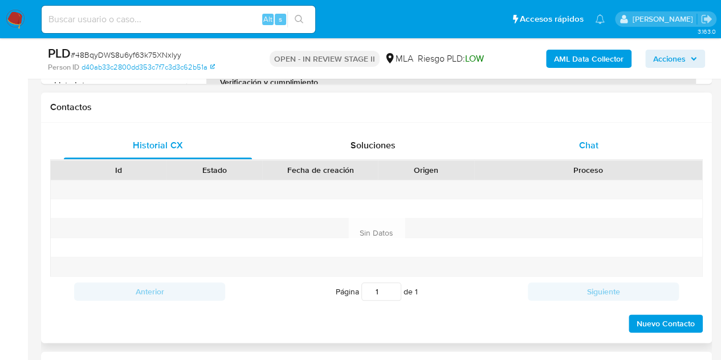
click at [567, 136] on div "Chat" at bounding box center [589, 145] width 188 height 27
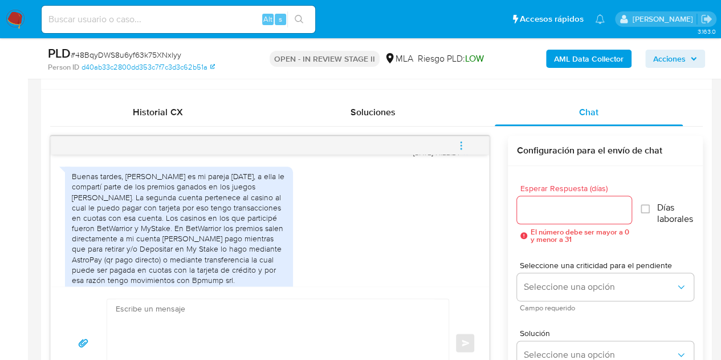
scroll to position [1247, 0]
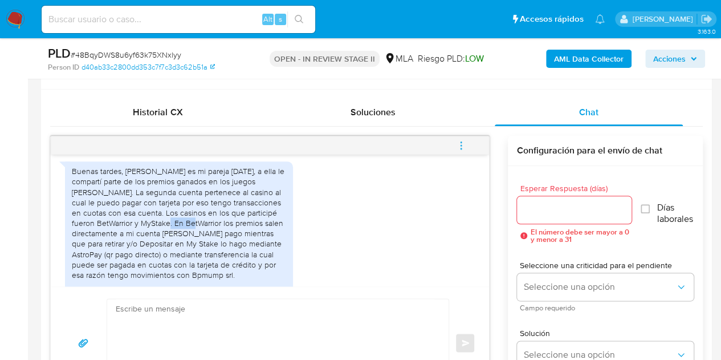
drag, startPoint x: 143, startPoint y: 219, endPoint x: 168, endPoint y: 221, distance: 25.1
click at [168, 221] on div "Buenas tardes, [PERSON_NAME] es mi pareja [DATE], a ella le compartí parte de l…" at bounding box center [179, 233] width 214 height 135
copy div "MyStake"
click at [344, 237] on div "Buenas tardes, [PERSON_NAME] es mi pareja [DATE], a ella le compartí parte de l…" at bounding box center [270, 235] width 410 height 159
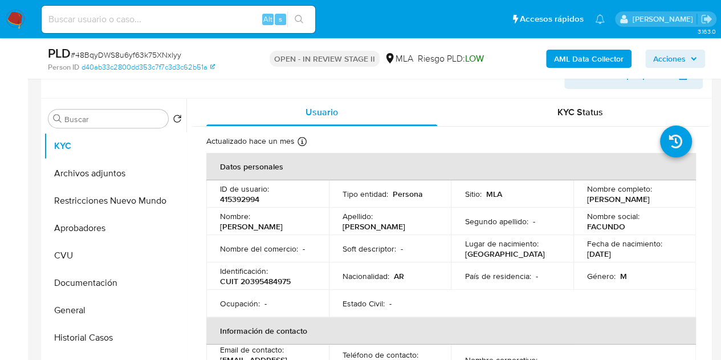
scroll to position [225, 0]
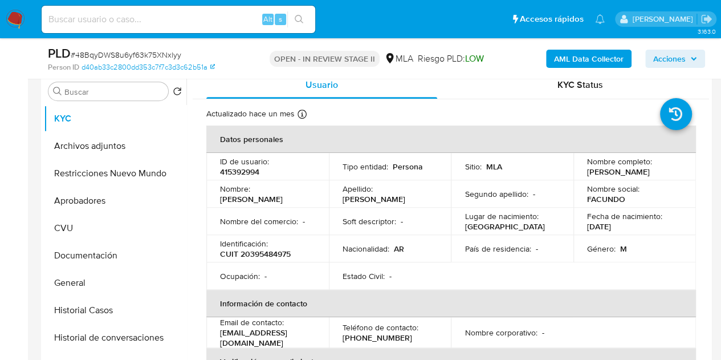
click at [278, 258] on p "CUIT 20395484975" at bounding box center [255, 254] width 71 height 10
copy p "20395484975"
click at [272, 276] on div "Ocupación : -" at bounding box center [267, 276] width 95 height 10
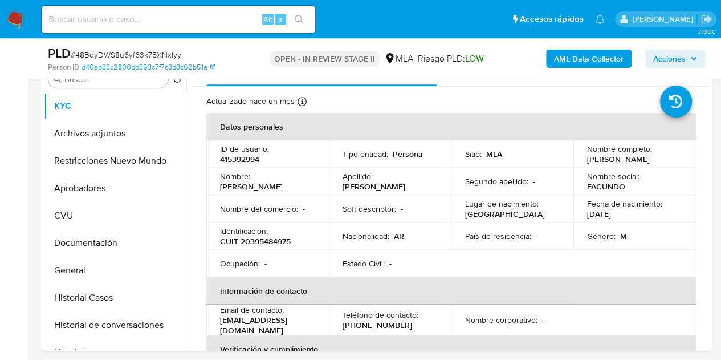
scroll to position [222, 0]
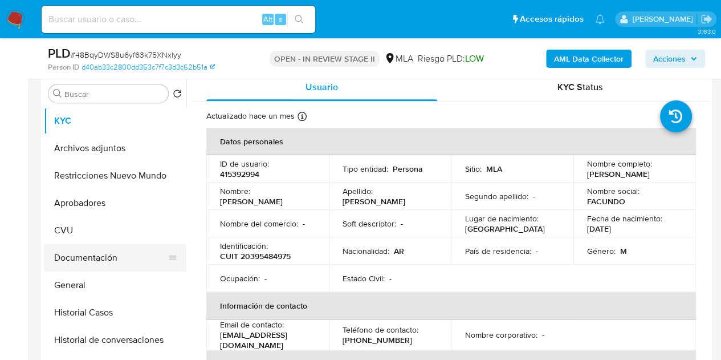
click at [79, 257] on button "Documentación" at bounding box center [110, 257] width 133 height 27
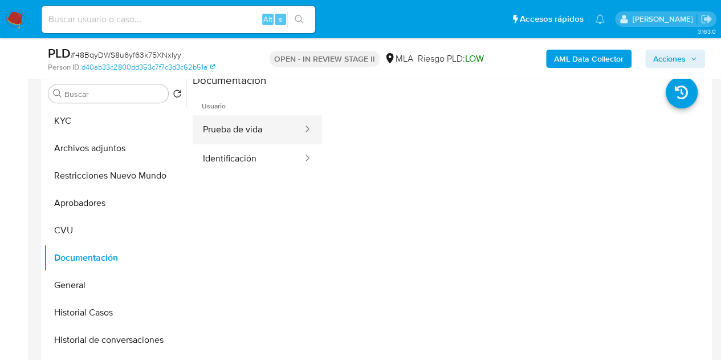
click at [262, 132] on button "Prueba de vida" at bounding box center [248, 129] width 111 height 29
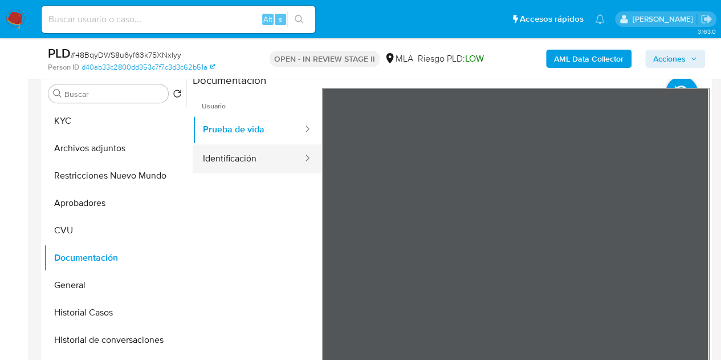
click at [261, 162] on button "Identificación" at bounding box center [248, 158] width 111 height 29
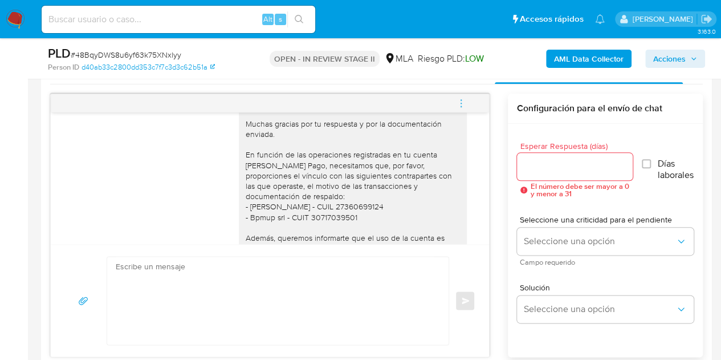
scroll to position [974, 0]
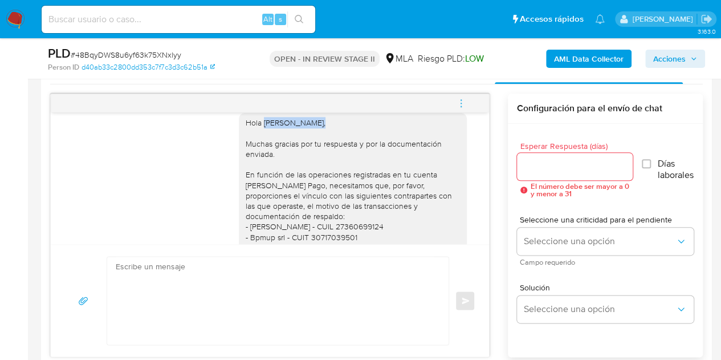
drag, startPoint x: 308, startPoint y: 134, endPoint x: 257, endPoint y: 131, distance: 51.4
click at [257, 131] on div "Hola [PERSON_NAME], Muchas gracias por tu respuesta y por la documentación envi…" at bounding box center [353, 241] width 214 height 249
copy div "Facundo Elías,"
click at [246, 175] on div "Hola [PERSON_NAME], Muchas gracias por tu respuesta y por la documentación envi…" at bounding box center [353, 241] width 214 height 249
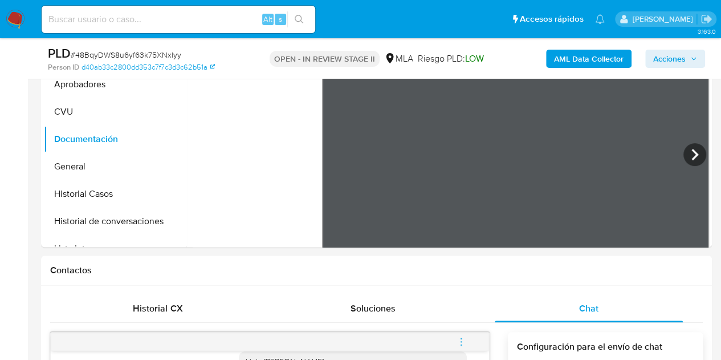
scroll to position [259, 0]
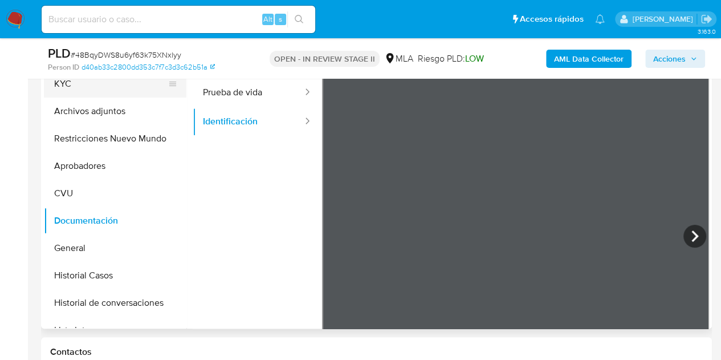
click at [91, 88] on button "KYC" at bounding box center [110, 83] width 133 height 27
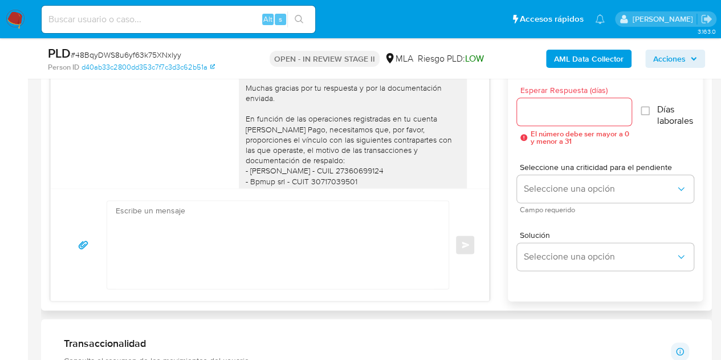
scroll to position [1327, 0]
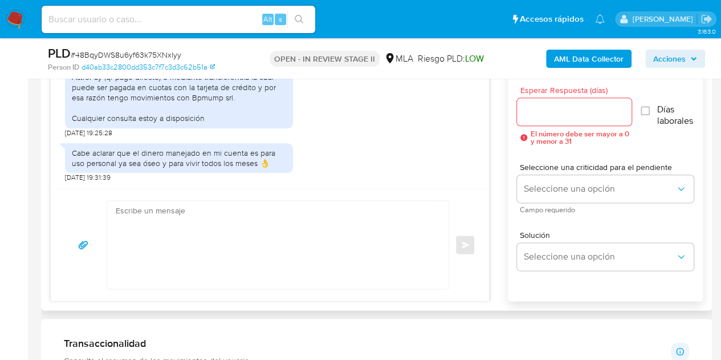
click at [263, 216] on textarea at bounding box center [275, 245] width 319 height 88
paste textarea "Hola Facundo Elías, Muchas gracias por la respuesta. Analizamos tu caso y notam…"
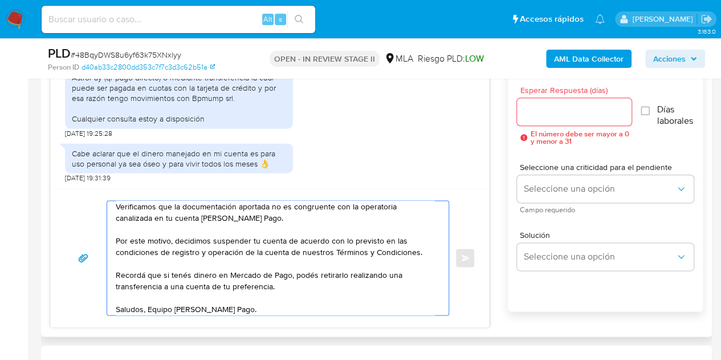
scroll to position [0, 0]
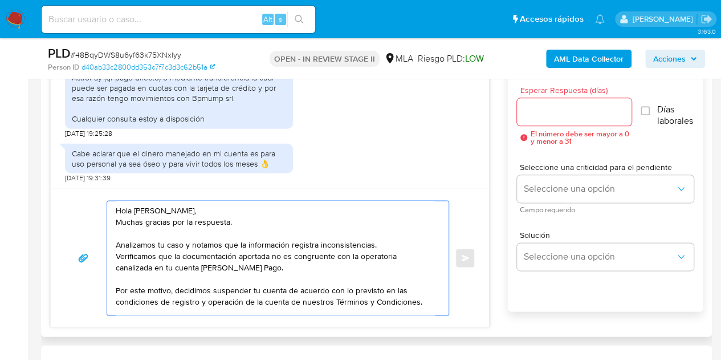
type textarea "Hola Facundo Elías, Muchas gracias por la respuesta. Analizamos tu caso y notam…"
drag, startPoint x: 542, startPoint y: 114, endPoint x: 551, endPoint y: 141, distance: 28.8
click at [542, 114] on input "Esperar Respuesta (días)" at bounding box center [574, 111] width 115 height 15
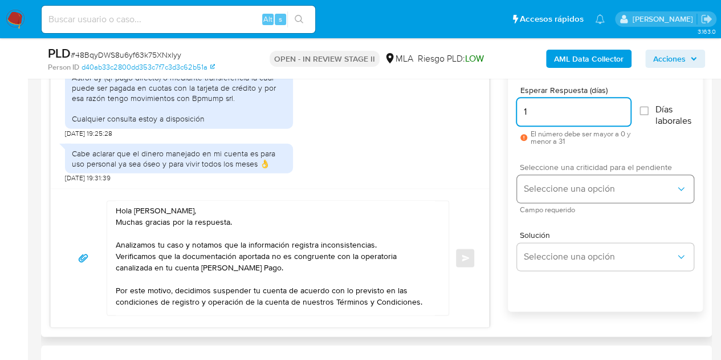
type input "1"
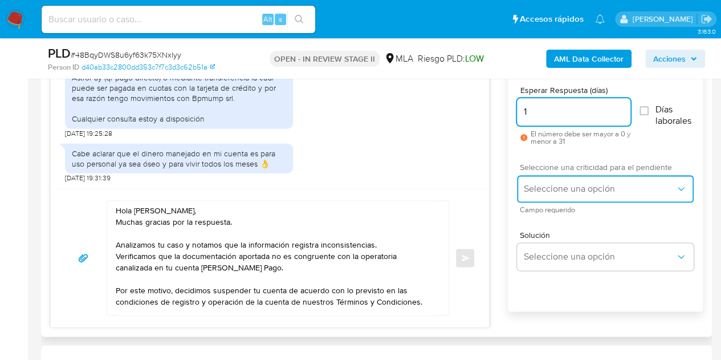
click at [535, 188] on span "Seleccione una opción" at bounding box center [600, 188] width 152 height 11
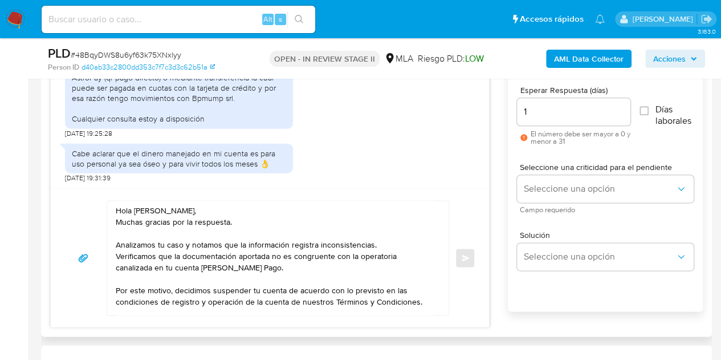
click at [544, 214] on div "Seleccione una criticidad para el pendiente Seleccione una opción Campo requeri…" at bounding box center [605, 188] width 177 height 68
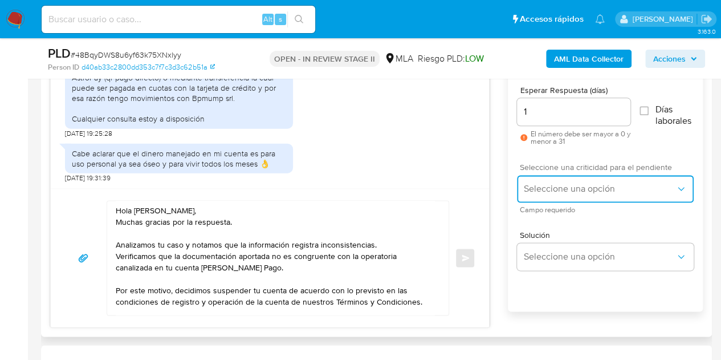
click at [532, 188] on span "Seleccione una opción" at bounding box center [600, 188] width 152 height 11
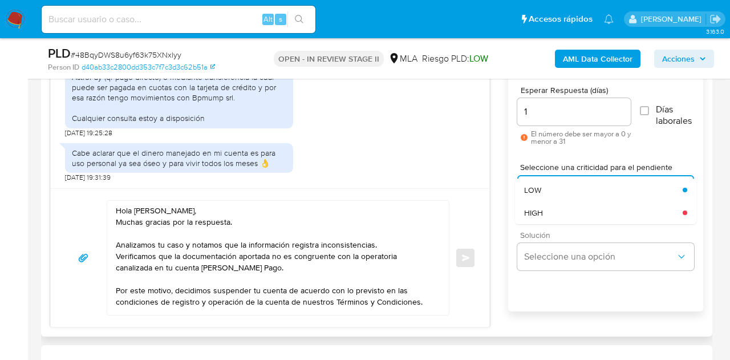
click at [549, 231] on span "Solución" at bounding box center [608, 235] width 177 height 8
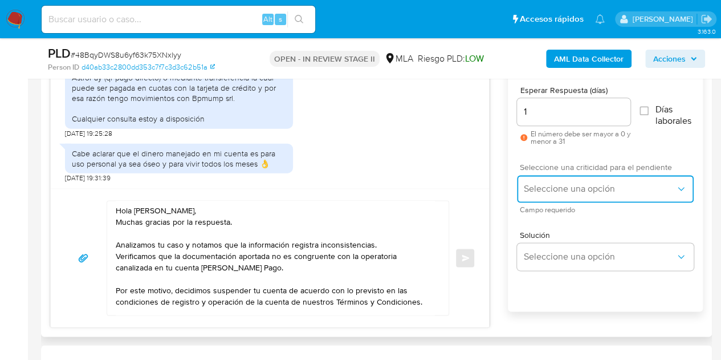
drag, startPoint x: 537, startPoint y: 185, endPoint x: 539, endPoint y: 197, distance: 12.7
click at [536, 188] on span "Seleccione una opción" at bounding box center [600, 188] width 152 height 11
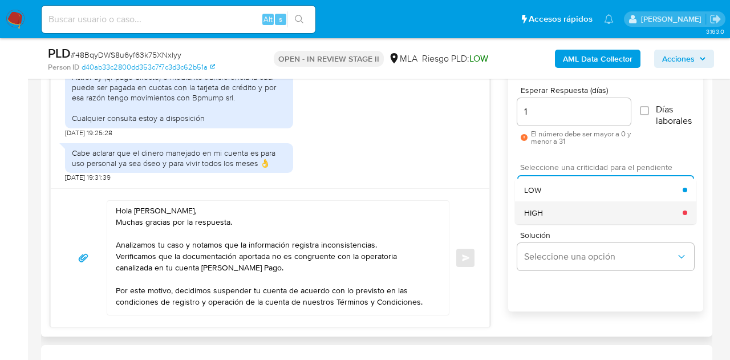
click at [545, 219] on div "HIGH" at bounding box center [603, 212] width 158 height 23
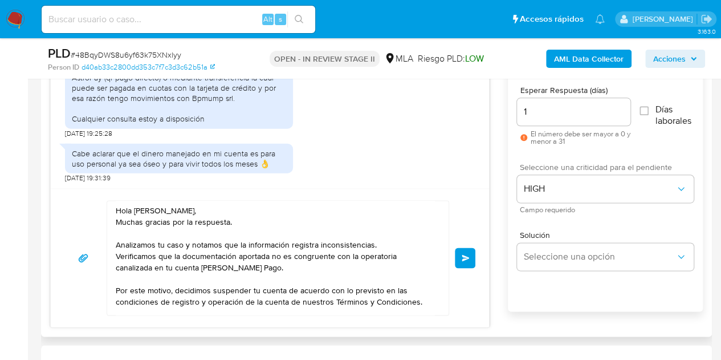
click at [474, 209] on div "Hola Facundo Elías, Muchas gracias por la respuesta. Analizamos tu caso y notam…" at bounding box center [269, 257] width 411 height 115
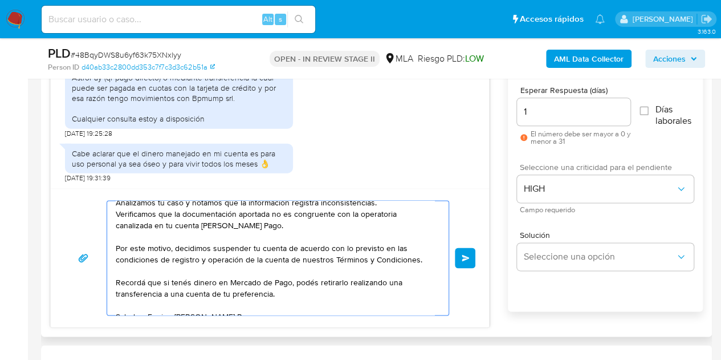
scroll to position [54, 0]
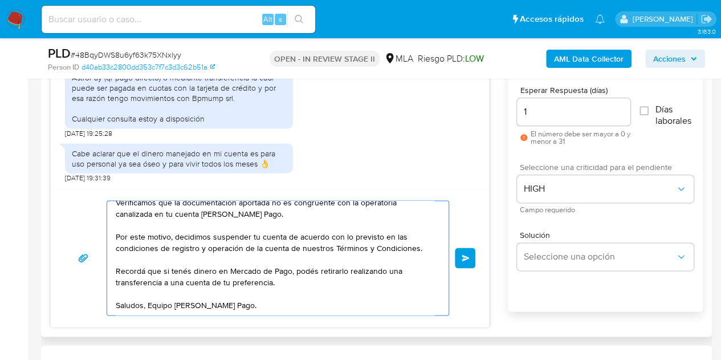
click at [460, 256] on button "Enviar" at bounding box center [465, 257] width 21 height 21
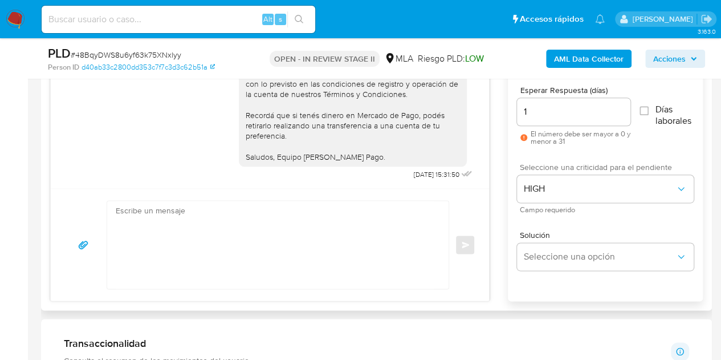
scroll to position [1506, 0]
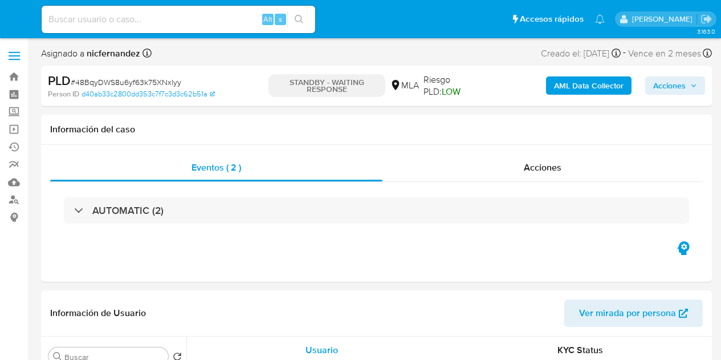
select select "10"
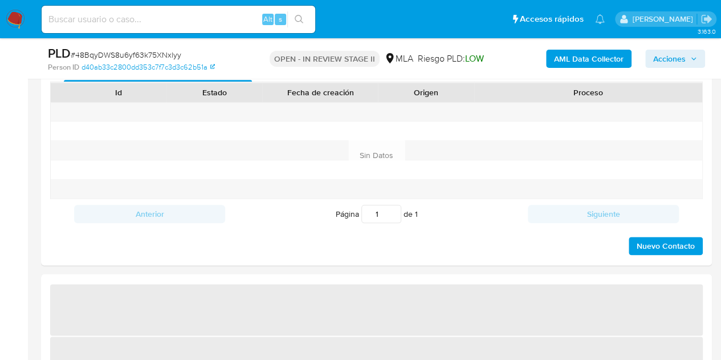
scroll to position [553, 0]
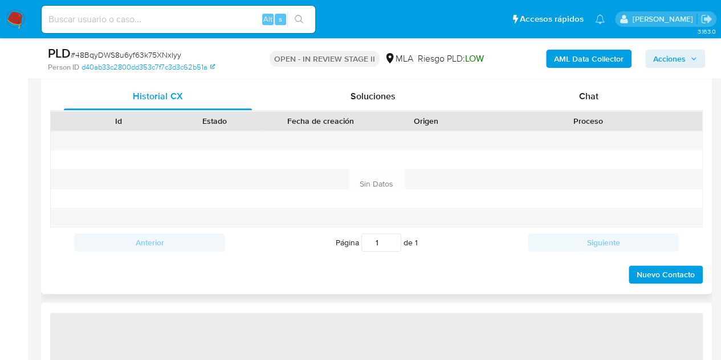
select select "10"
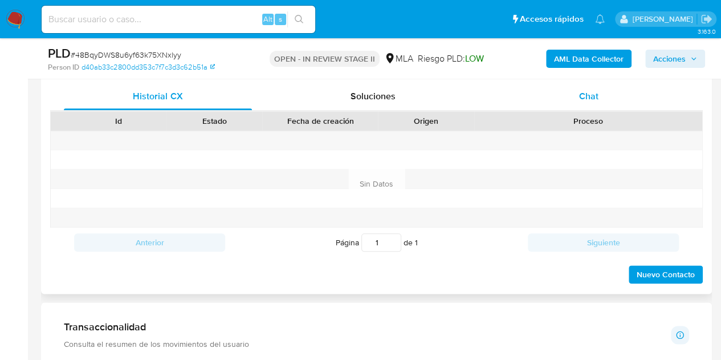
click at [587, 87] on div "Chat" at bounding box center [589, 96] width 188 height 27
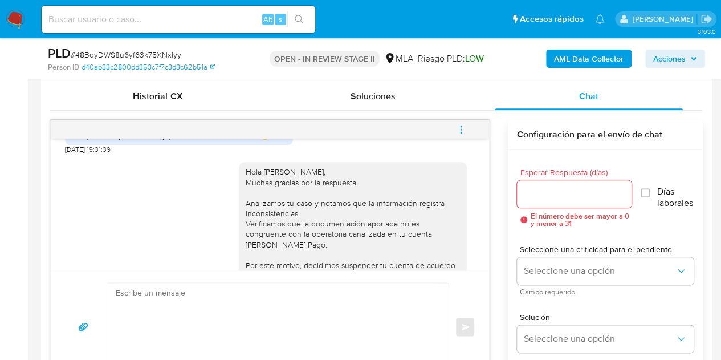
scroll to position [1547, 0]
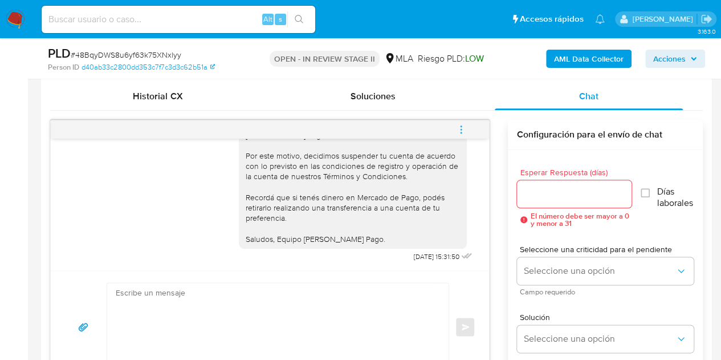
click at [465, 133] on icon "menu-action" at bounding box center [461, 129] width 10 height 10
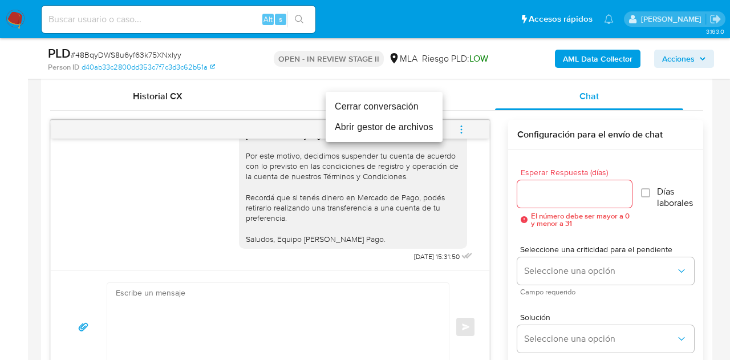
click at [395, 108] on li "Cerrar conversación" at bounding box center [384, 106] width 117 height 21
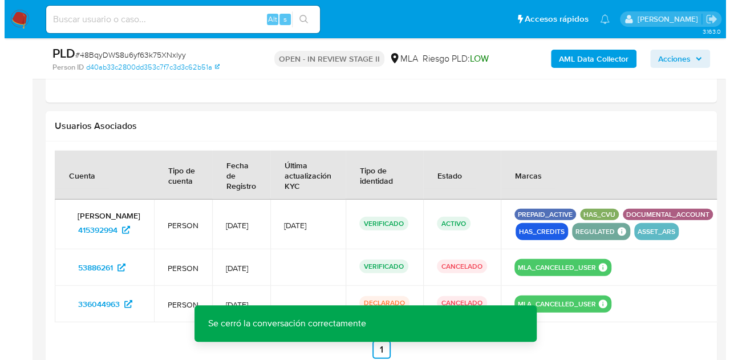
scroll to position [1846, 0]
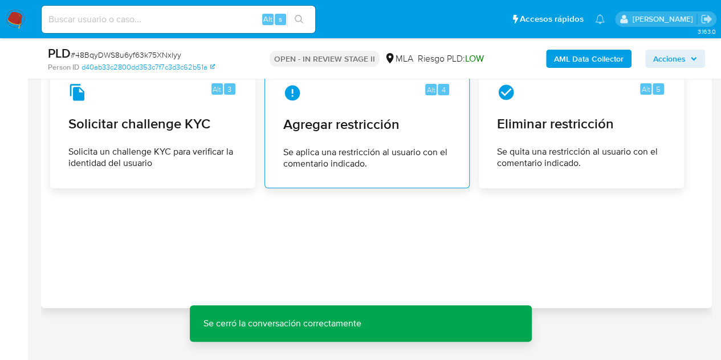
click at [358, 116] on span "Agregar restricción" at bounding box center [367, 124] width 168 height 17
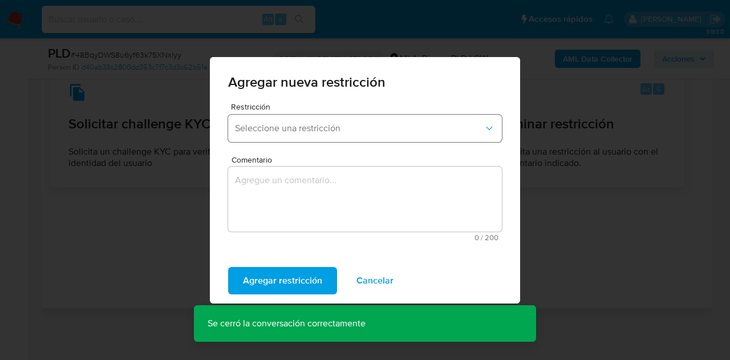
click at [274, 138] on button "Seleccione una restricción" at bounding box center [365, 128] width 274 height 27
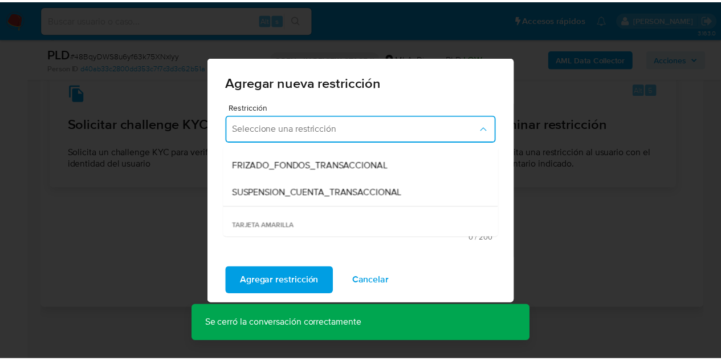
scroll to position [150, 0]
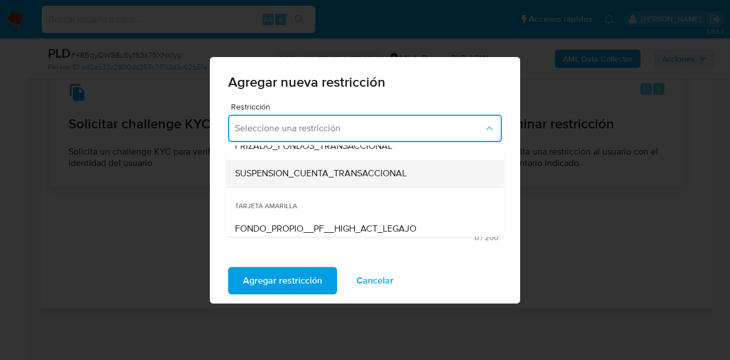
click at [349, 173] on span "SUSPENSION_CUENTA_TRANSACCIONAL" at bounding box center [321, 173] width 172 height 11
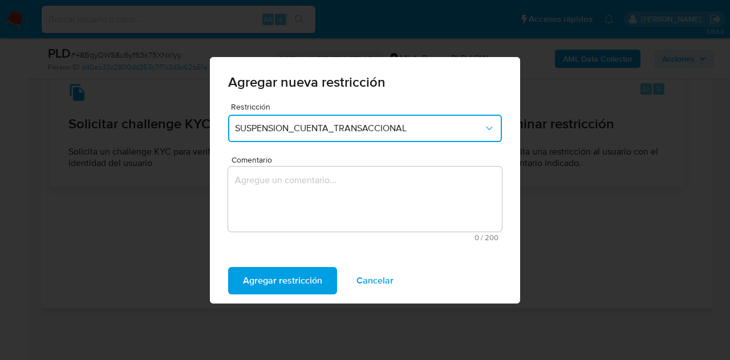
click at [341, 185] on textarea "Comentario" at bounding box center [365, 198] width 274 height 65
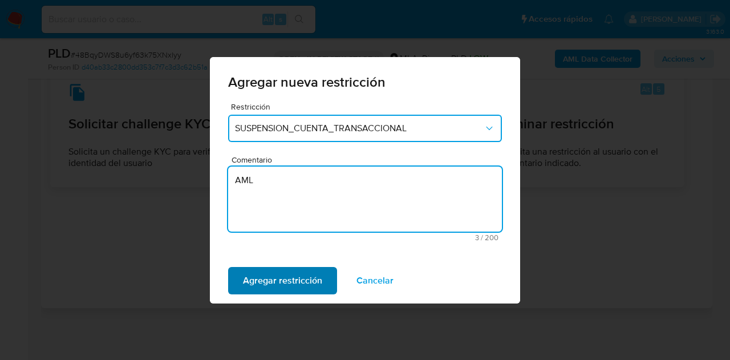
type textarea "AML"
click at [303, 276] on span "Agregar restricción" at bounding box center [282, 280] width 79 height 25
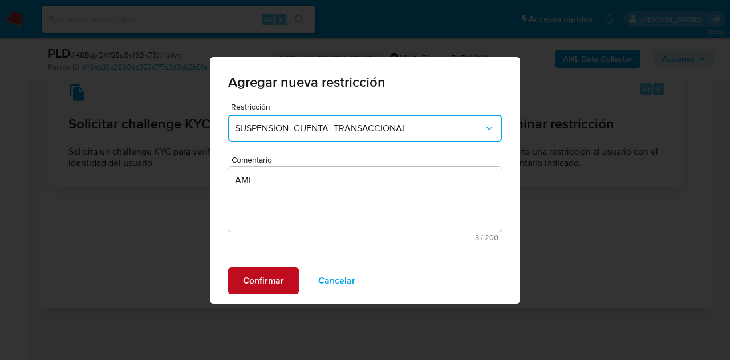
click at [258, 272] on span "Confirmar" at bounding box center [263, 280] width 41 height 25
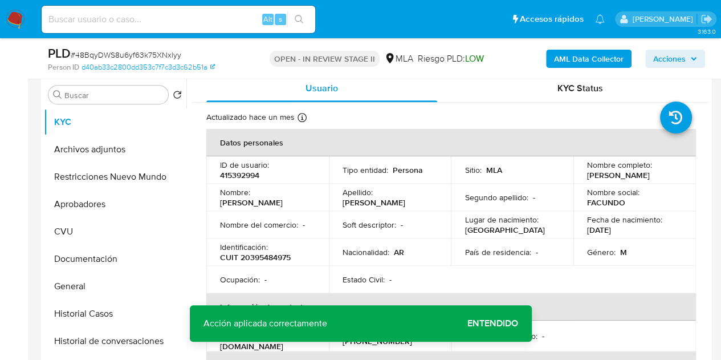
scroll to position [231, 0]
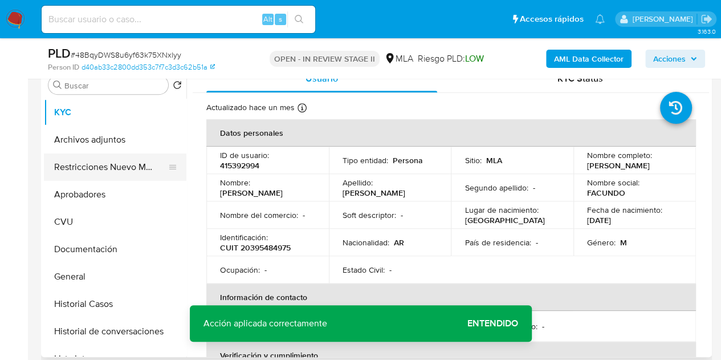
click at [86, 166] on button "Restricciones Nuevo Mundo" at bounding box center [110, 166] width 133 height 27
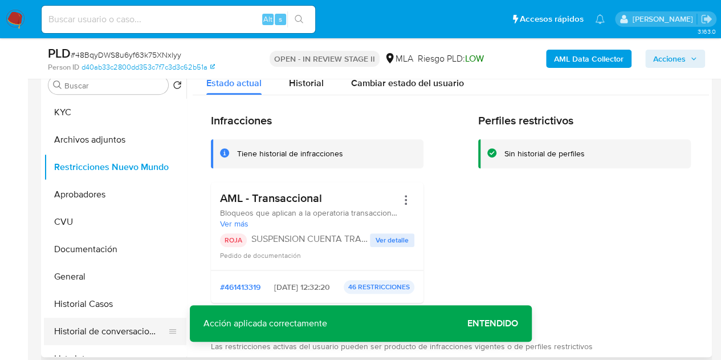
click at [105, 323] on button "Historial de conversaciones" at bounding box center [110, 331] width 133 height 27
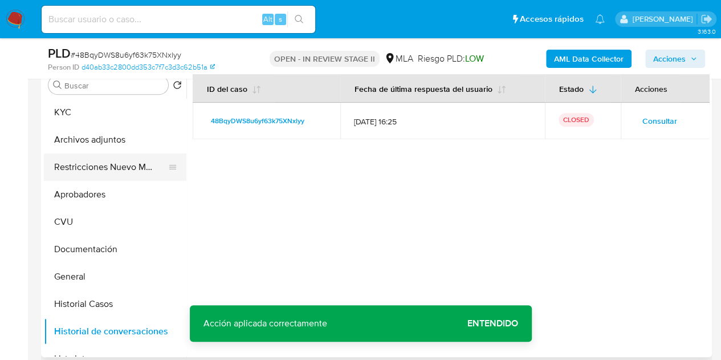
click at [96, 169] on button "Restricciones Nuevo Mundo" at bounding box center [110, 166] width 133 height 27
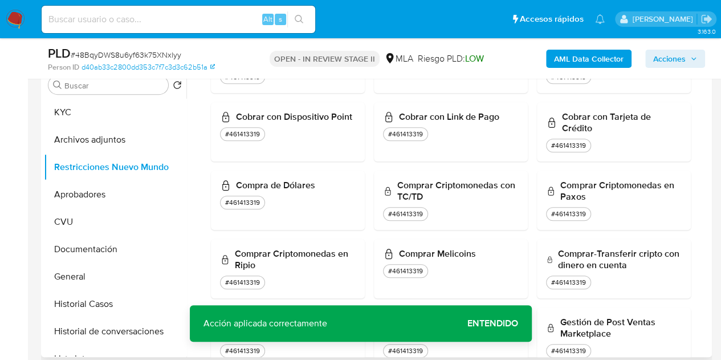
scroll to position [0, 0]
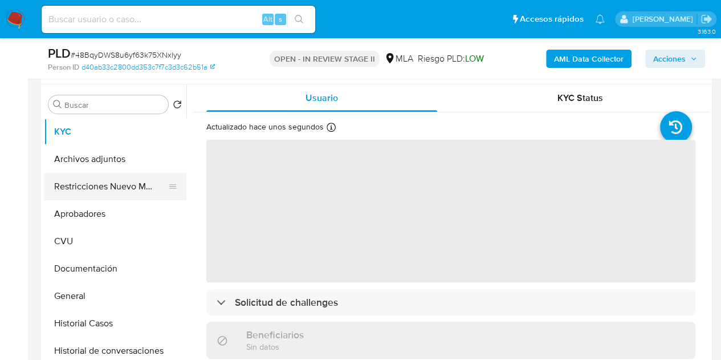
scroll to position [219, 0]
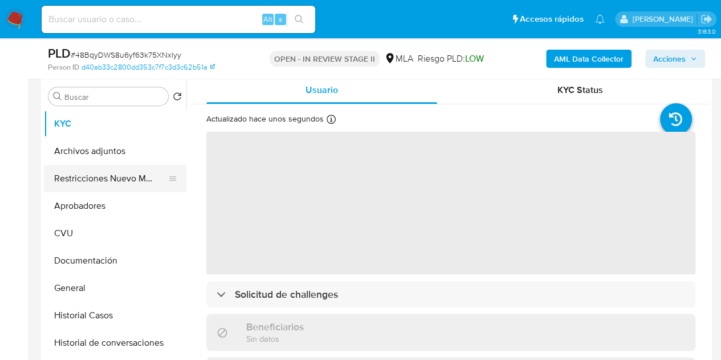
click at [86, 174] on button "Restricciones Nuevo Mundo" at bounding box center [110, 178] width 133 height 27
select select "10"
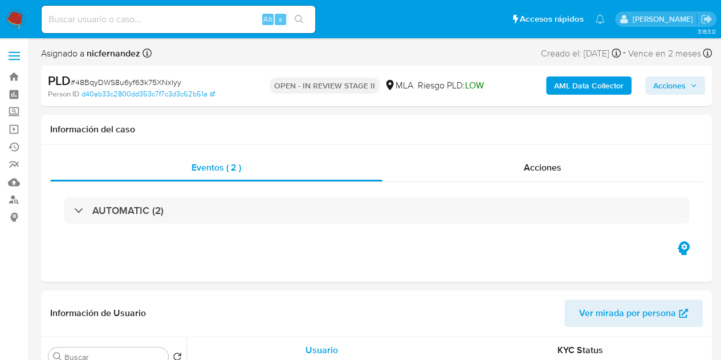
select select "10"
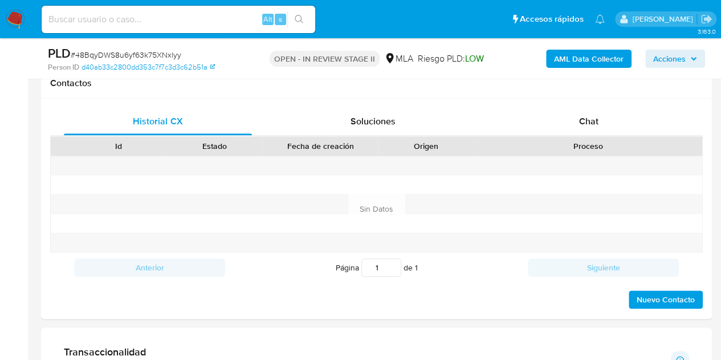
scroll to position [530, 0]
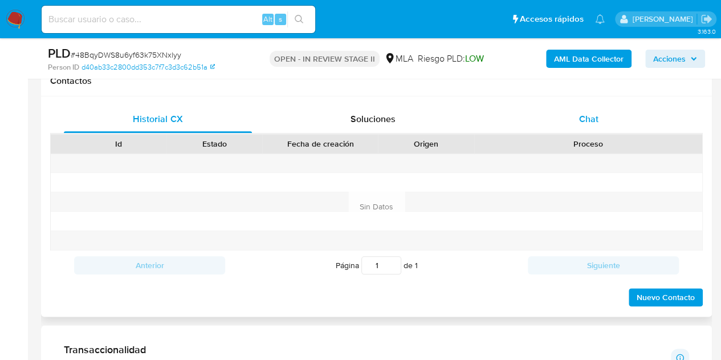
drag, startPoint x: 547, startPoint y: 111, endPoint x: 540, endPoint y: 119, distance: 10.9
click at [547, 111] on div "Chat" at bounding box center [589, 118] width 188 height 27
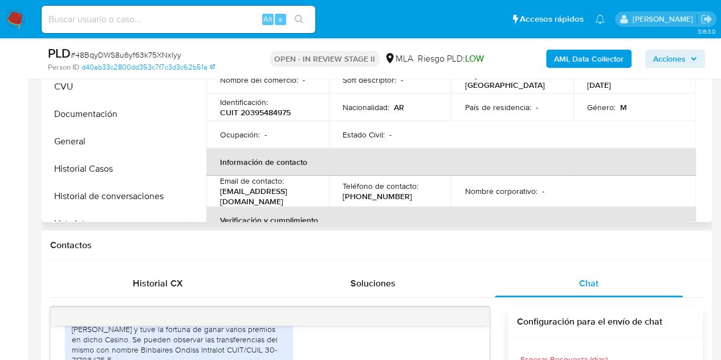
scroll to position [361, 0]
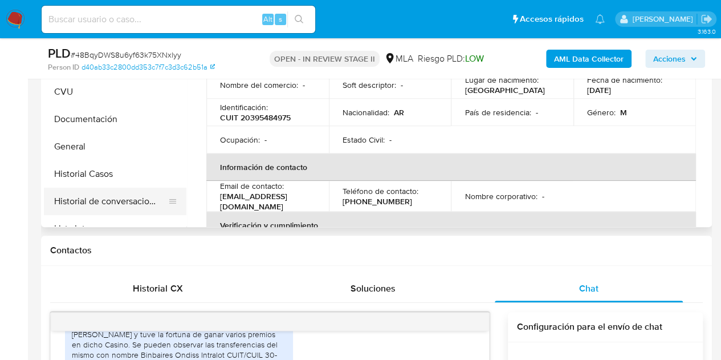
click at [70, 201] on button "Historial de conversaciones" at bounding box center [110, 201] width 133 height 27
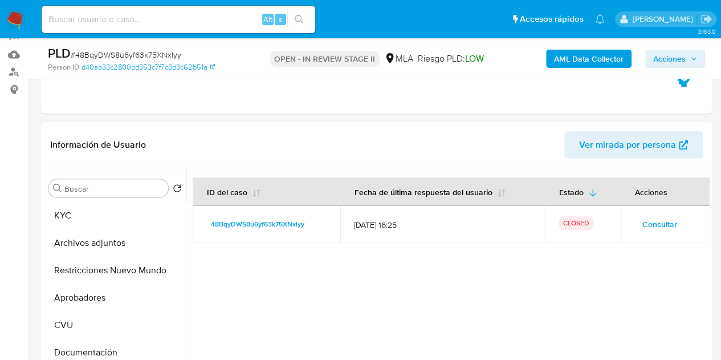
scroll to position [219, 0]
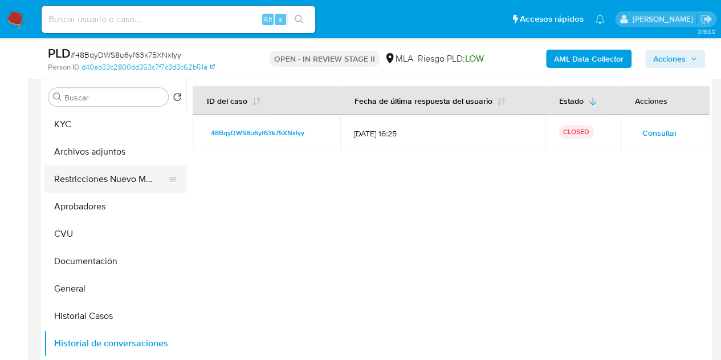
click at [96, 183] on button "Restricciones Nuevo Mundo" at bounding box center [110, 178] width 133 height 27
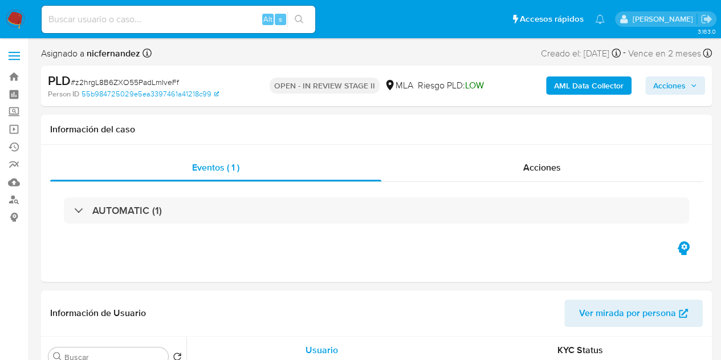
select select "10"
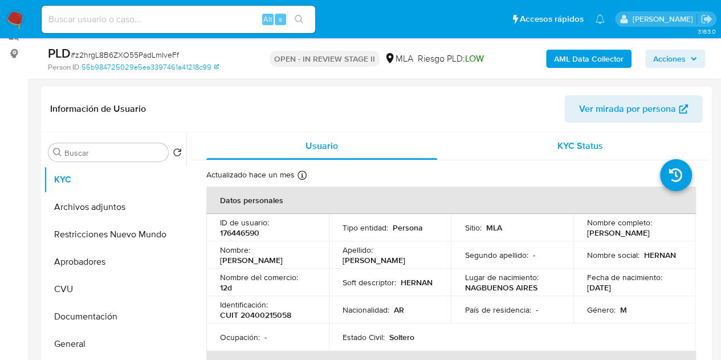
scroll to position [166, 0]
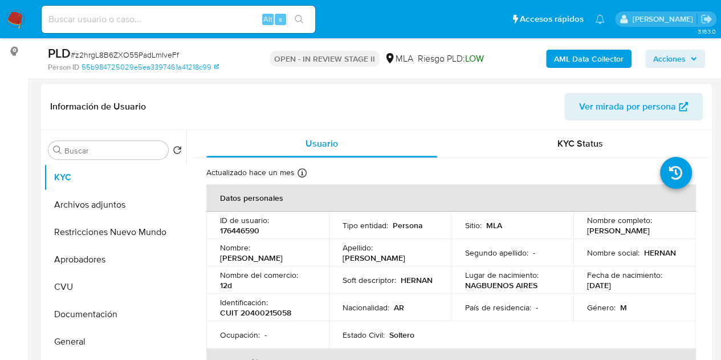
drag, startPoint x: 255, startPoint y: 257, endPoint x: 317, endPoint y: 257, distance: 61.6
click at [317, 257] on td "Nombre : [PERSON_NAME]" at bounding box center [267, 252] width 123 height 27
copy p "[PERSON_NAME]"
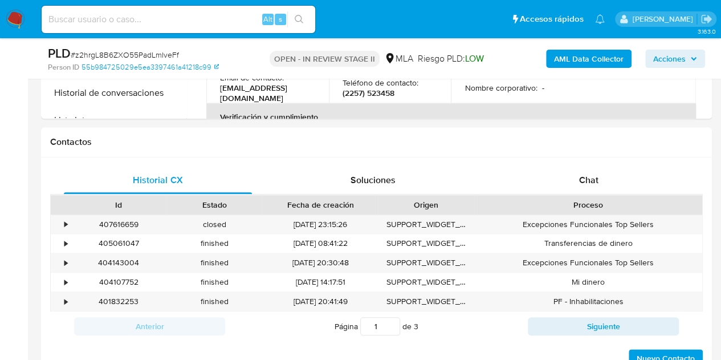
scroll to position [511, 0]
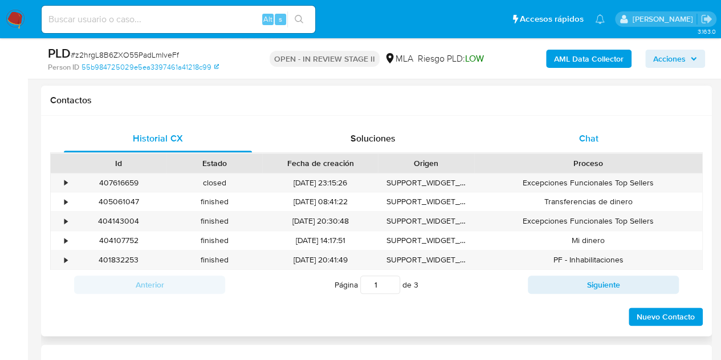
click at [570, 132] on div "Chat" at bounding box center [589, 138] width 188 height 27
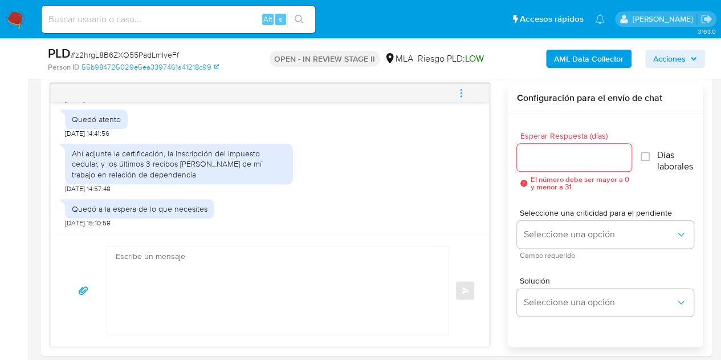
scroll to position [592, 0]
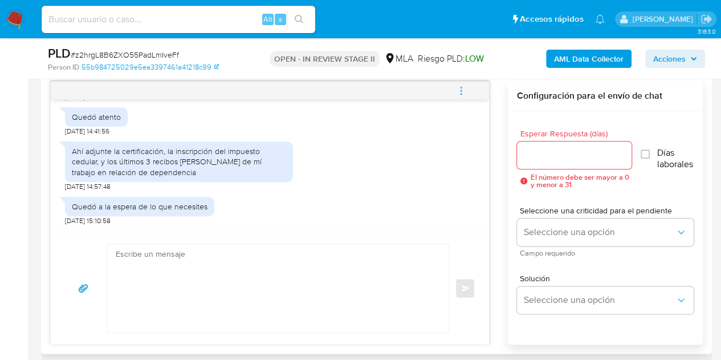
click at [242, 297] on textarea at bounding box center [275, 288] width 319 height 88
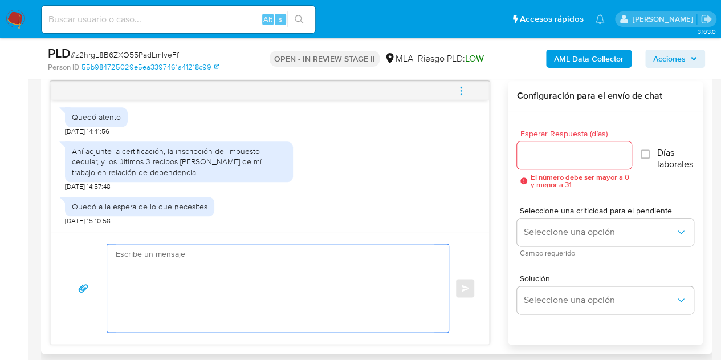
paste textarea "Hola Hernán Alfredo Muchas gracias por tu respuesta y por la documentación envi…"
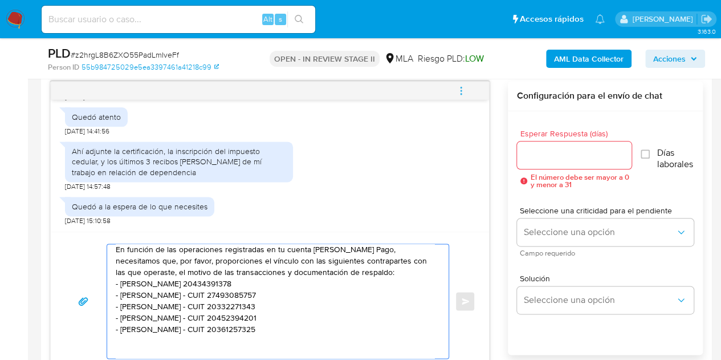
scroll to position [0, 0]
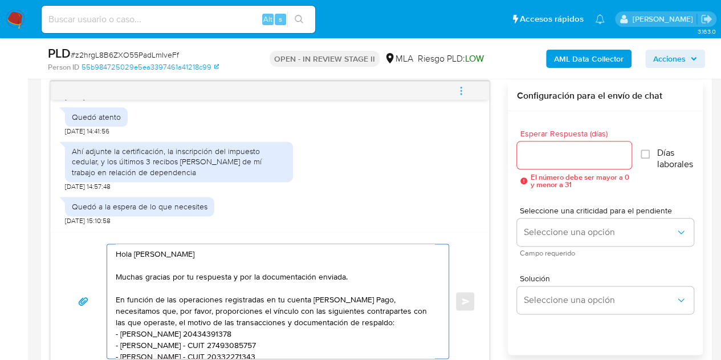
type textarea "Hola Hernán Alfredo Muchas gracias por tu respuesta y por la documentación envi…"
click at [576, 152] on input "Esperar Respuesta (días)" at bounding box center [574, 155] width 115 height 15
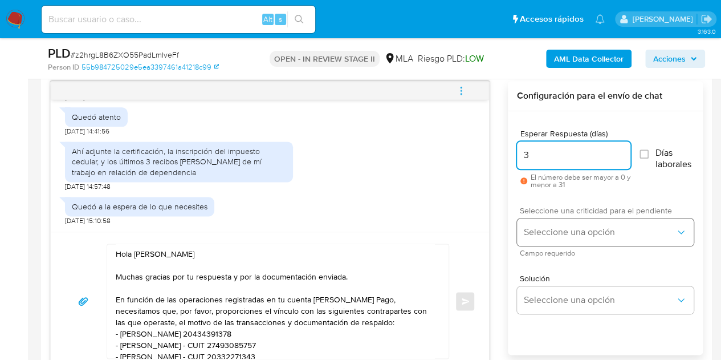
type input "3"
click at [548, 227] on span "Seleccione una opción" at bounding box center [600, 231] width 152 height 11
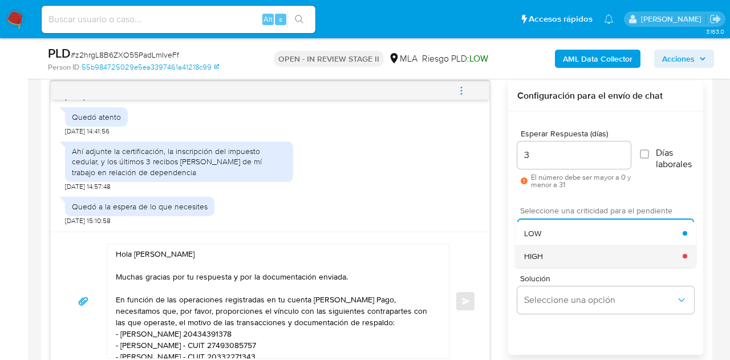
click at [552, 250] on div "HIGH" at bounding box center [603, 256] width 158 height 23
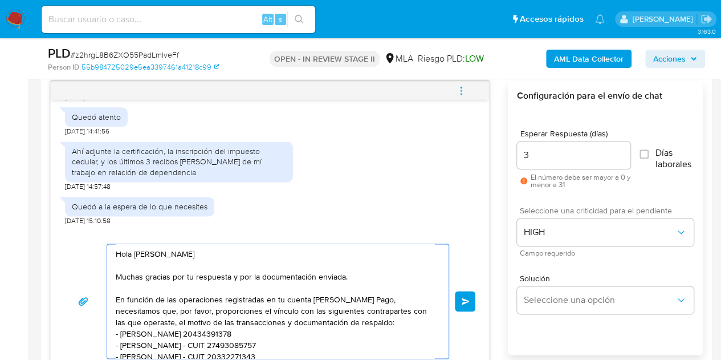
click at [227, 249] on textarea "Hola Hernán Alfredo Muchas gracias por tu respuesta y por la documentación envi…" at bounding box center [275, 301] width 319 height 114
type textarea "Hola Hernán Alfredo, Muchas gracias por tu respuesta y por la documentación env…"
click at [406, 185] on div "Ahí adjunte la certificación, la inscripción del impuesto cedular, y los último…" at bounding box center [270, 163] width 410 height 55
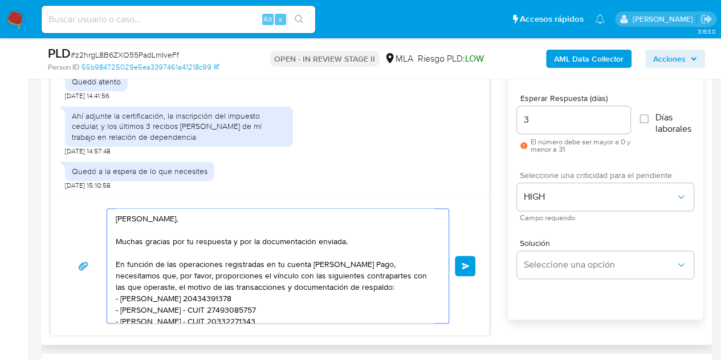
scroll to position [133, 0]
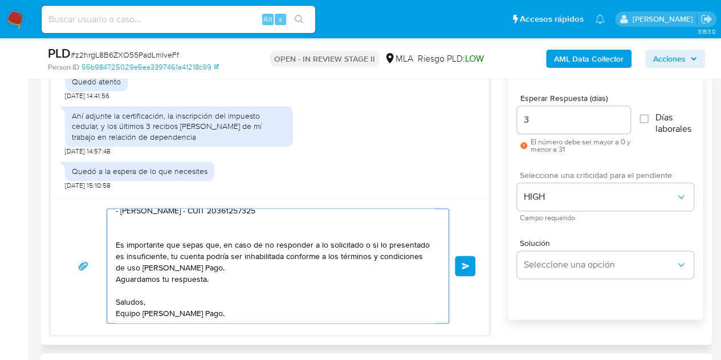
click at [247, 315] on textarea "Hola Hernán Alfredo, Muchas gracias por tu respuesta y por la documentación env…" at bounding box center [275, 266] width 319 height 114
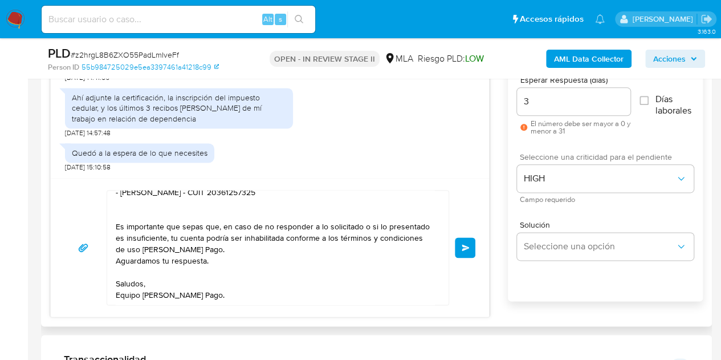
click at [463, 241] on button "Enviar" at bounding box center [465, 247] width 21 height 21
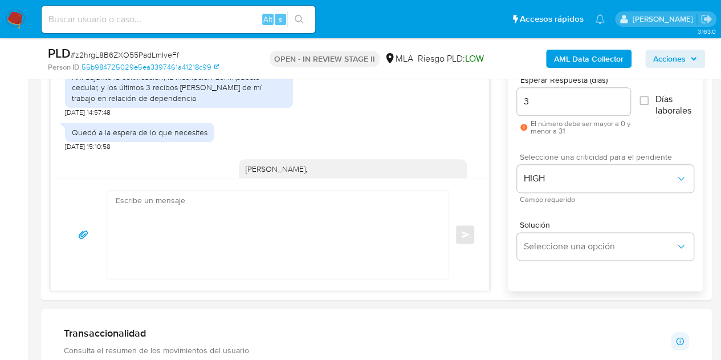
scroll to position [1084, 0]
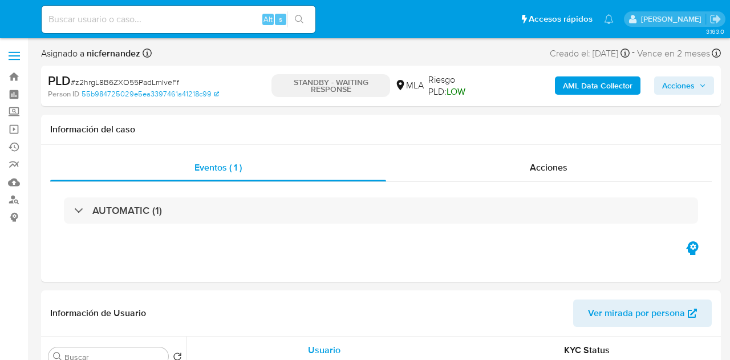
select select "10"
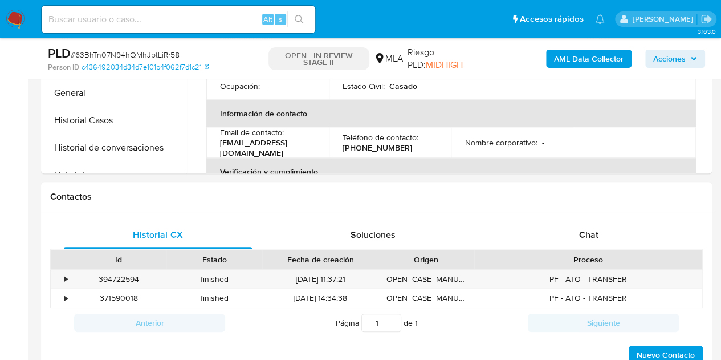
scroll to position [475, 0]
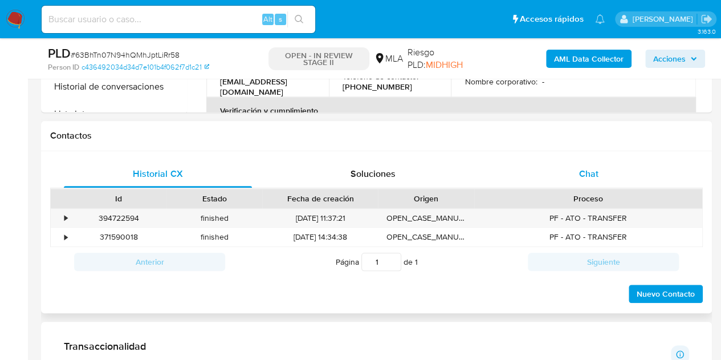
click at [601, 172] on div "Chat" at bounding box center [589, 173] width 188 height 27
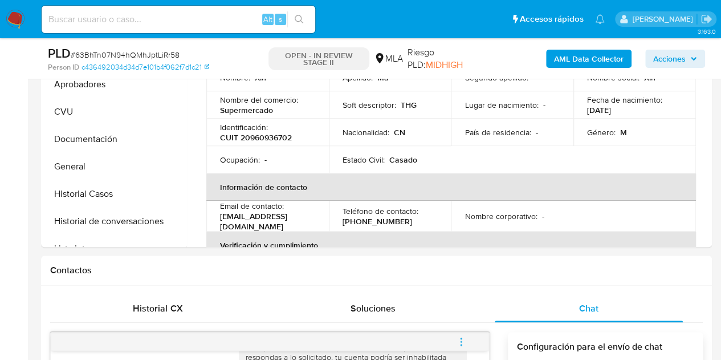
scroll to position [275, 0]
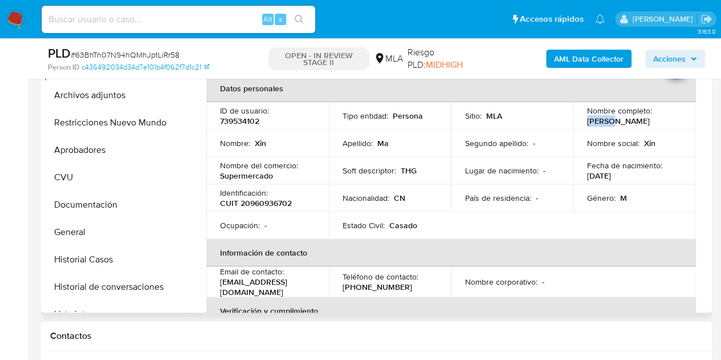
drag, startPoint x: 590, startPoint y: 124, endPoint x: 608, endPoint y: 123, distance: 17.7
click at [608, 123] on p "Xin Ma" at bounding box center [618, 121] width 63 height 10
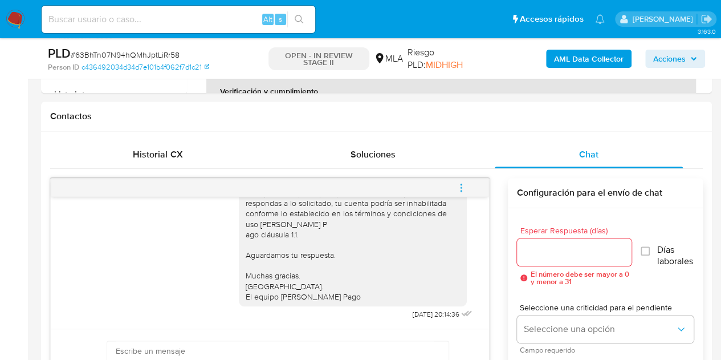
scroll to position [260, 0]
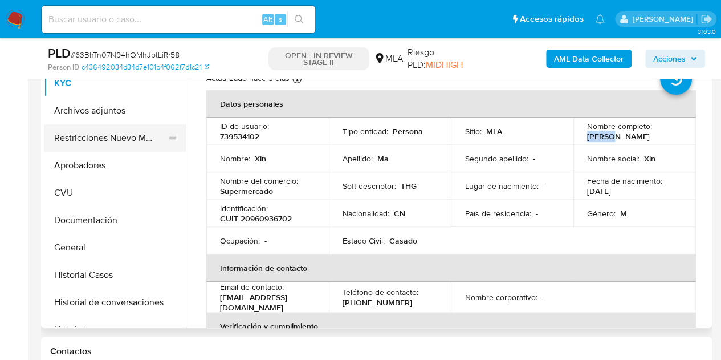
click at [78, 133] on button "Restricciones Nuevo Mundo" at bounding box center [110, 137] width 133 height 27
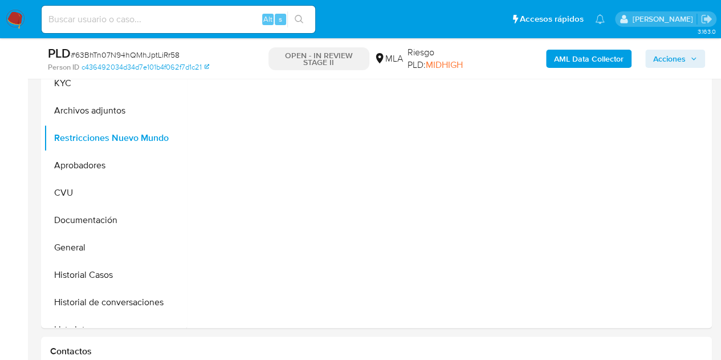
scroll to position [217, 0]
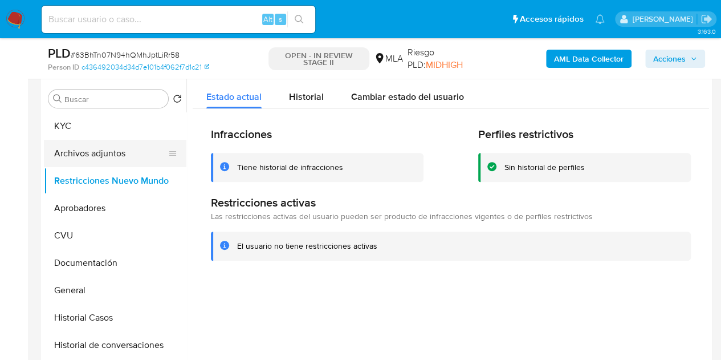
drag, startPoint x: 104, startPoint y: 129, endPoint x: 137, endPoint y: 140, distance: 35.2
click at [101, 131] on button "KYC" at bounding box center [115, 125] width 143 height 27
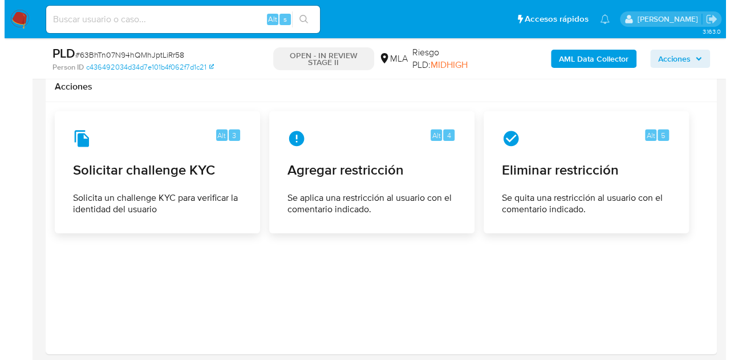
scroll to position [1807, 0]
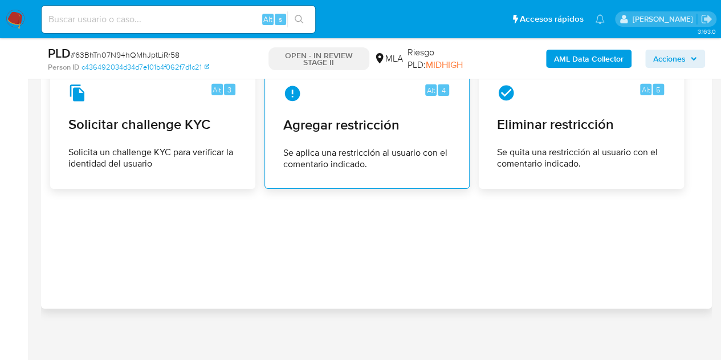
click at [340, 147] on span "Se aplica una restricción al usuario con el comentario indicado." at bounding box center [367, 158] width 168 height 23
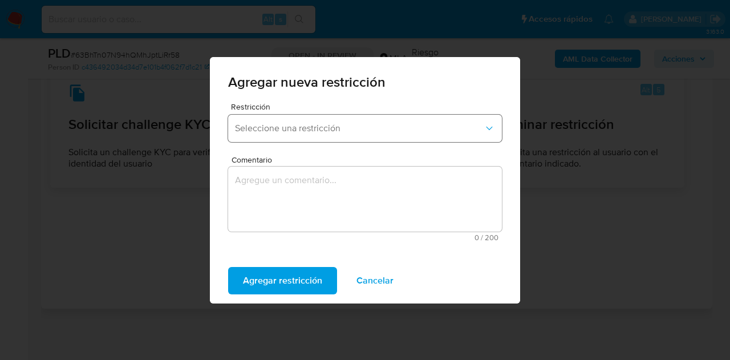
click at [319, 139] on button "Seleccione una restricción" at bounding box center [365, 128] width 274 height 27
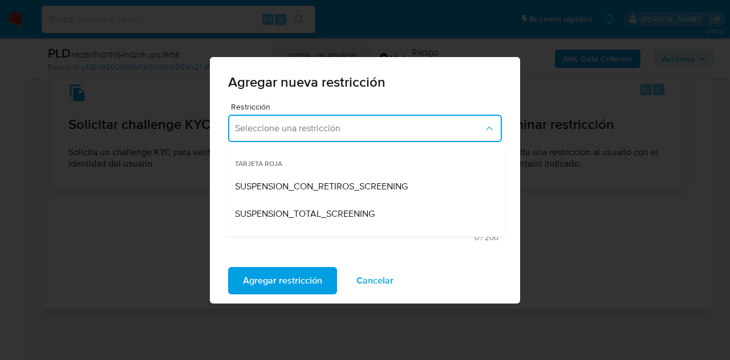
drag, startPoint x: 495, startPoint y: 162, endPoint x: 500, endPoint y: 173, distance: 11.5
click at [500, 173] on div "TARJETA ROJA SUSPENSION_CON_RETIROS_SCREENING SUSPENSION_TOTAL_SCREENING AML_CI…" at bounding box center [365, 190] width 278 height 91
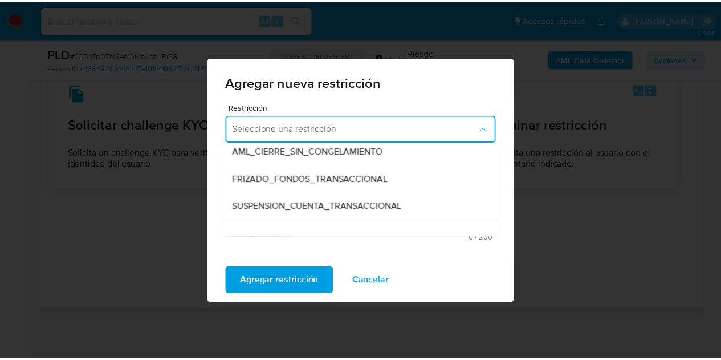
scroll to position [121, 0]
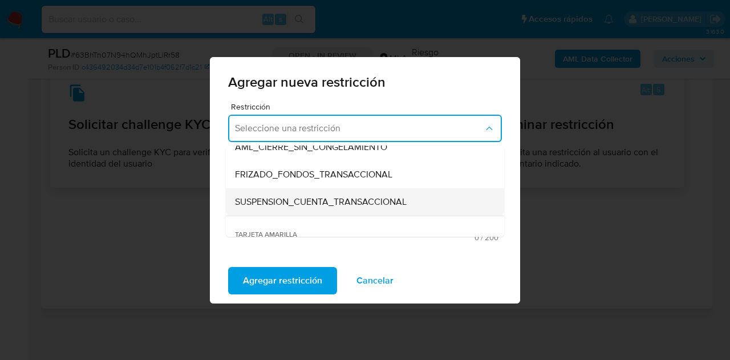
click at [371, 208] on div "SUSPENSION_CUENTA_TRANSACCIONAL" at bounding box center [361, 201] width 253 height 27
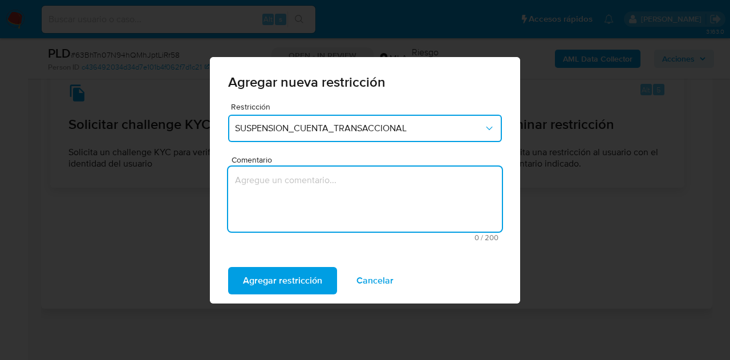
click at [348, 172] on textarea "Comentario" at bounding box center [365, 198] width 274 height 65
type textarea "AML"
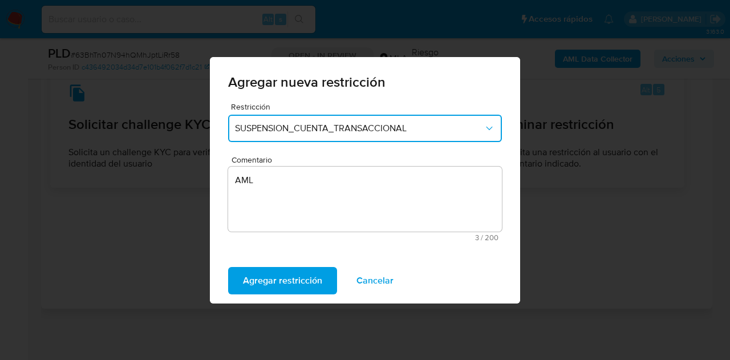
click at [270, 297] on div "Agregar restricción Cancelar" at bounding box center [365, 281] width 310 height 46
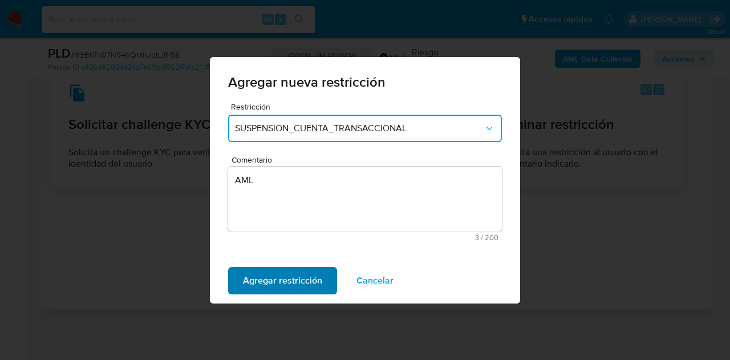
click at [263, 283] on span "Agregar restricción" at bounding box center [282, 280] width 79 height 25
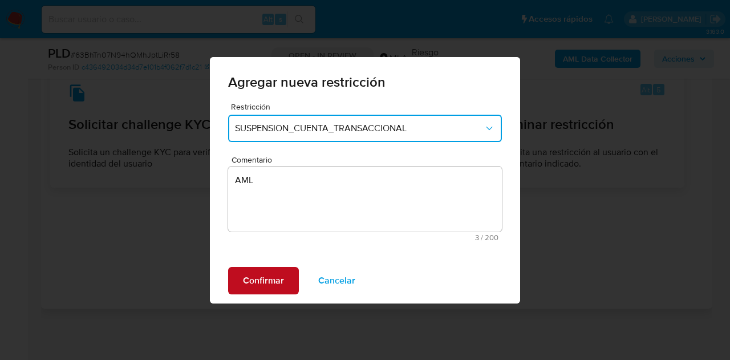
click at [266, 280] on span "Confirmar" at bounding box center [263, 280] width 41 height 25
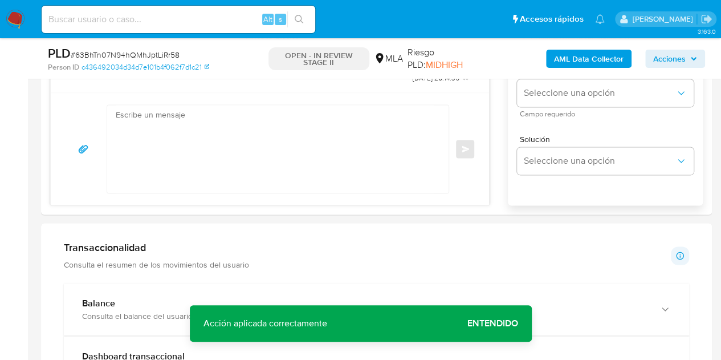
scroll to position [707, 0]
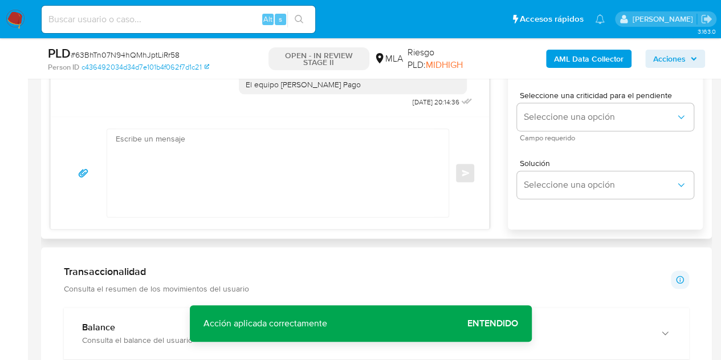
click at [225, 164] on textarea at bounding box center [275, 173] width 319 height 88
paste textarea "Hola Xin Ma, Esperamos que te encuentres muy bien. Necesitamos por favor que no…"
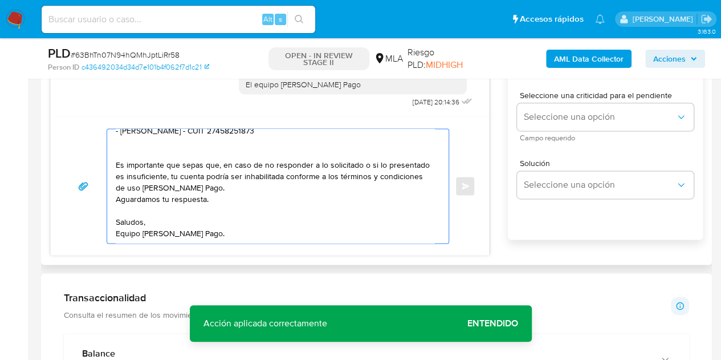
scroll to position [0, 0]
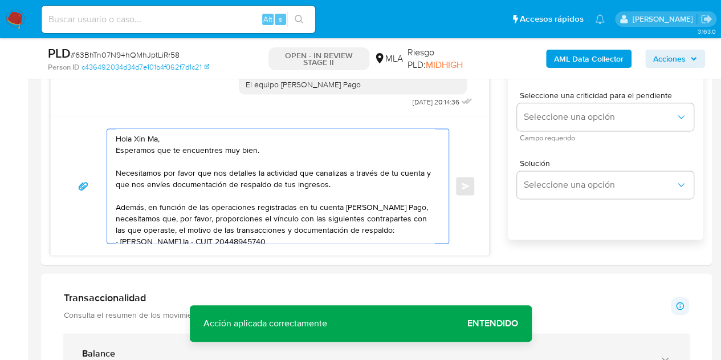
type textarea "Hola Xin Ma, Esperamos que te encuentres muy bien. Necesitamos por favor que no…"
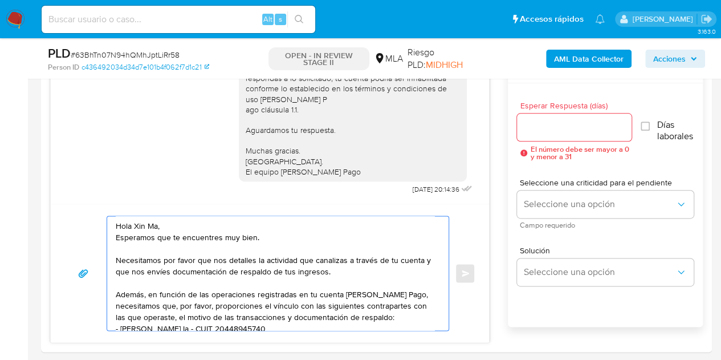
scroll to position [602, 0]
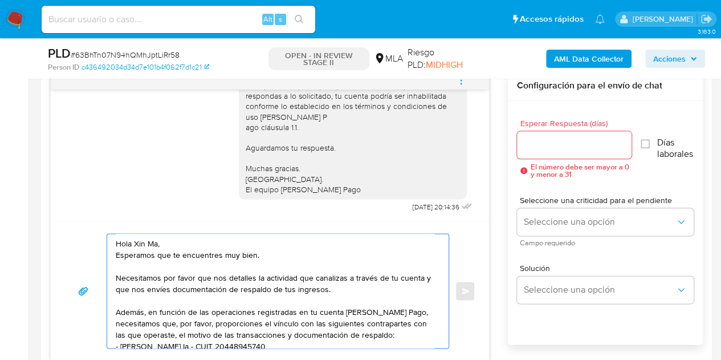
click at [547, 146] on input "Esperar Respuesta (días)" at bounding box center [574, 144] width 115 height 15
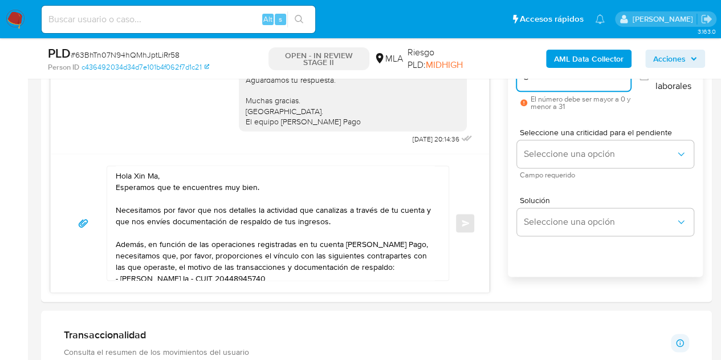
scroll to position [673, 0]
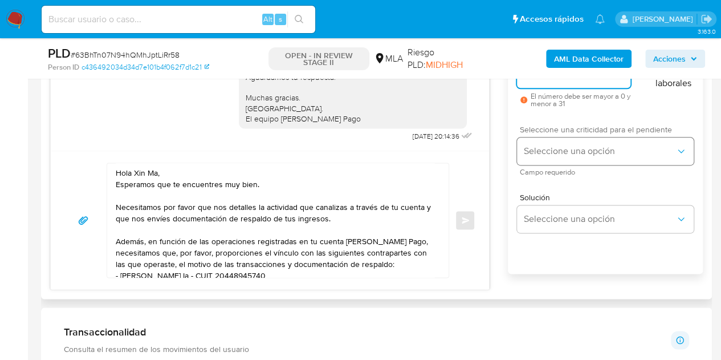
type input "3"
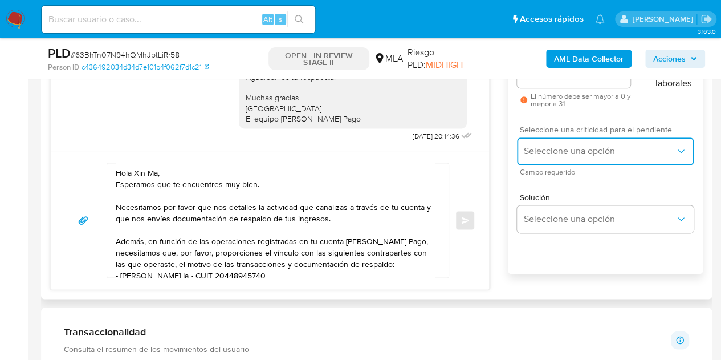
click at [567, 145] on span "Seleccione una opción" at bounding box center [600, 150] width 152 height 11
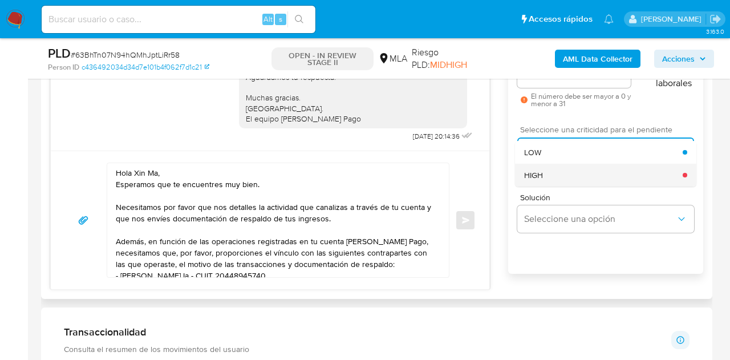
click at [548, 178] on div "HIGH" at bounding box center [603, 175] width 158 height 23
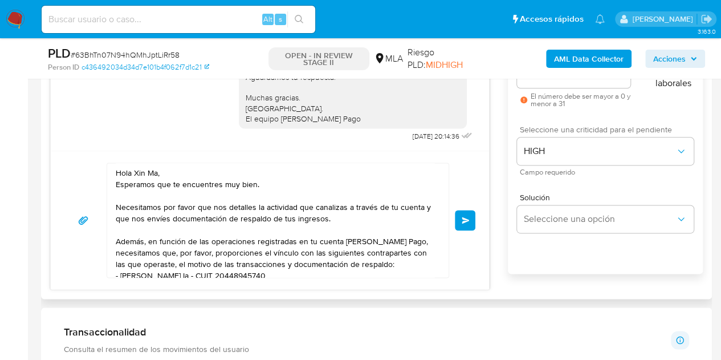
click at [458, 183] on div "Hola Xin Ma, Esperamos que te encuentres muy bien. Necesitamos por favor que no…" at bounding box center [269, 219] width 411 height 115
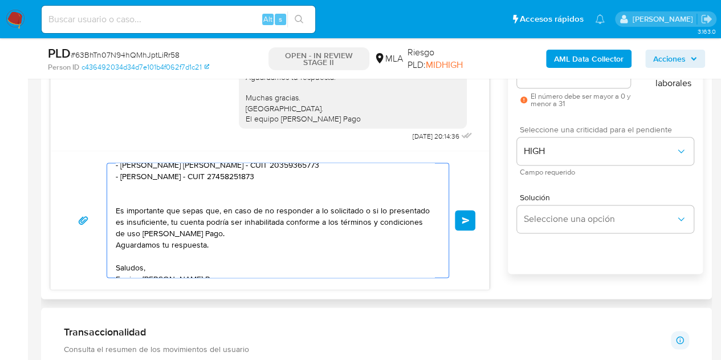
scroll to position [133, 0]
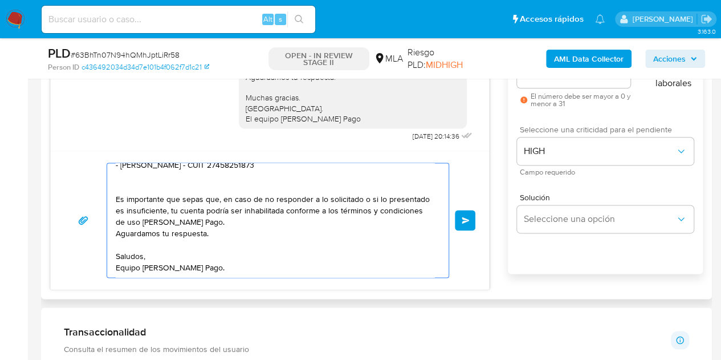
click at [469, 210] on button "Enviar" at bounding box center [465, 220] width 21 height 21
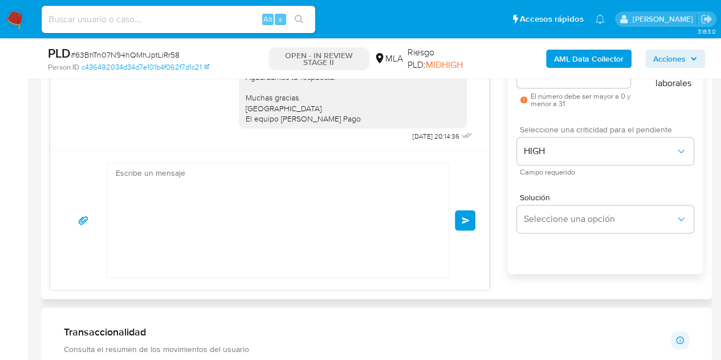
scroll to position [1058, 0]
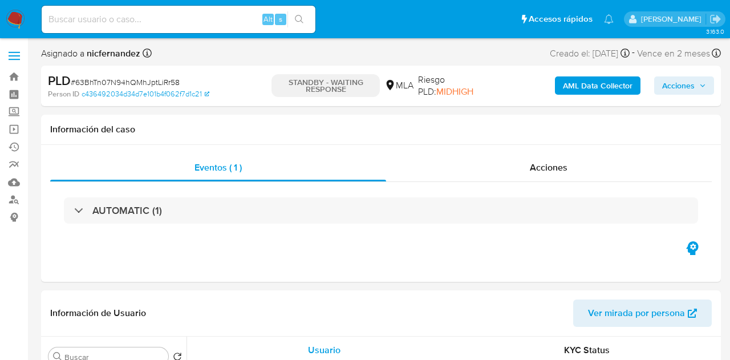
select select "10"
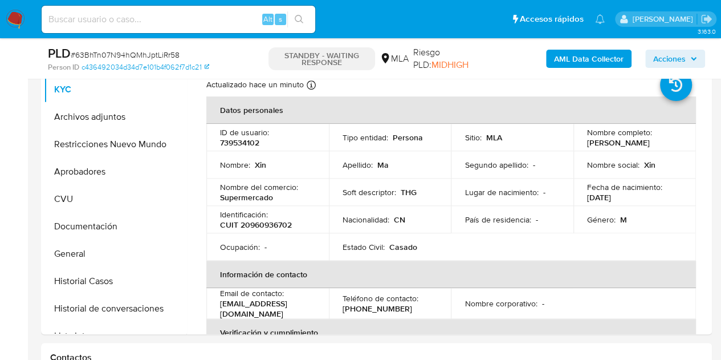
scroll to position [261, 0]
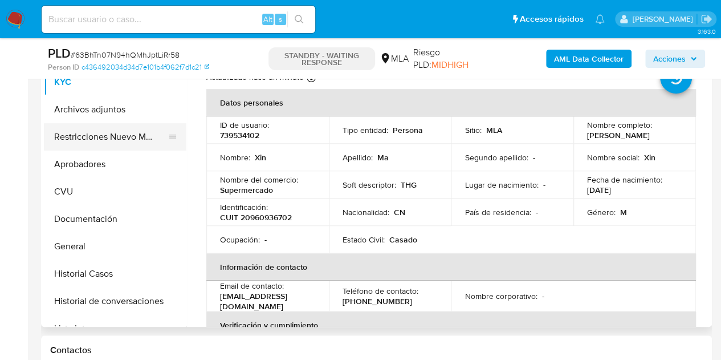
click at [116, 129] on button "Restricciones Nuevo Mundo" at bounding box center [110, 136] width 133 height 27
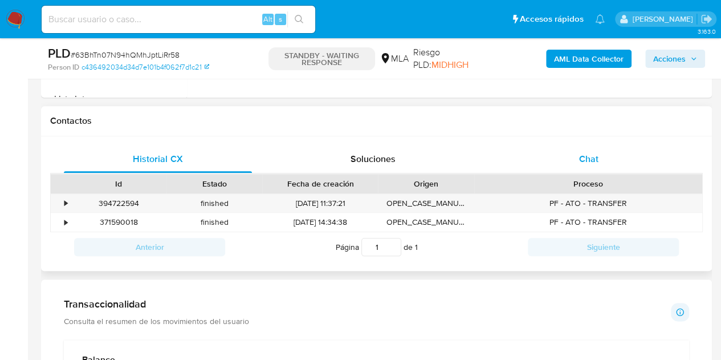
scroll to position [493, 0]
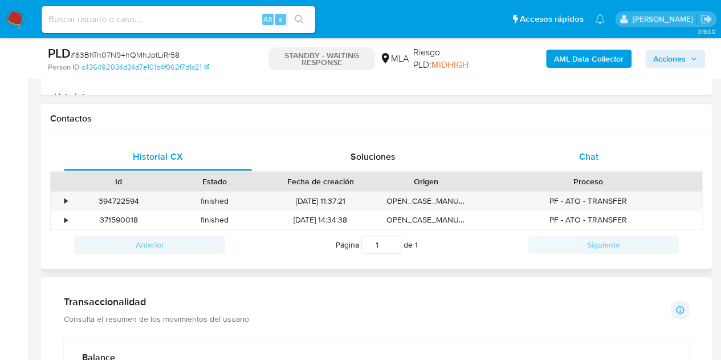
click at [613, 151] on div "Chat" at bounding box center [589, 156] width 188 height 27
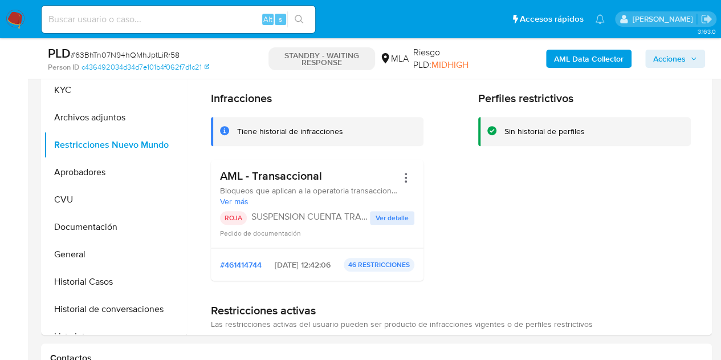
scroll to position [215, 0]
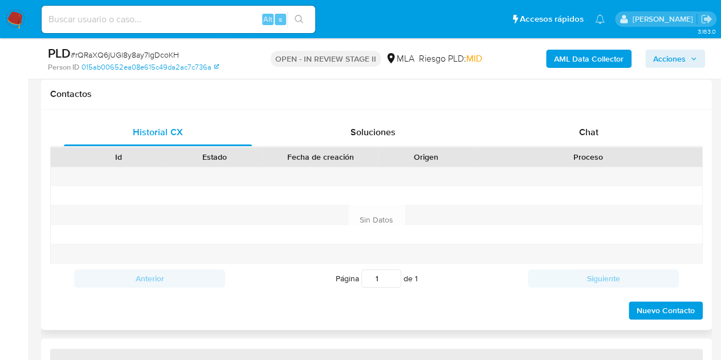
select select "10"
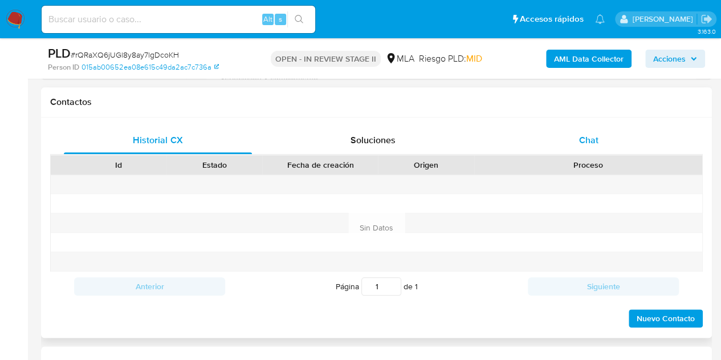
click at [597, 144] on span "Chat" at bounding box center [588, 139] width 19 height 13
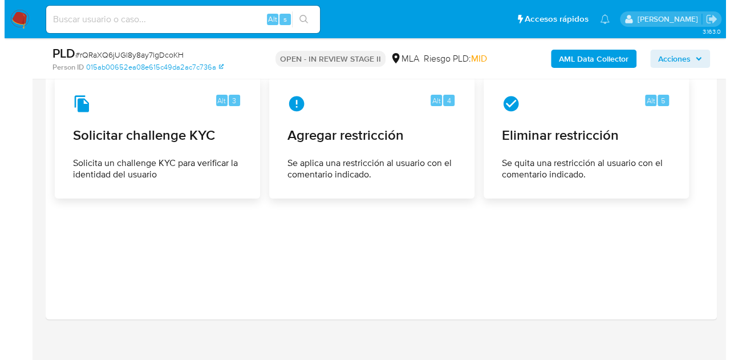
scroll to position [1885, 0]
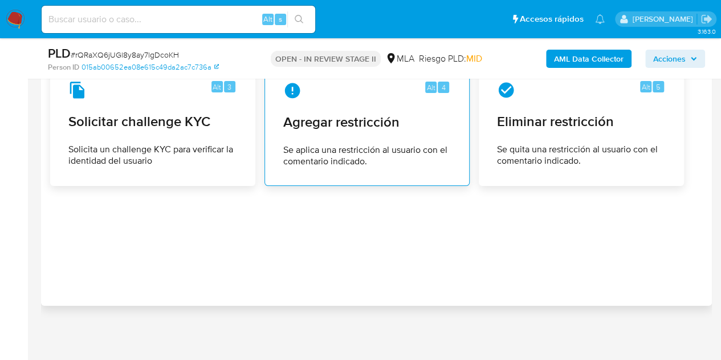
click at [307, 144] on span "Se aplica una restricción al usuario con el comentario indicado." at bounding box center [367, 155] width 168 height 23
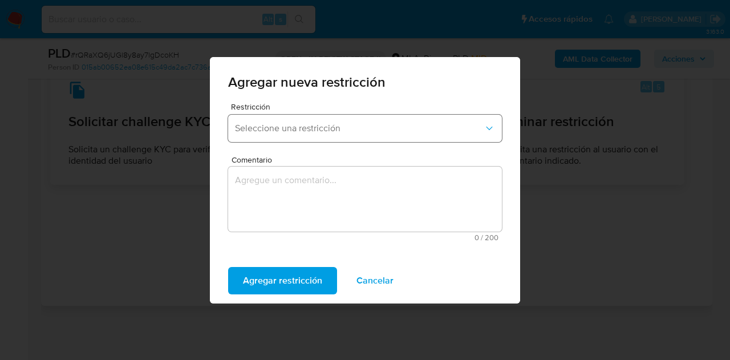
click at [410, 136] on button "Seleccione una restricción" at bounding box center [365, 128] width 274 height 27
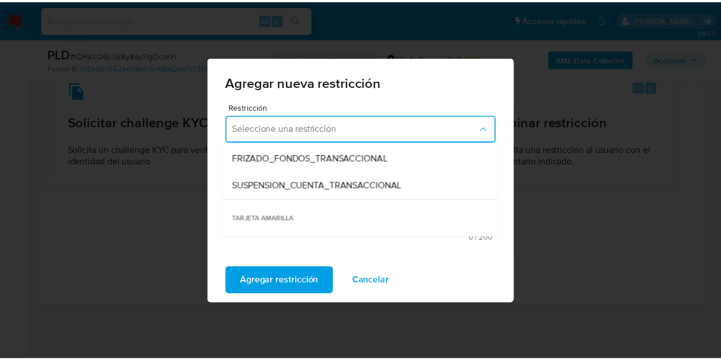
scroll to position [150, 0]
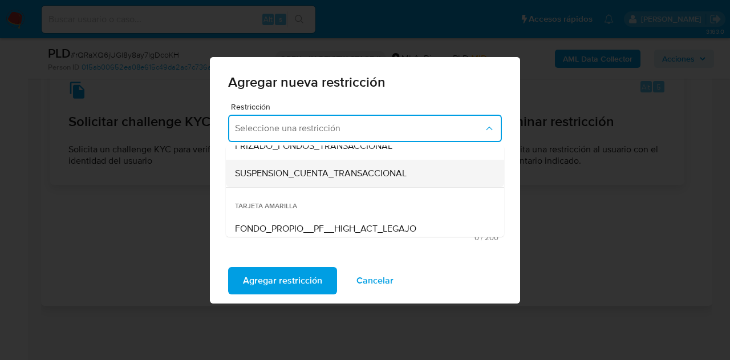
click at [345, 172] on span "SUSPENSION_CUENTA_TRANSACCIONAL" at bounding box center [321, 173] width 172 height 11
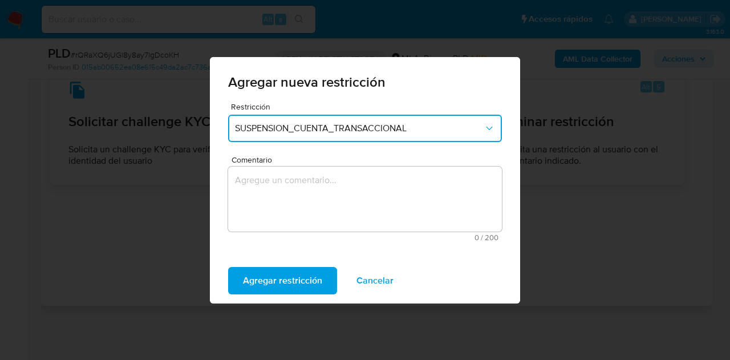
click at [320, 194] on textarea "Comentario" at bounding box center [365, 198] width 274 height 65
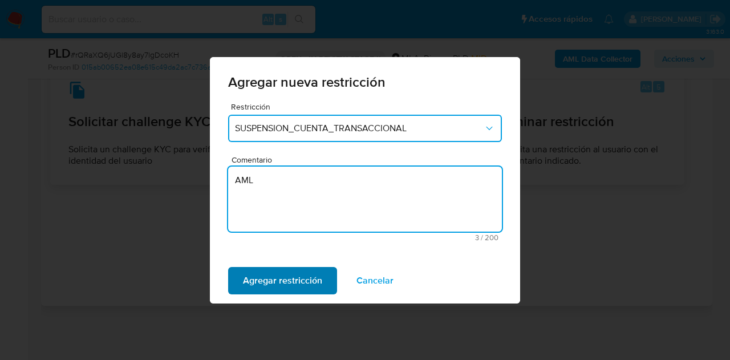
type textarea "AML"
click at [293, 276] on span "Agregar restricción" at bounding box center [282, 280] width 79 height 25
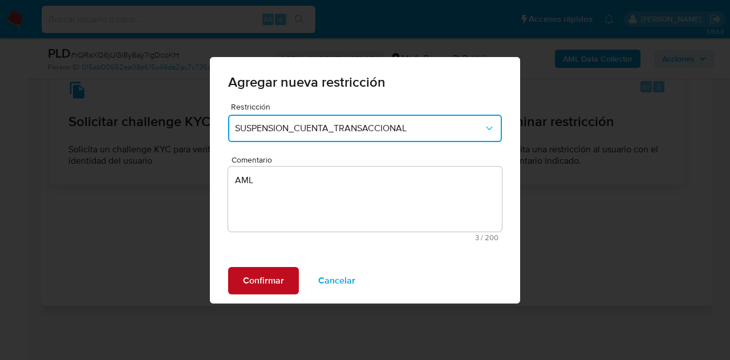
click at [251, 288] on span "Confirmar" at bounding box center [263, 280] width 41 height 25
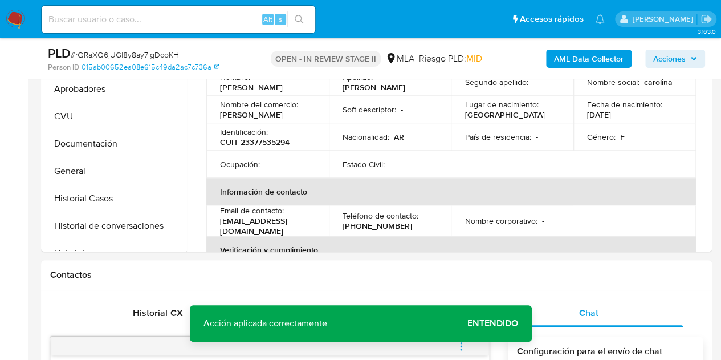
scroll to position [220, 0]
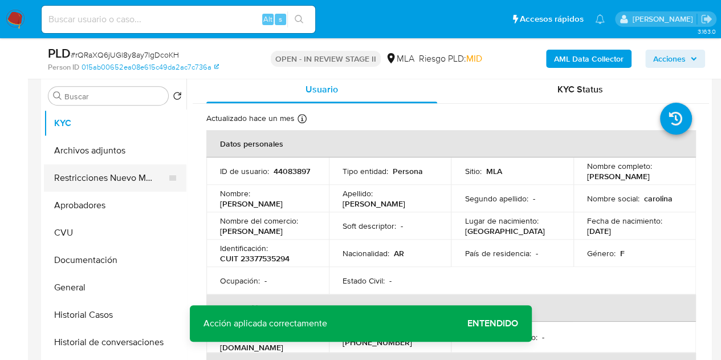
click at [96, 180] on button "Restricciones Nuevo Mundo" at bounding box center [110, 177] width 133 height 27
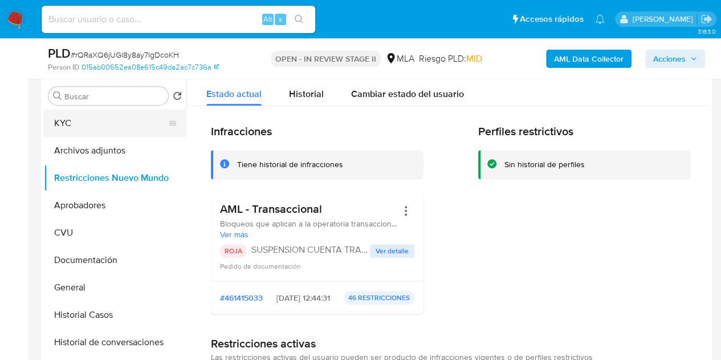
click at [110, 118] on button "KYC" at bounding box center [110, 122] width 133 height 27
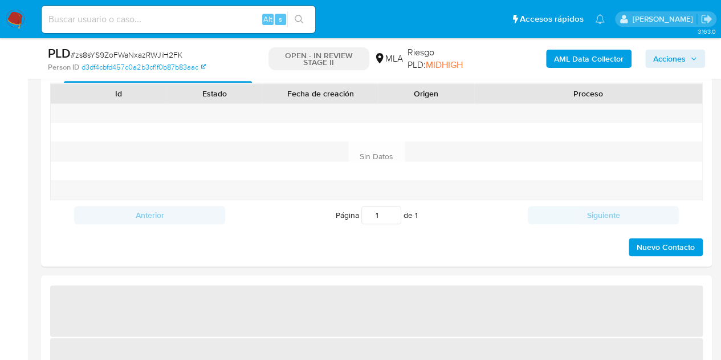
scroll to position [533, 0]
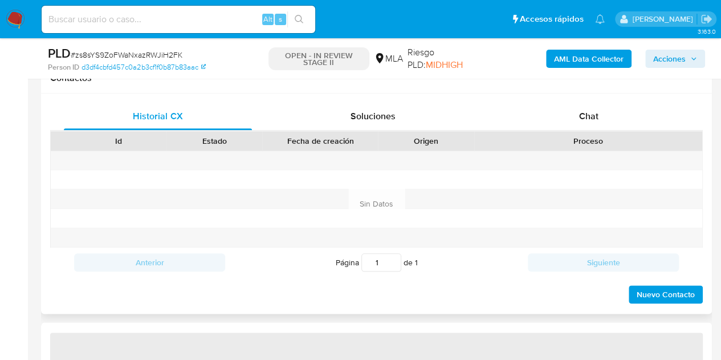
select select "10"
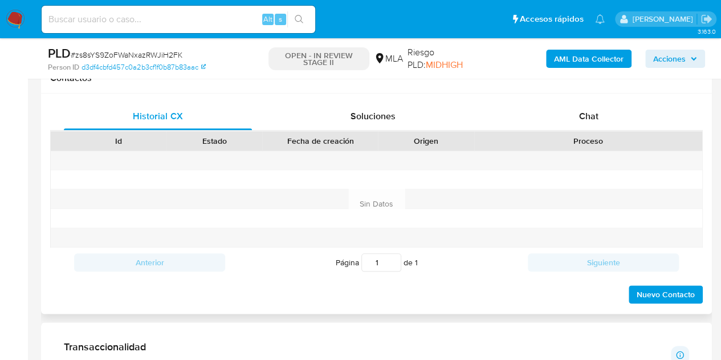
click at [589, 97] on div "Historial CX Soluciones Chat Id Estado Fecha de creación Origen Proceso Anterio…" at bounding box center [376, 203] width 671 height 220
click at [594, 112] on span "Chat" at bounding box center [588, 115] width 19 height 13
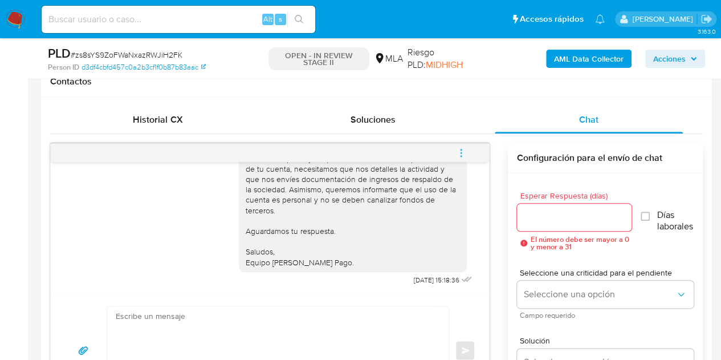
scroll to position [1543, 0]
